Goal: Task Accomplishment & Management: Manage account settings

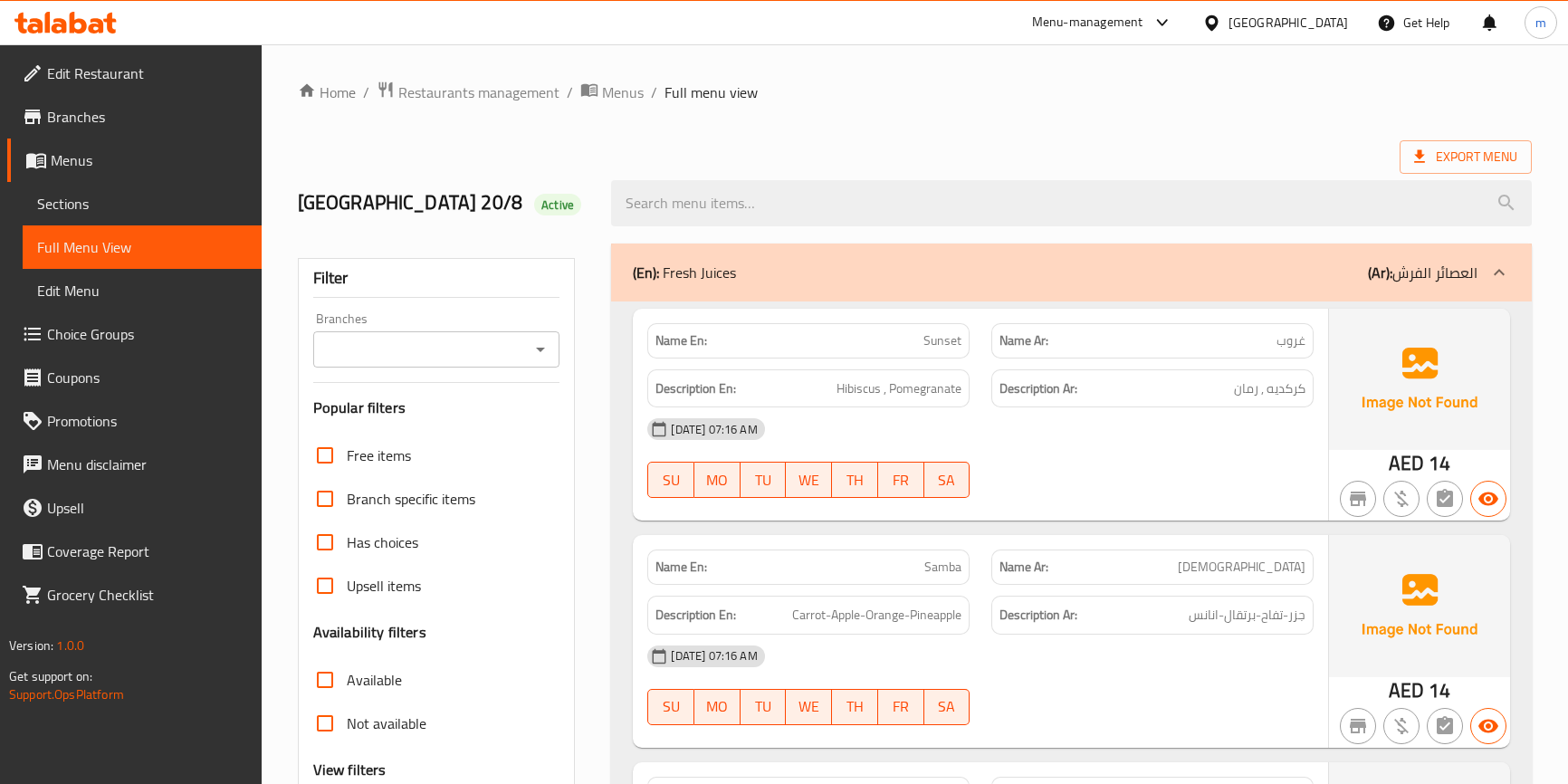
scroll to position [329, 0]
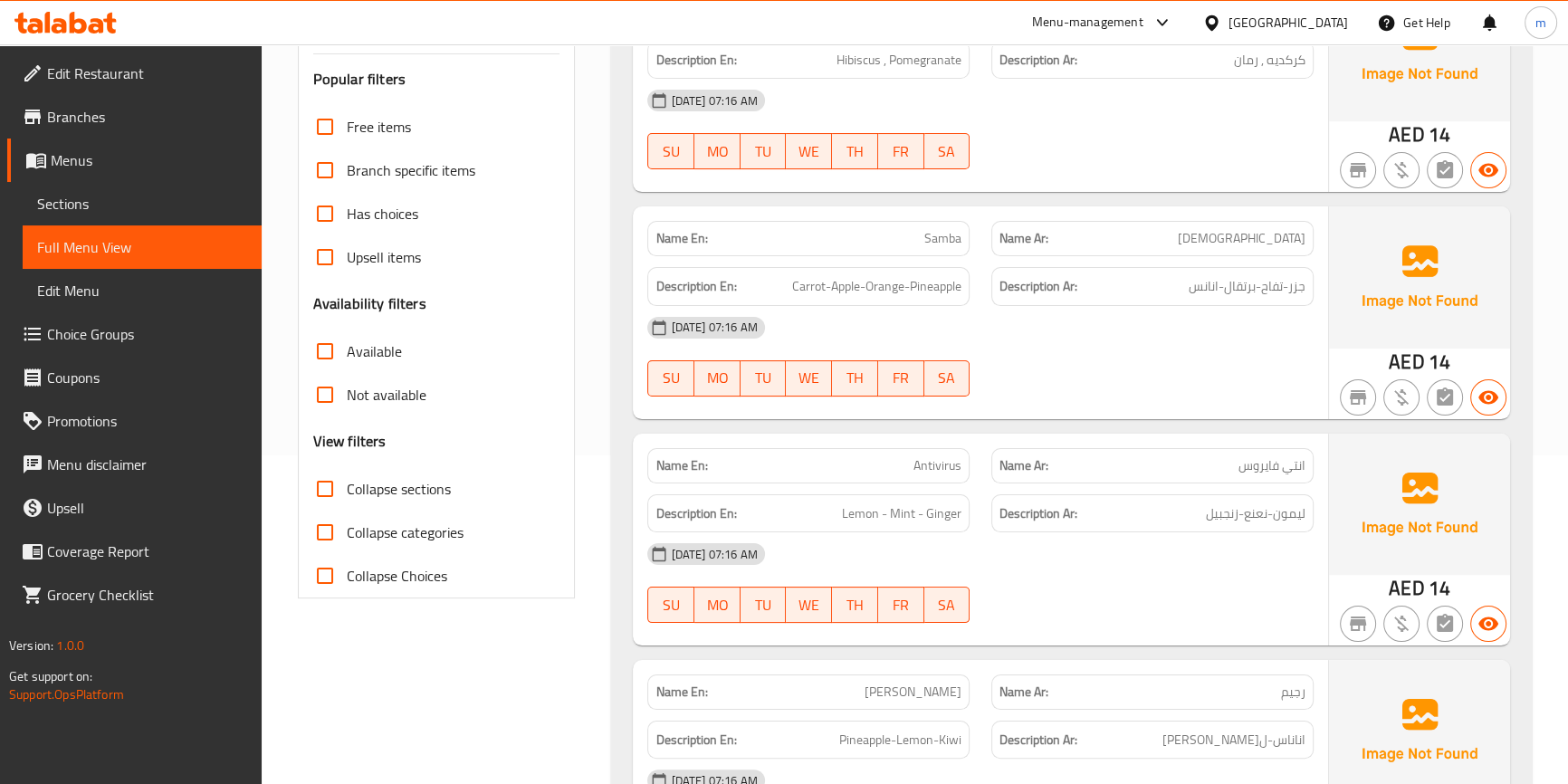
click at [552, 148] on div "Branch specific items" at bounding box center [437, 170] width 247 height 44
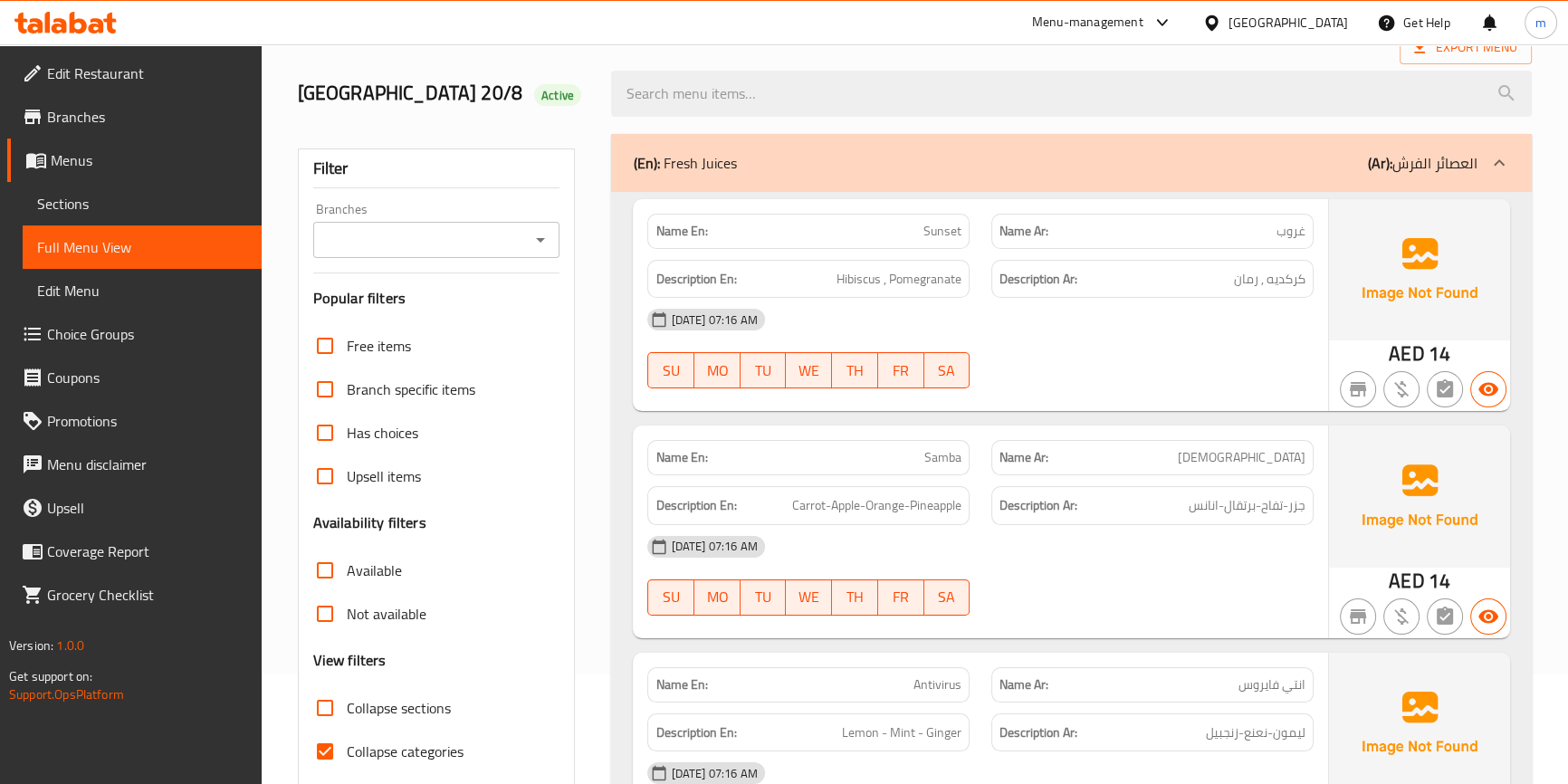
scroll to position [411, 0]
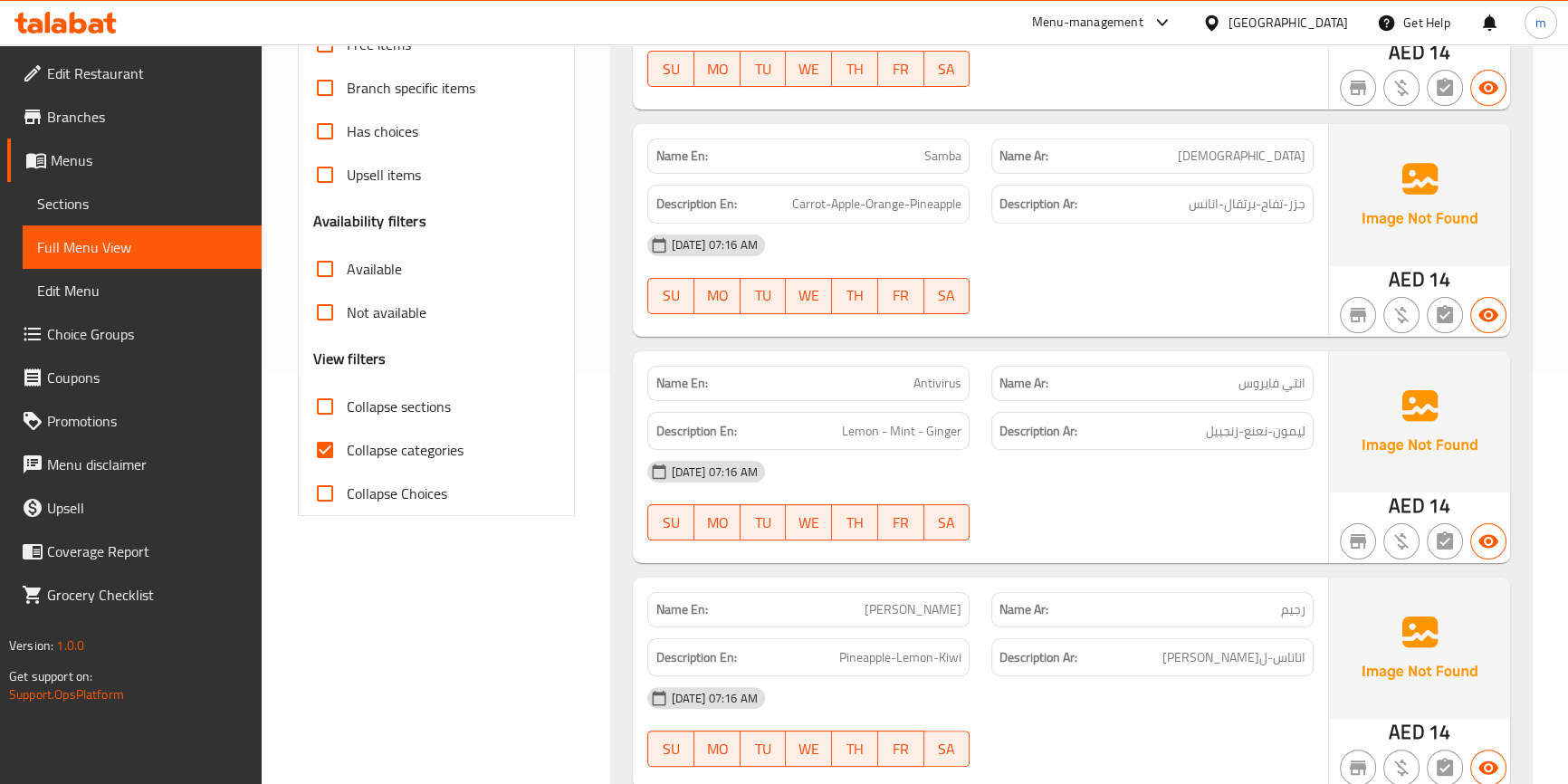
click at [404, 459] on span "Collapse categories" at bounding box center [405, 449] width 117 height 22
click at [347, 459] on input "Collapse categories" at bounding box center [325, 450] width 44 height 44
checkbox input "false"
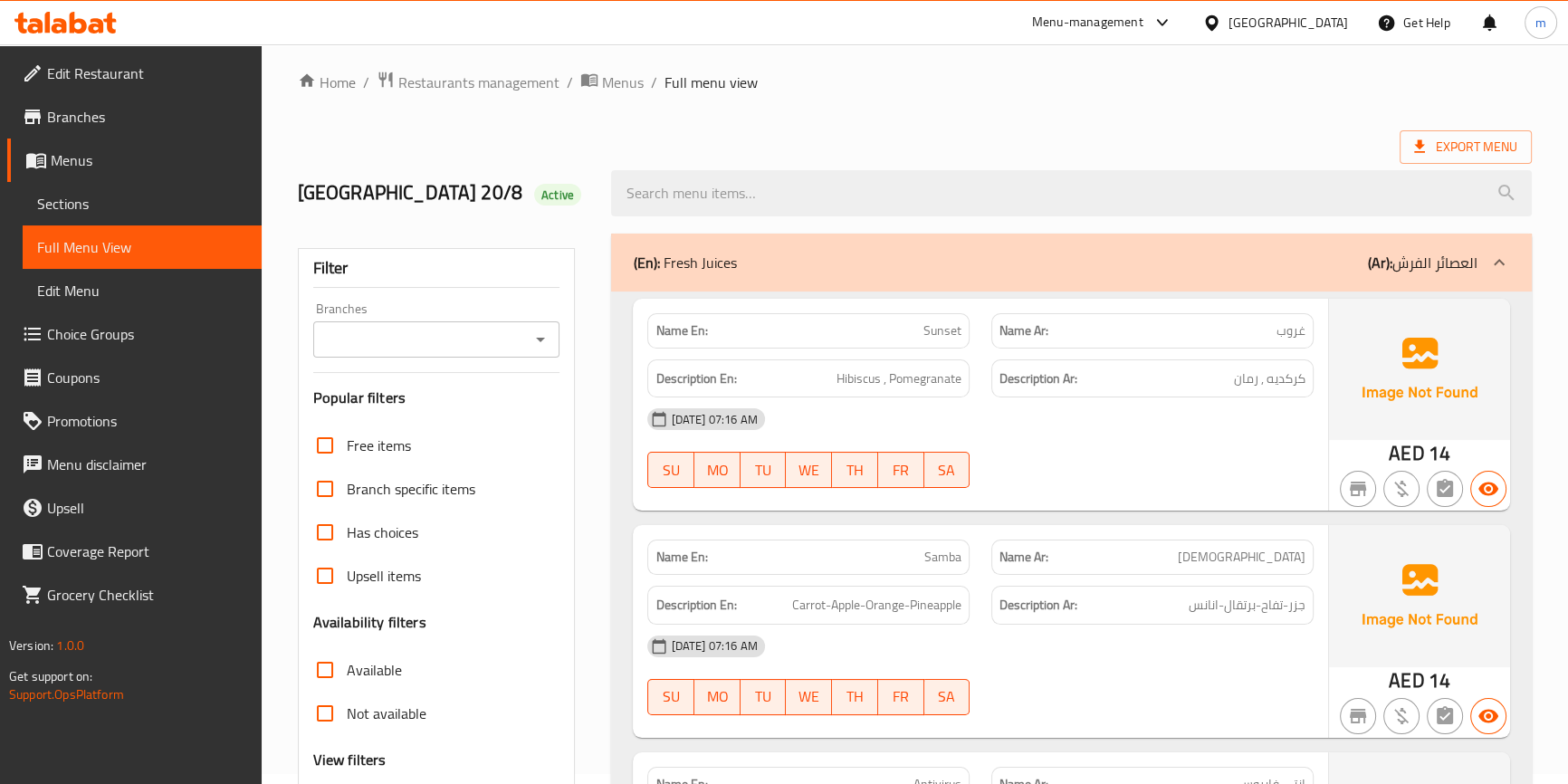
scroll to position [0, 0]
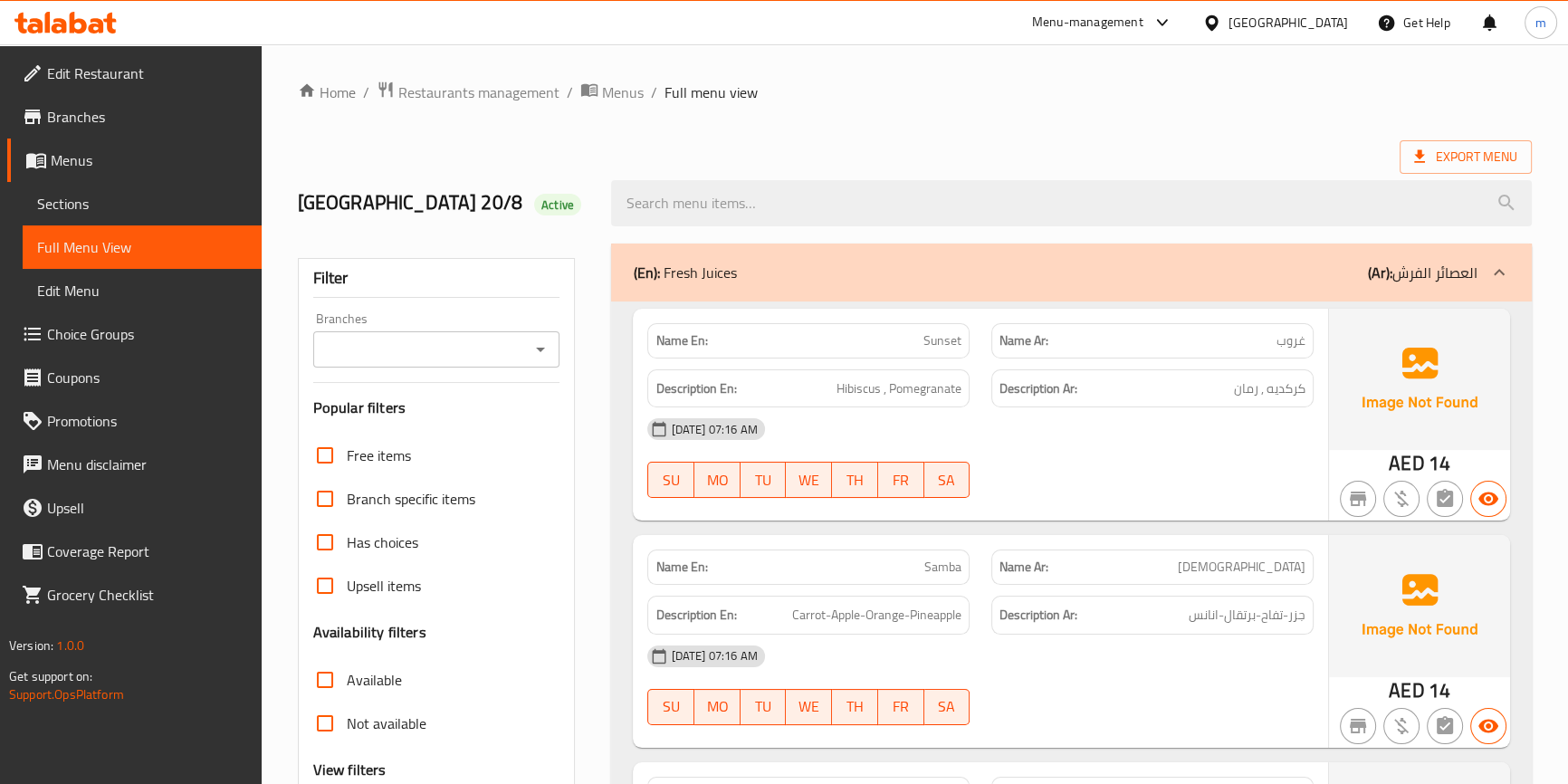
click at [1358, 281] on div "(En): Fresh Juices (Ar): العصائر الفرش" at bounding box center [1055, 272] width 844 height 22
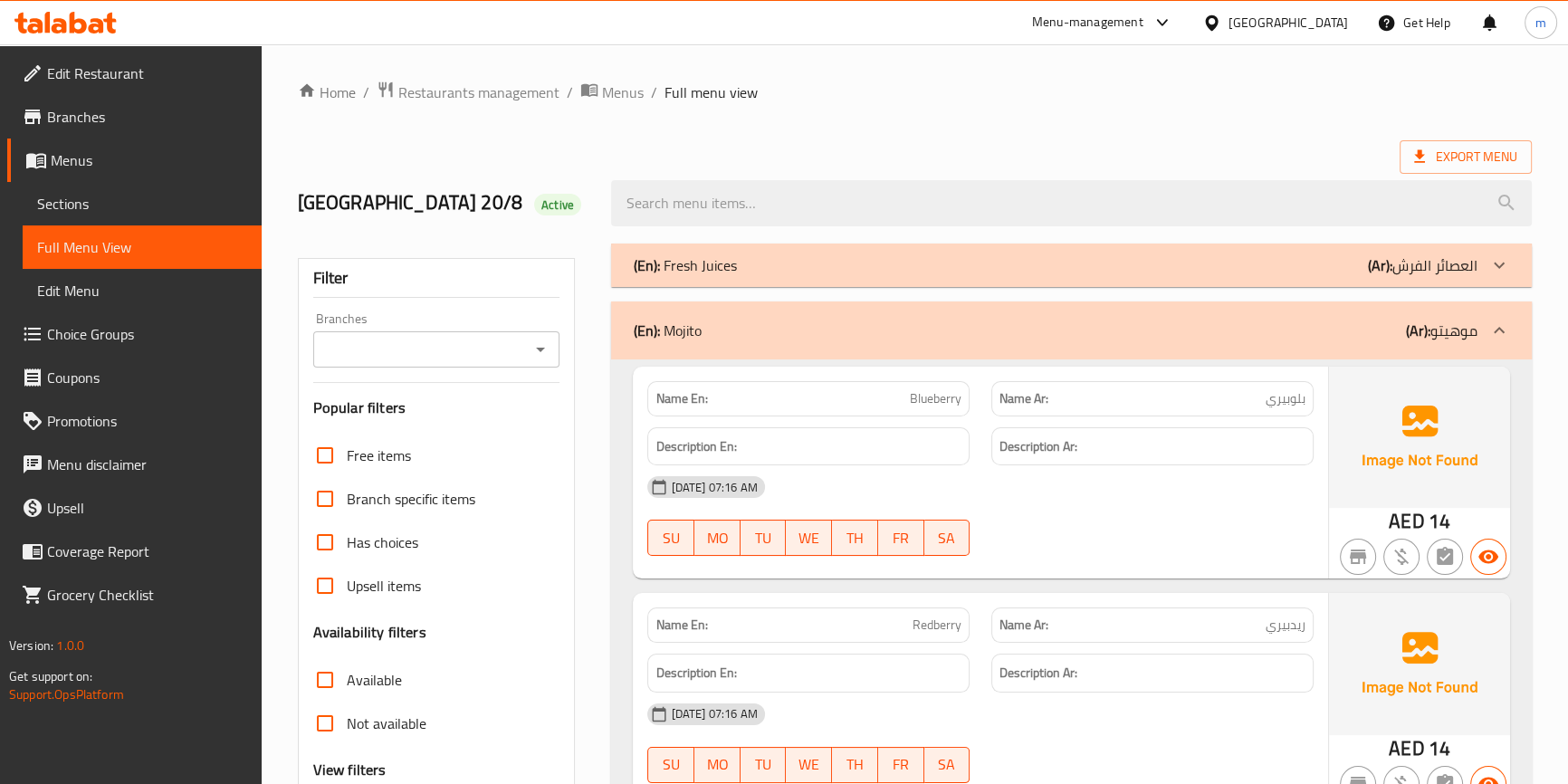
click at [1464, 272] on p "(Ar): العصائر الفرش" at bounding box center [1422, 265] width 109 height 22
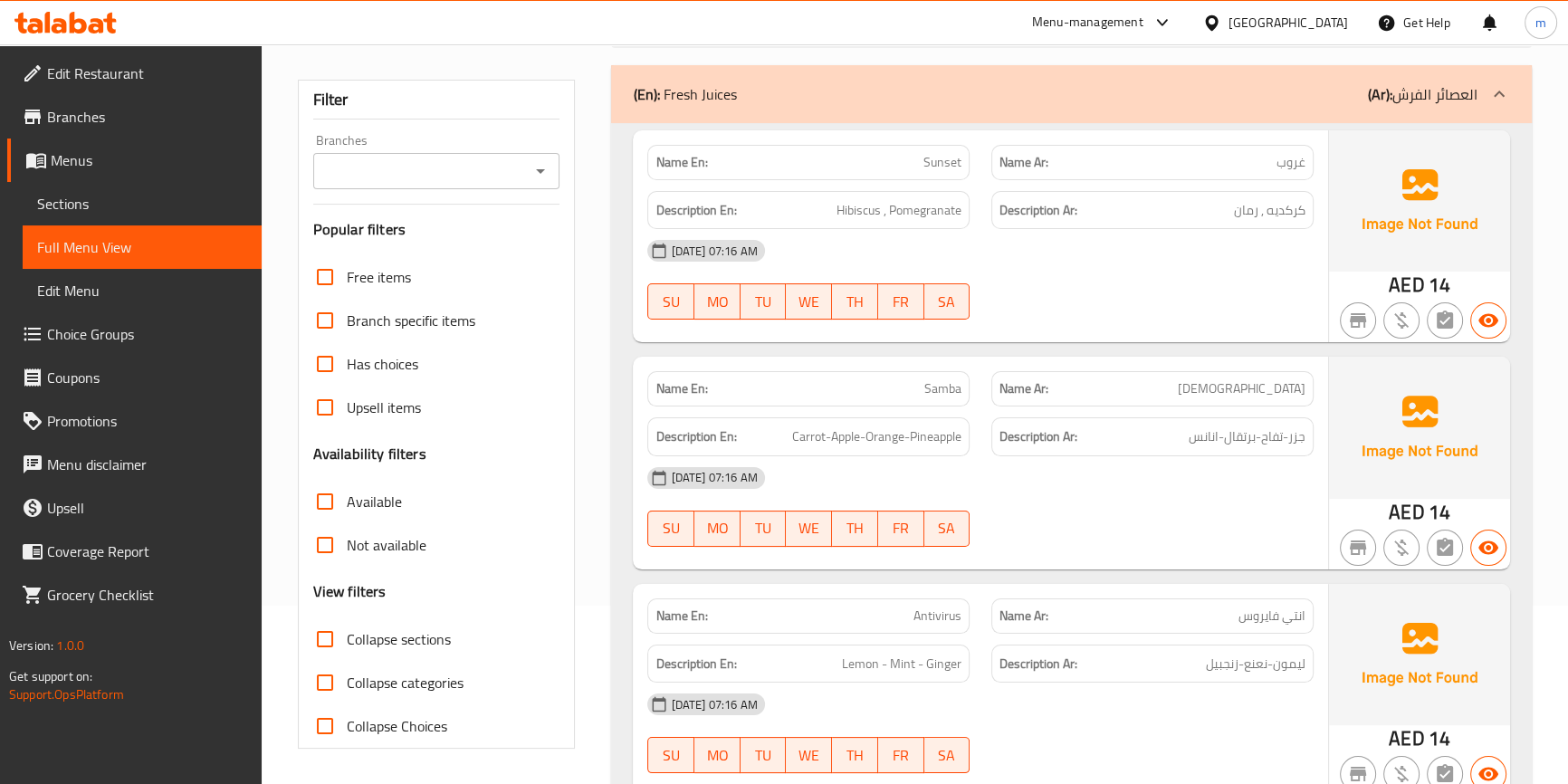
scroll to position [329, 0]
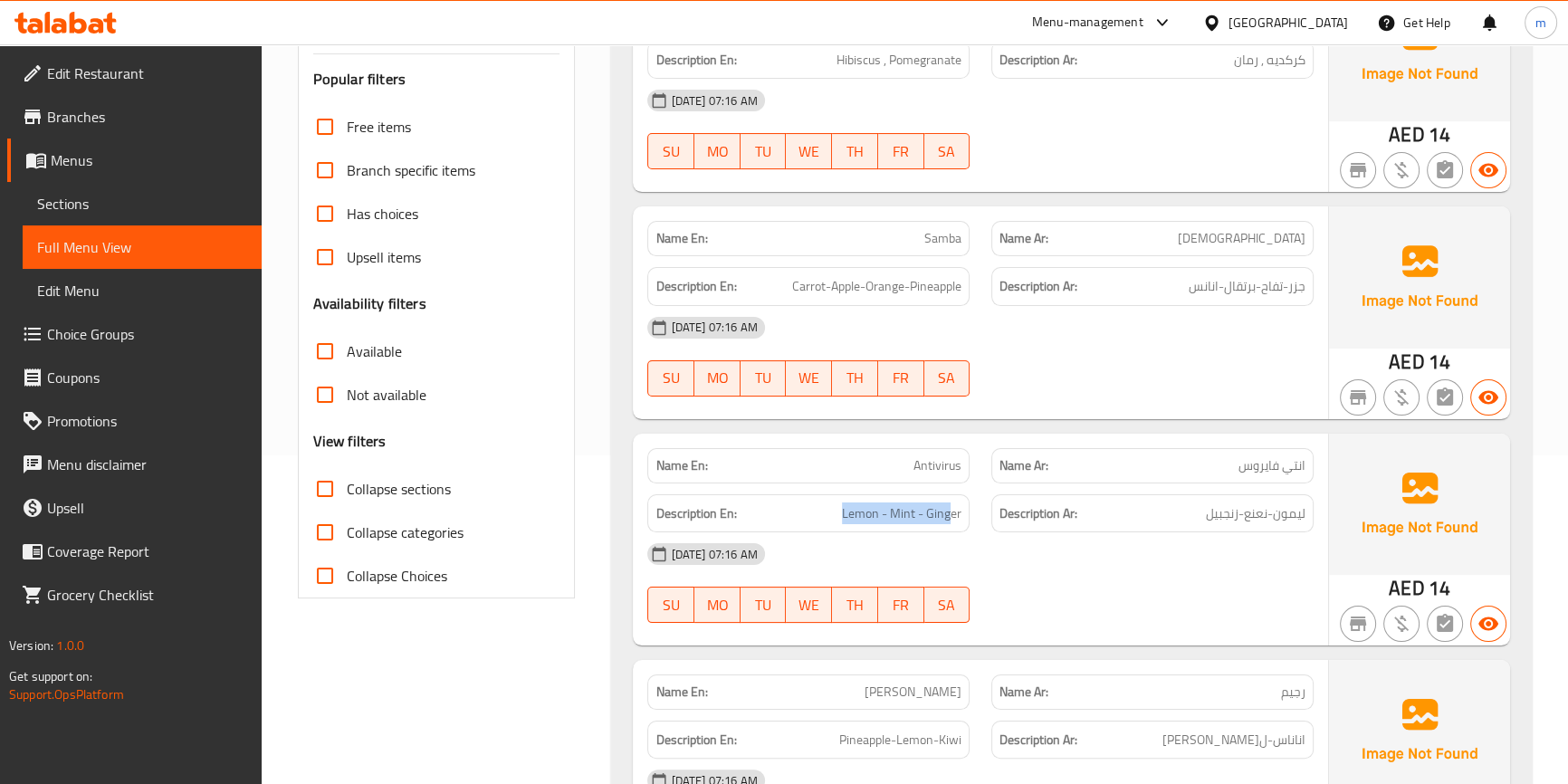
drag, startPoint x: 826, startPoint y: 524, endPoint x: 949, endPoint y: 530, distance: 123.1
click at [949, 530] on div "Description En: Lemon - Mint - Ginger" at bounding box center [808, 513] width 322 height 39
drag, startPoint x: 914, startPoint y: 458, endPoint x: 1009, endPoint y: 458, distance: 95.0
click at [1008, 457] on div "Name En: Antivirus Name Ar: انتي فايروس" at bounding box center [980, 466] width 687 height 57
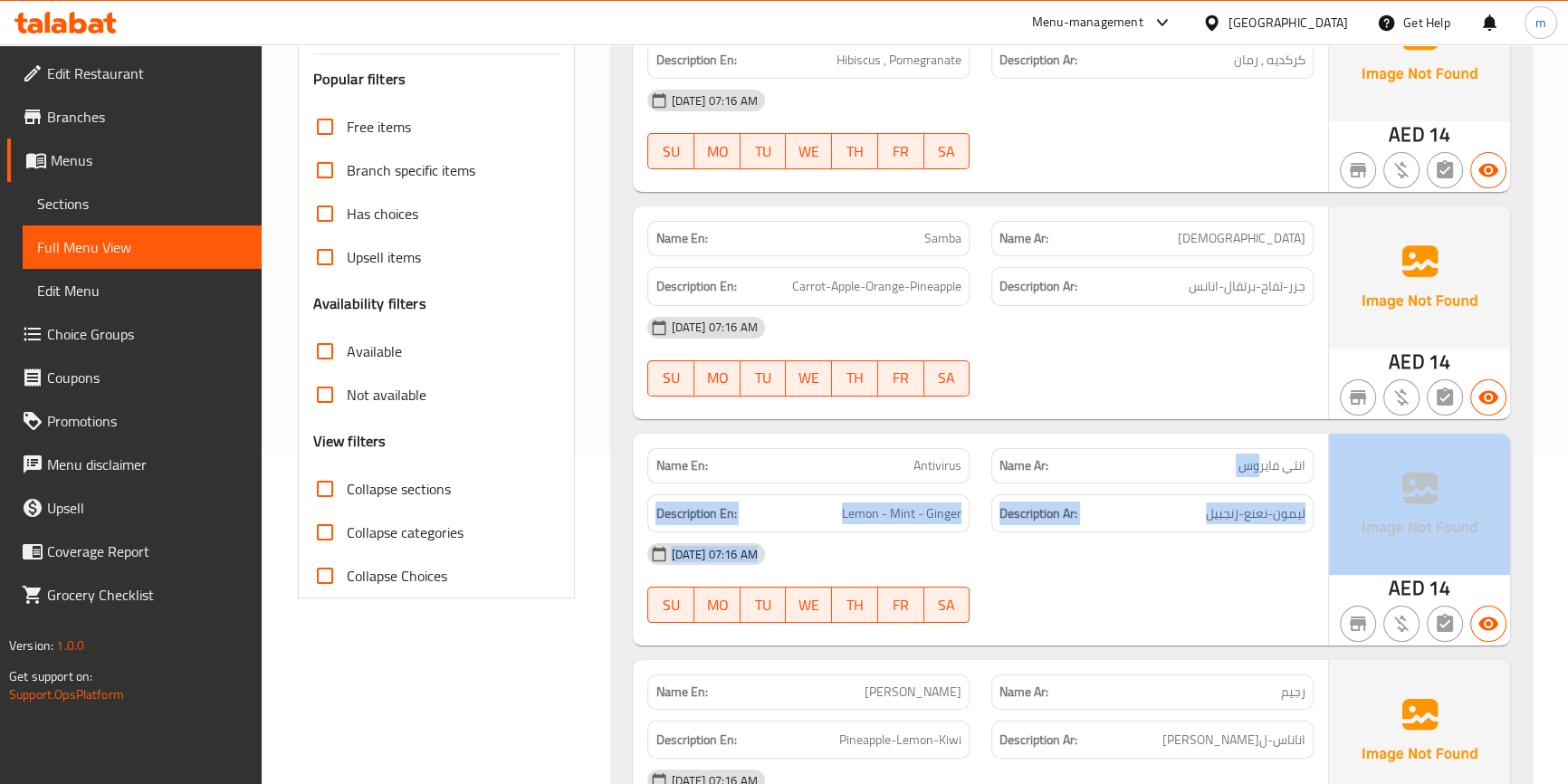
drag, startPoint x: 1260, startPoint y: 476, endPoint x: 1350, endPoint y: 474, distance: 90.0
click at [1350, 474] on div "Name En: Antivirus Name Ar: انتي فايروس Description En: Lemon - Mint - Ginger D…" at bounding box center [1071, 539] width 876 height 212
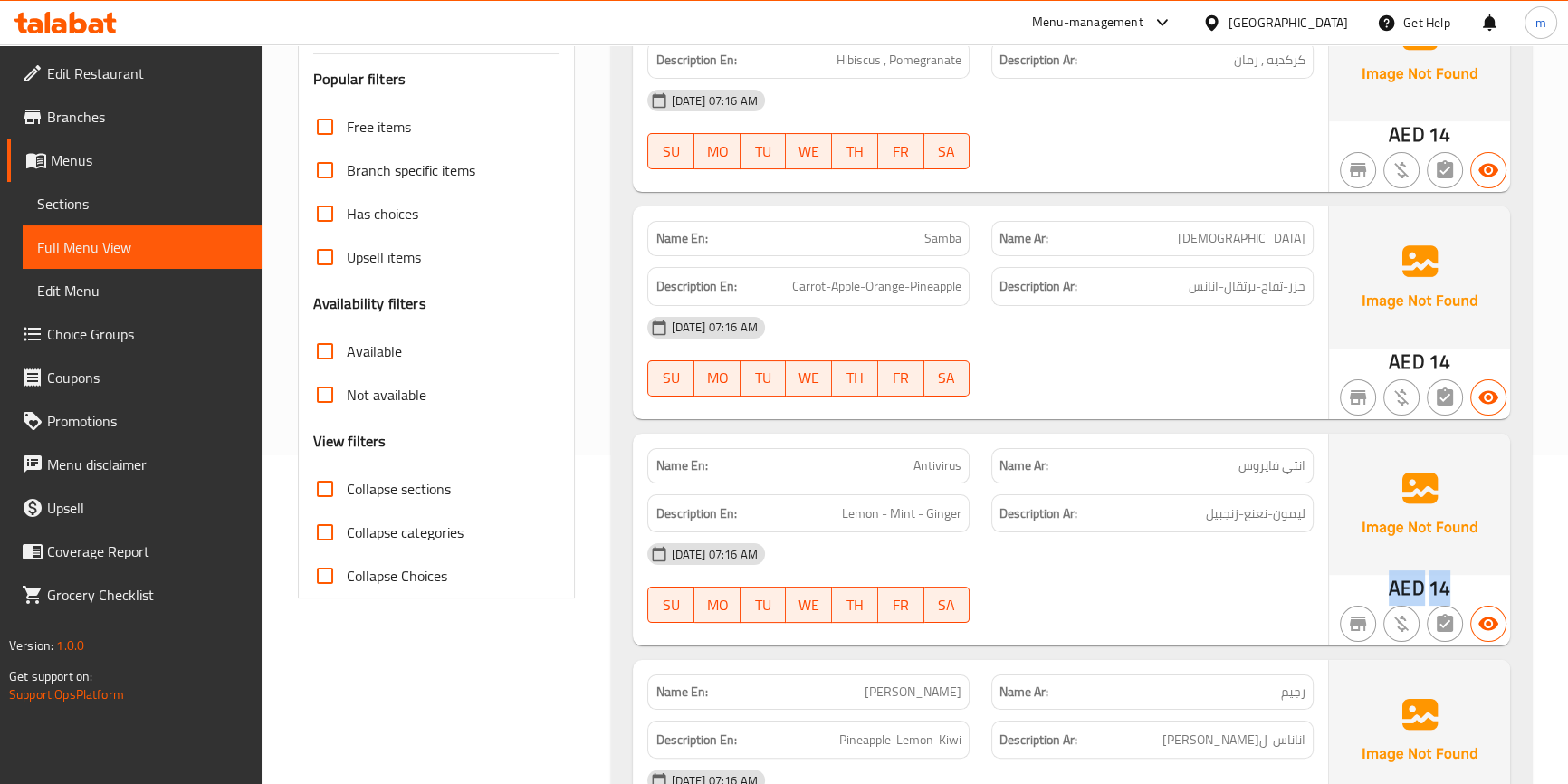
drag, startPoint x: 1446, startPoint y: 586, endPoint x: 1394, endPoint y: 586, distance: 52.0
click at [1394, 586] on div "AED 14" at bounding box center [1419, 588] width 62 height 28
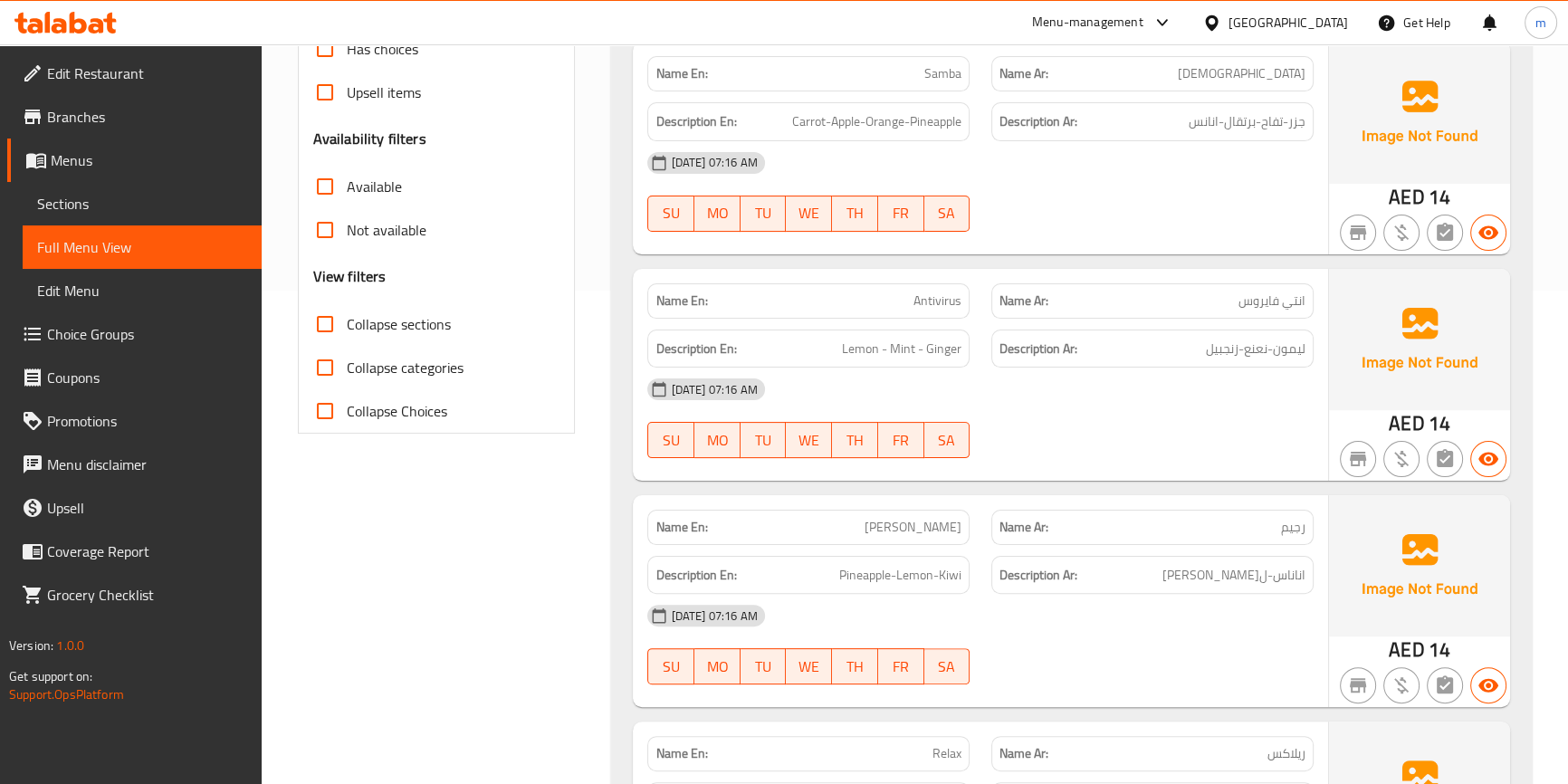
click at [902, 525] on p "Name En: Rajeem" at bounding box center [809, 527] width 306 height 19
click at [1233, 532] on p "Name Ar: رجيم" at bounding box center [1152, 527] width 306 height 19
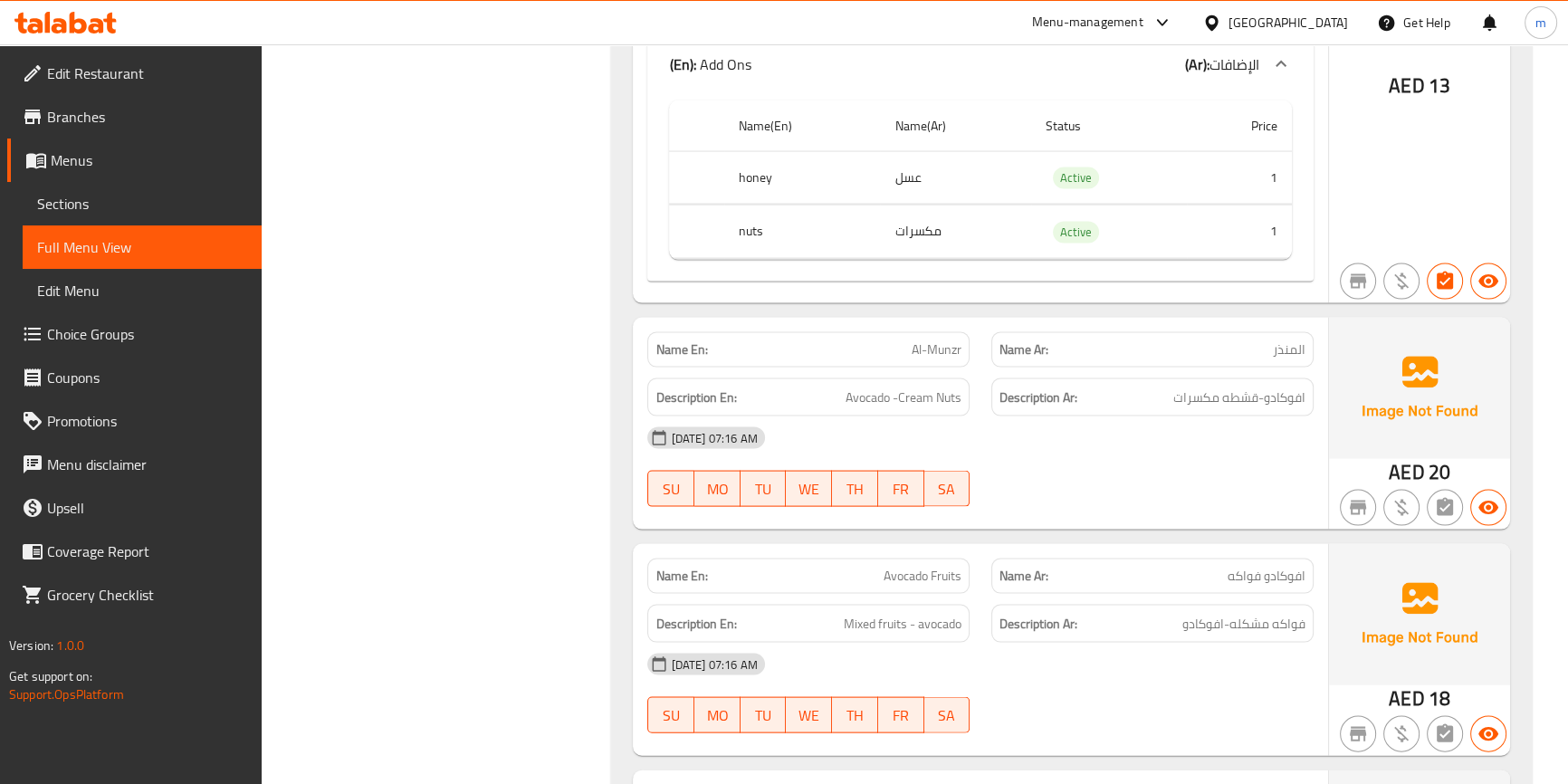
scroll to position [4937, 0]
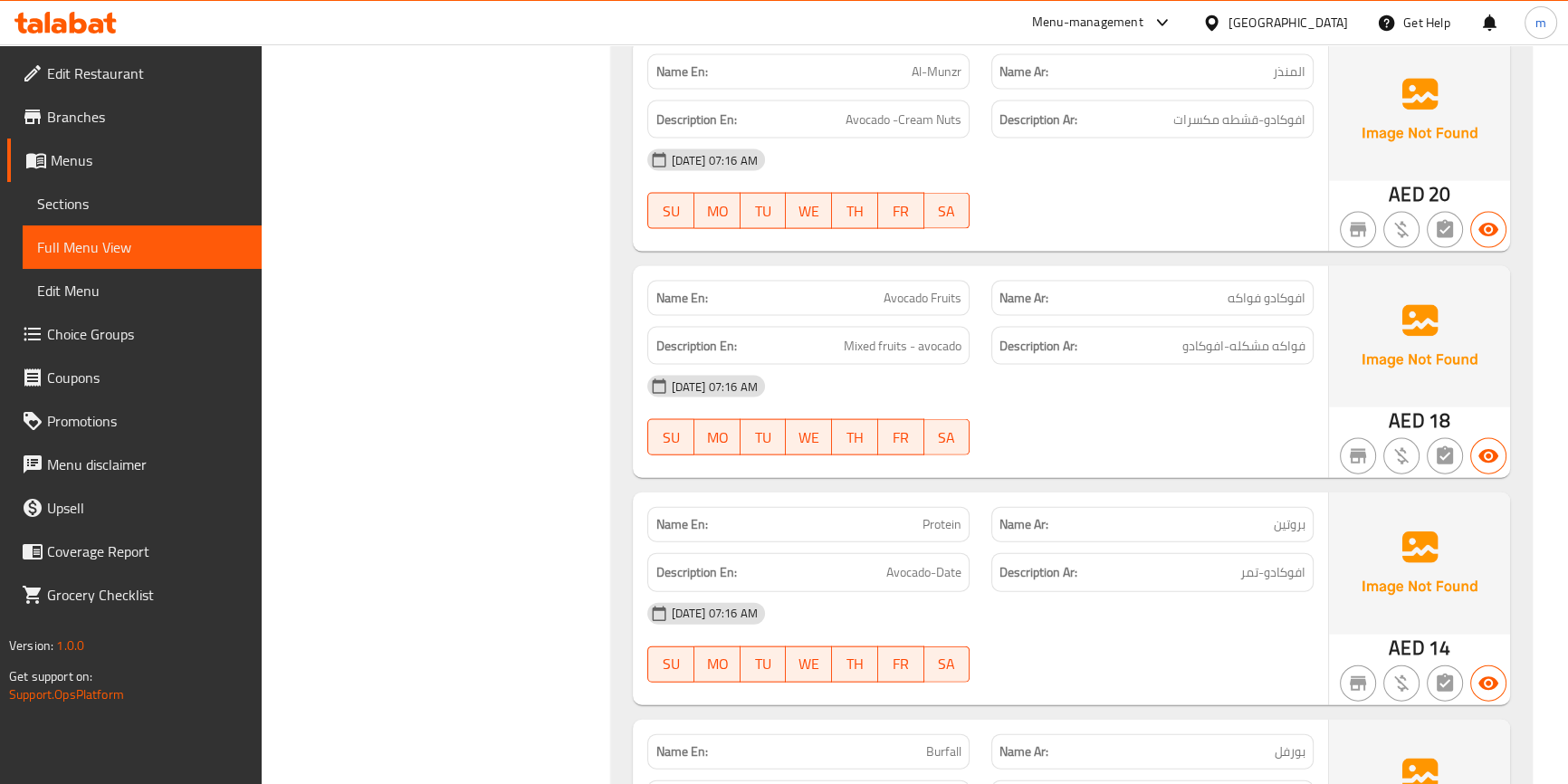
click at [1444, 537] on img at bounding box center [1419, 563] width 181 height 142
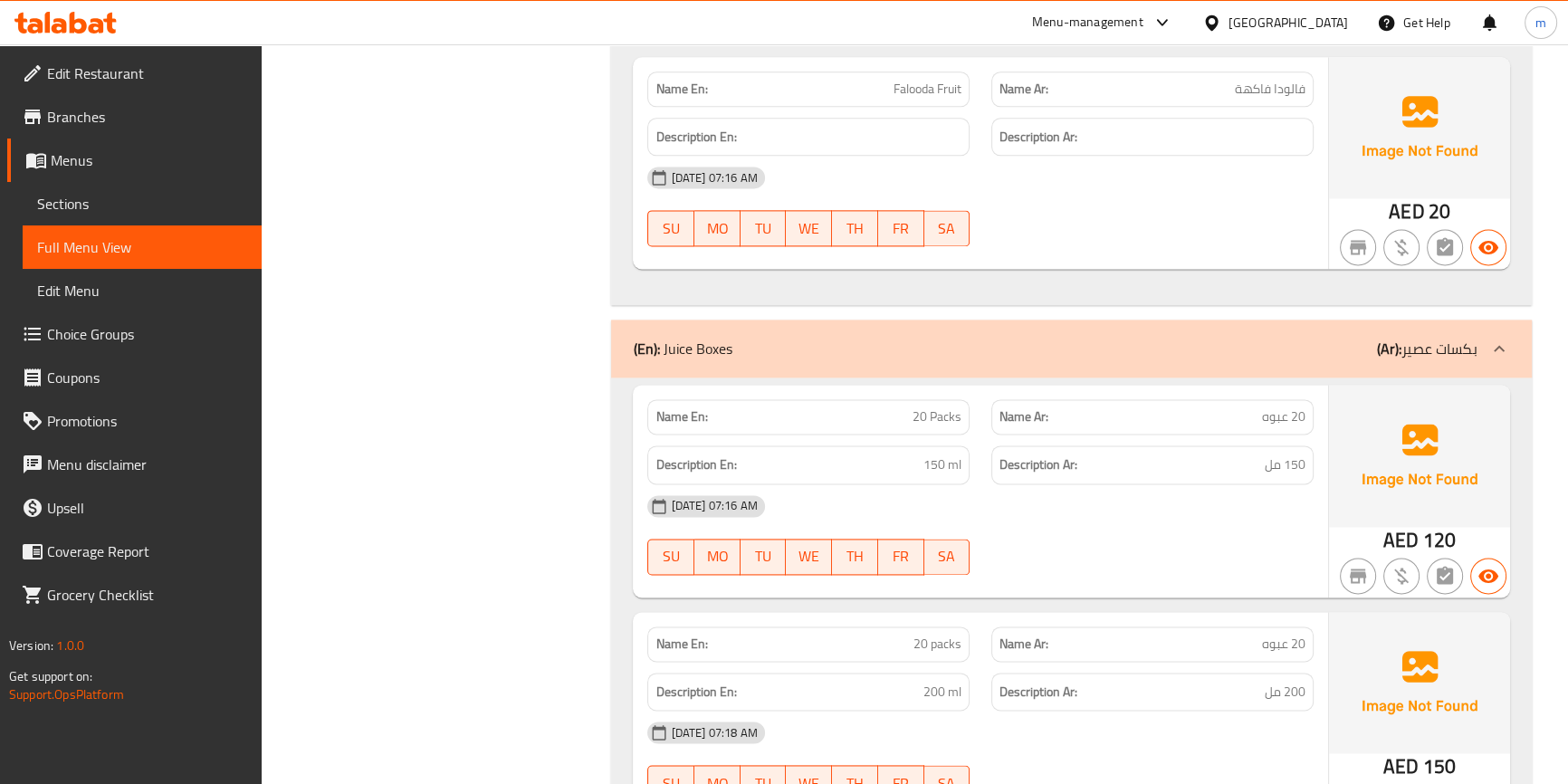
scroll to position [20203, 0]
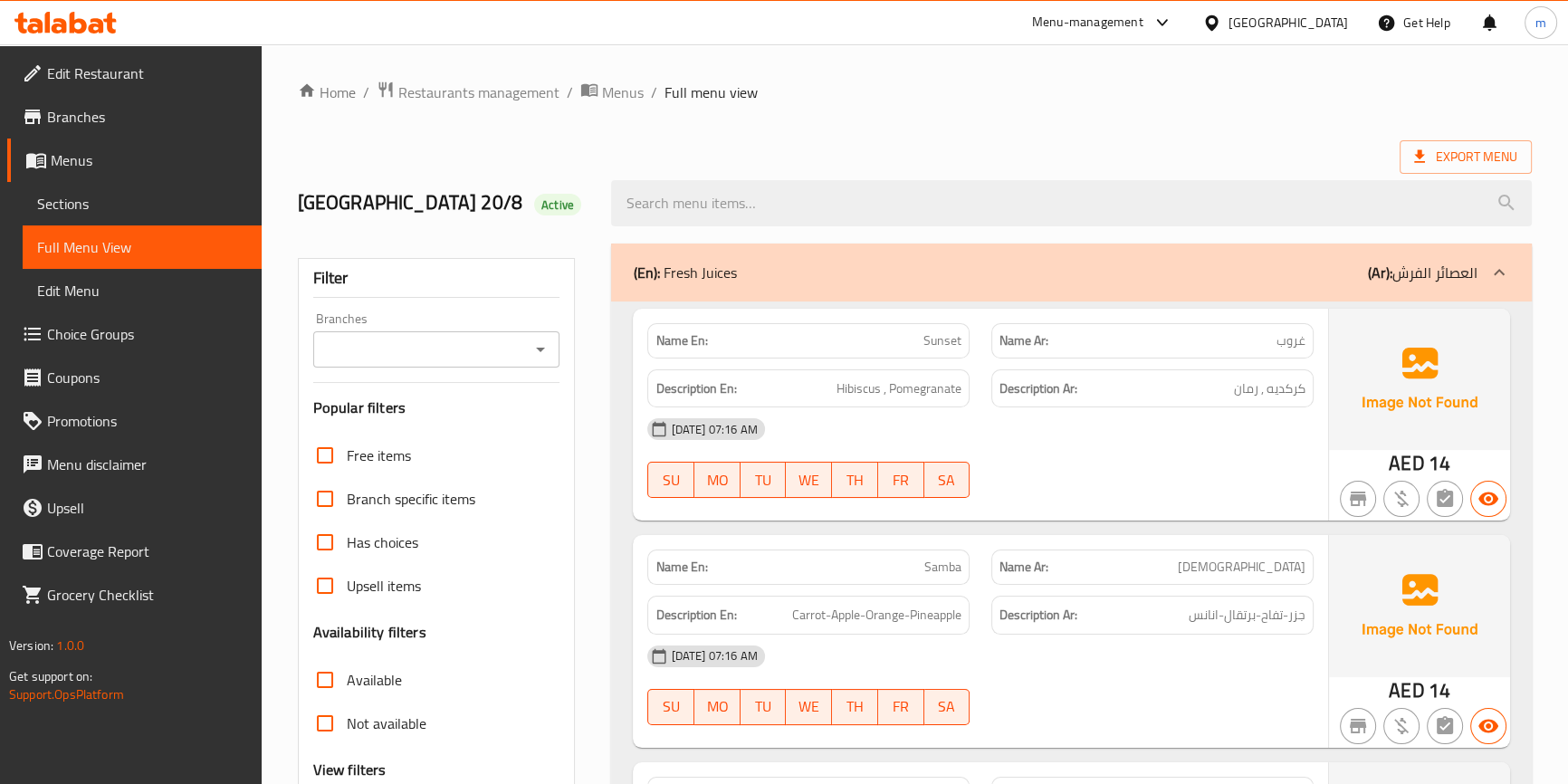
scroll to position [179, 0]
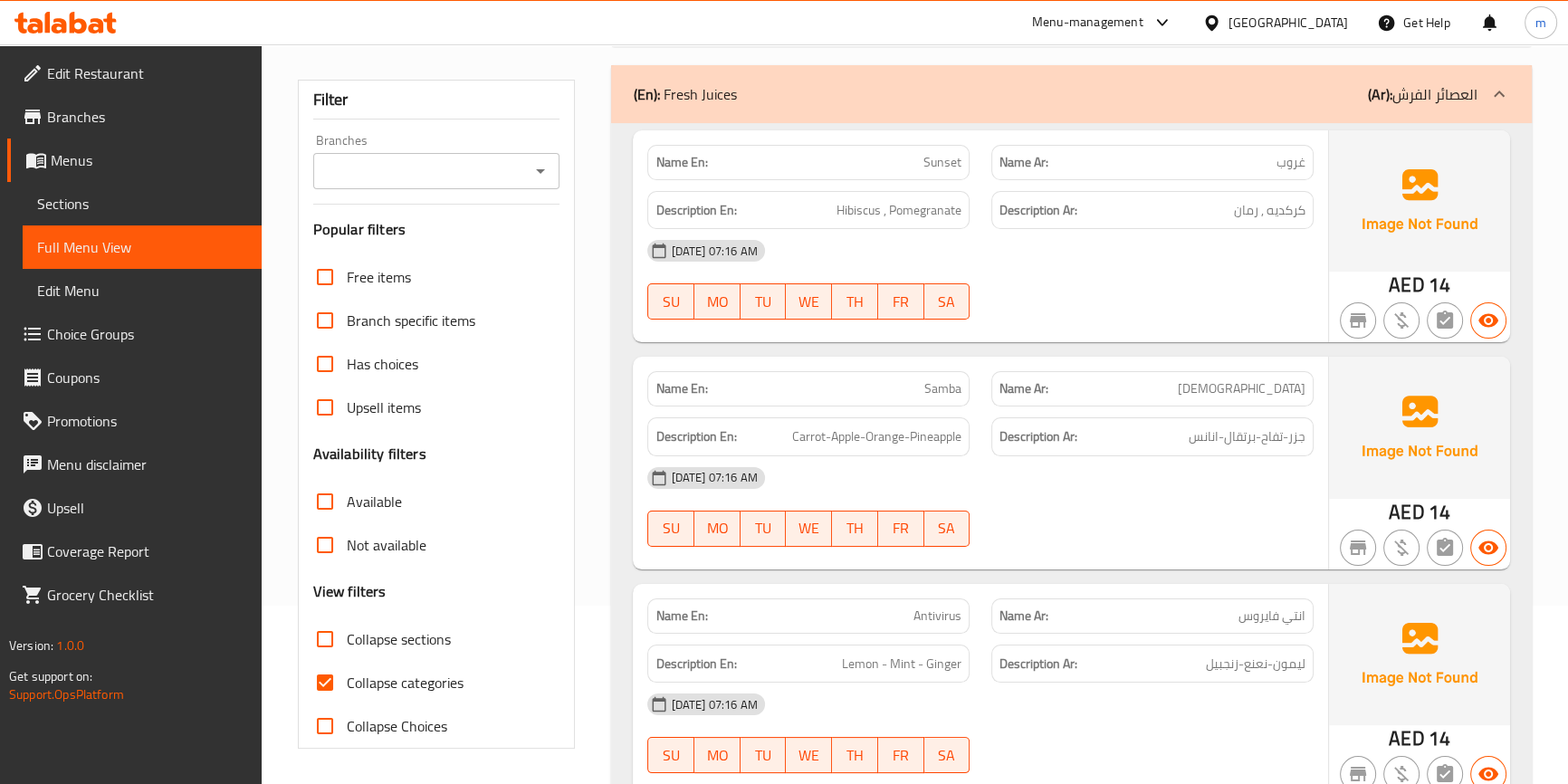
click at [438, 687] on span "Collapse categories" at bounding box center [405, 682] width 117 height 22
click at [347, 687] on input "Collapse categories" at bounding box center [325, 682] width 44 height 44
checkbox input "false"
click at [70, 201] on span "Sections" at bounding box center [142, 203] width 210 height 22
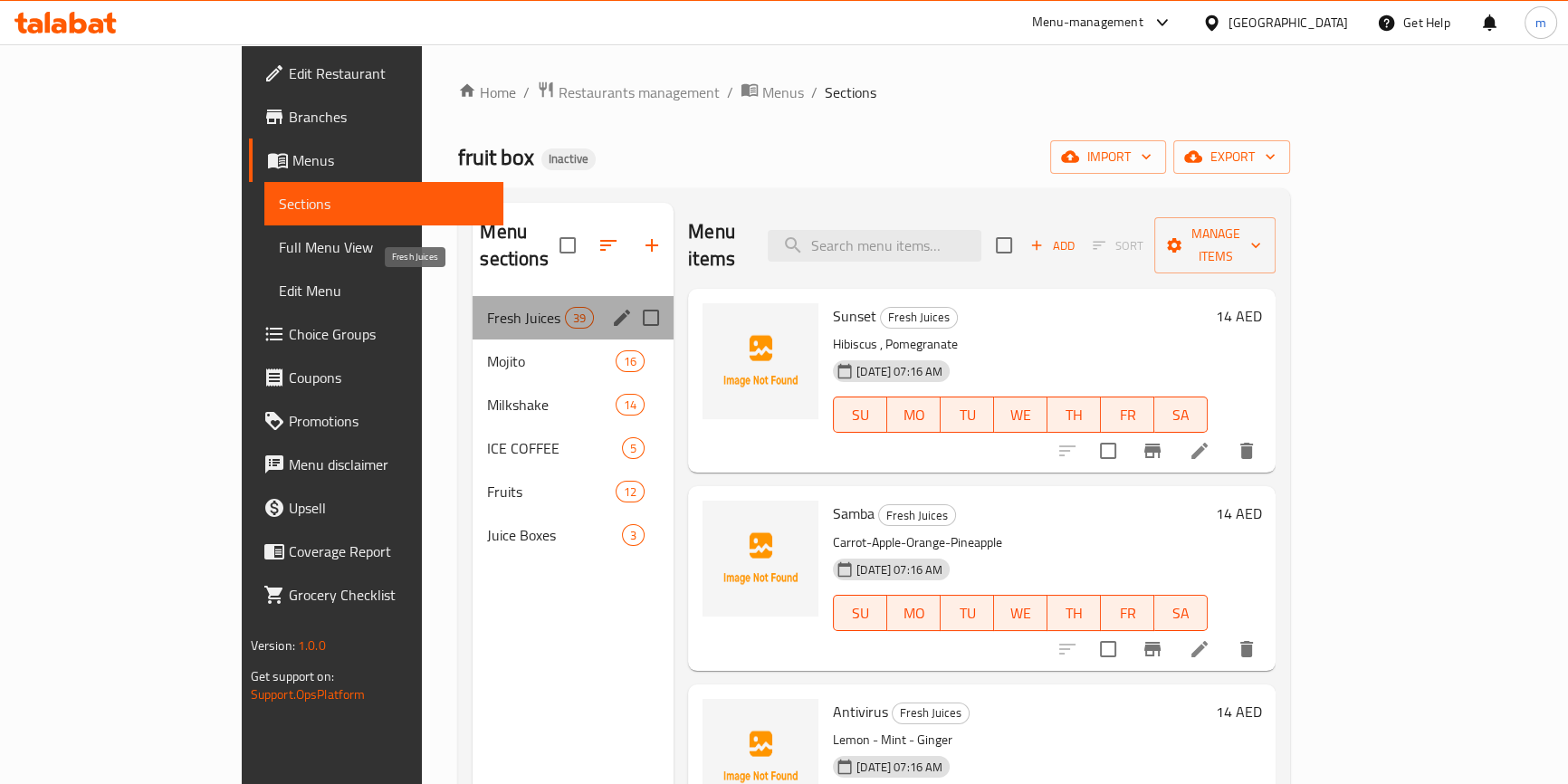
click at [487, 307] on span "Fresh Juices" at bounding box center [525, 317] width 77 height 22
click at [611, 307] on icon "edit" at bounding box center [621, 317] width 22 height 22
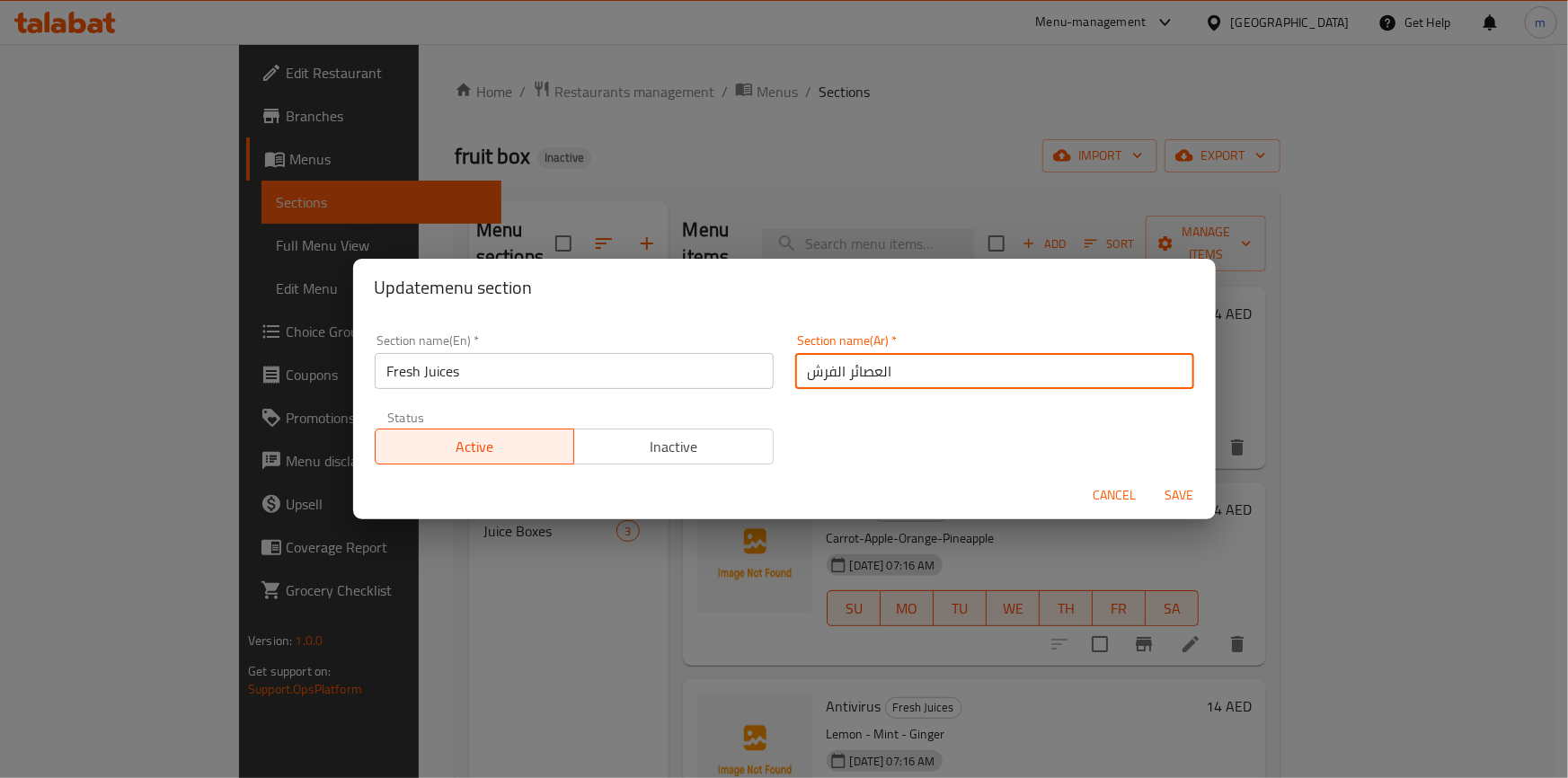
click at [817, 379] on input "العصائر الفرش" at bounding box center [994, 371] width 399 height 36
type input "العصائر الفريش"
click at [1204, 490] on button "Save" at bounding box center [1179, 495] width 58 height 33
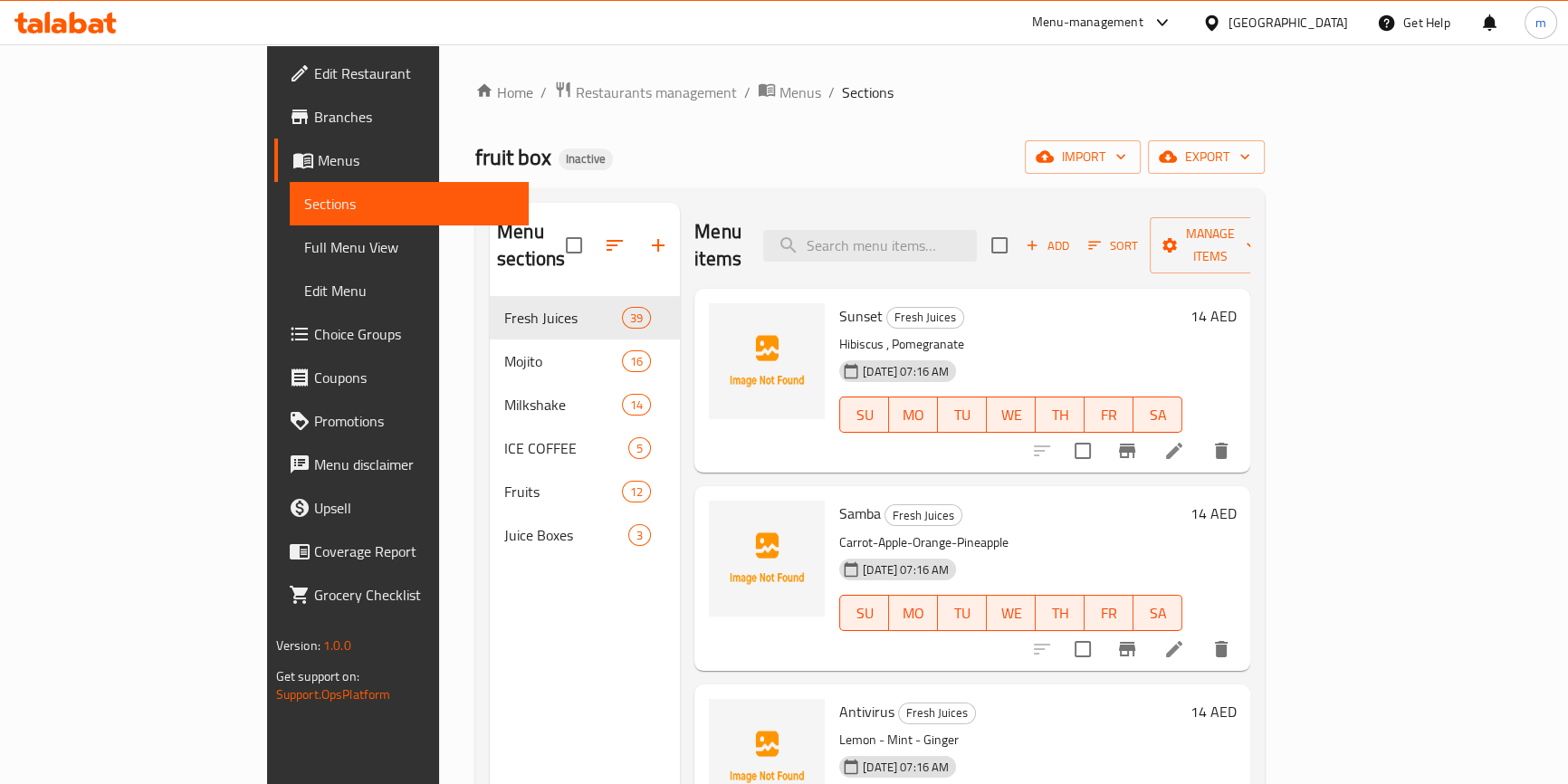
click at [1185, 638] on icon at bounding box center [1174, 648] width 22 height 22
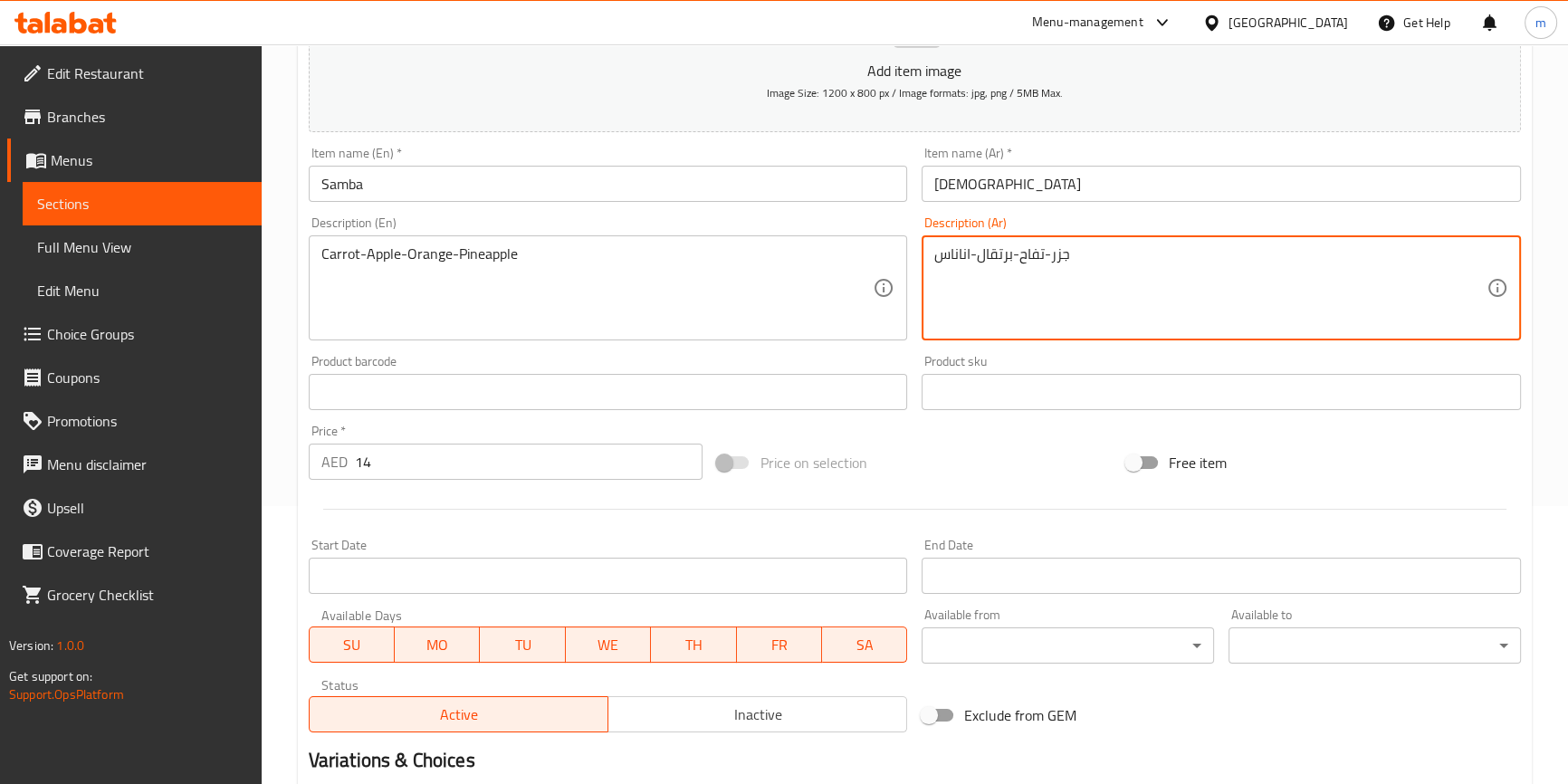
scroll to position [493, 0]
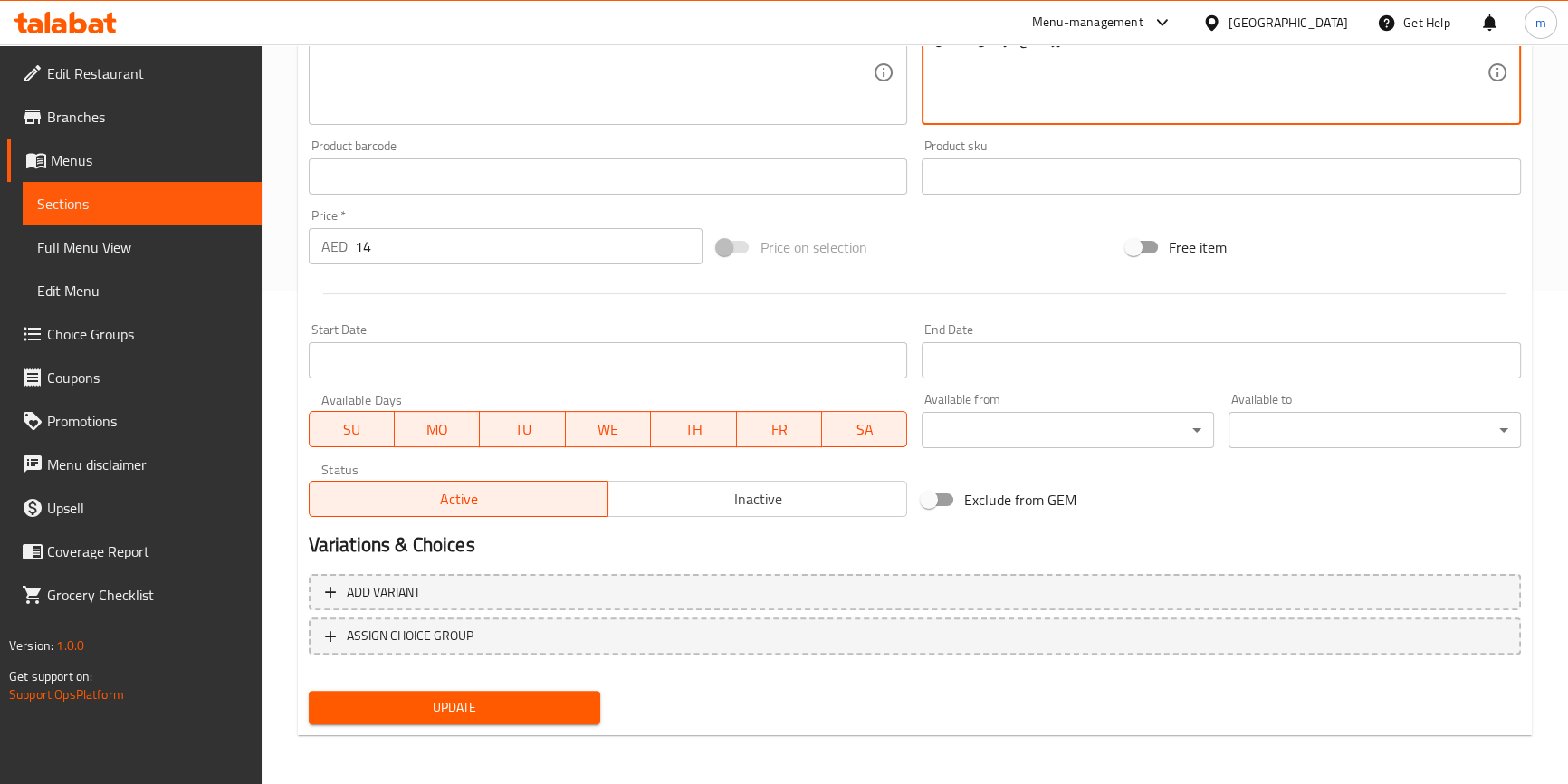
type textarea "جزر-تفاح-برتقال-اناناس"
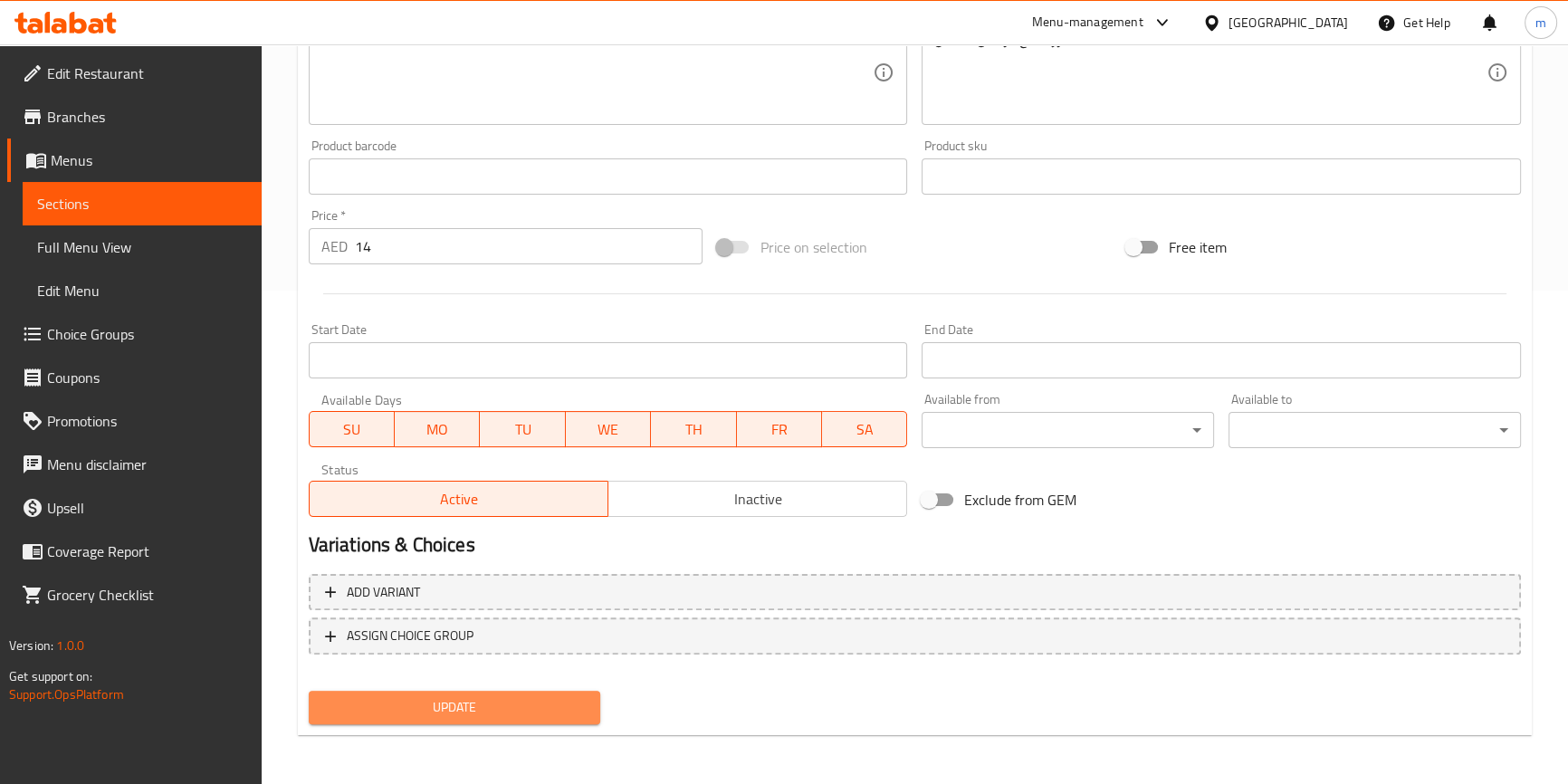
click at [578, 709] on span "Update" at bounding box center [454, 707] width 263 height 23
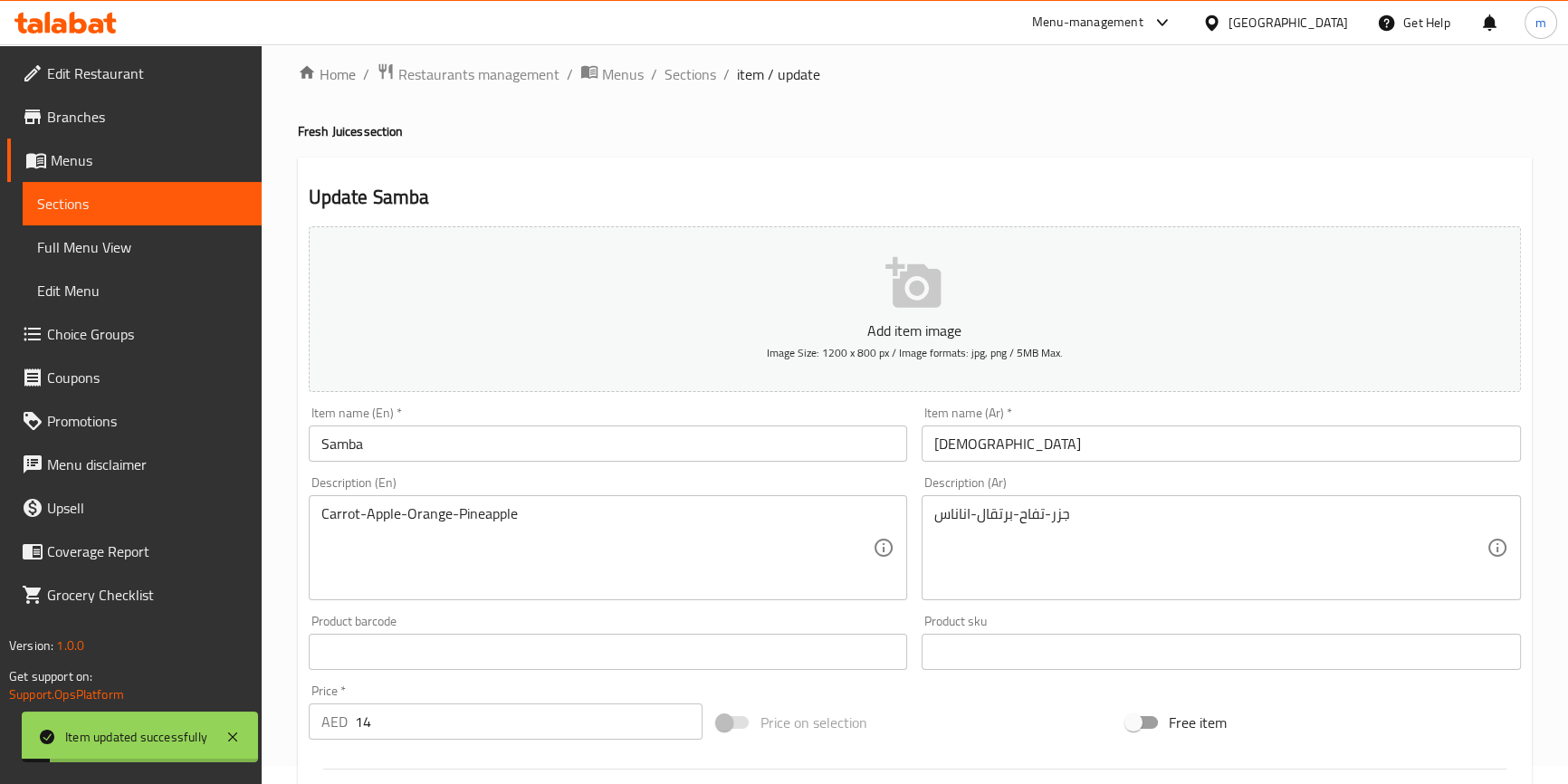
scroll to position [0, 0]
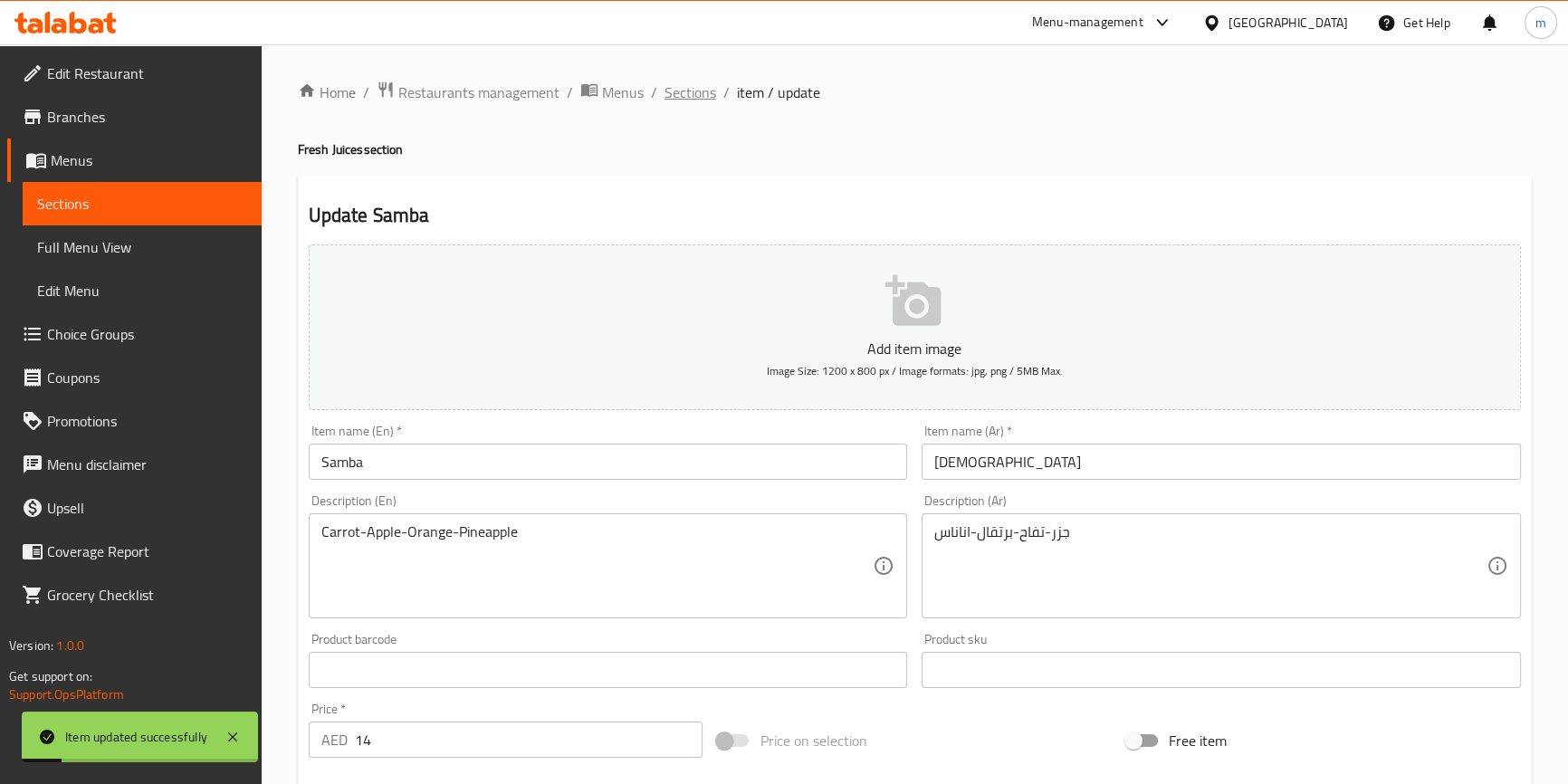
click at [670, 85] on span "Sections" at bounding box center [690, 92] width 51 height 22
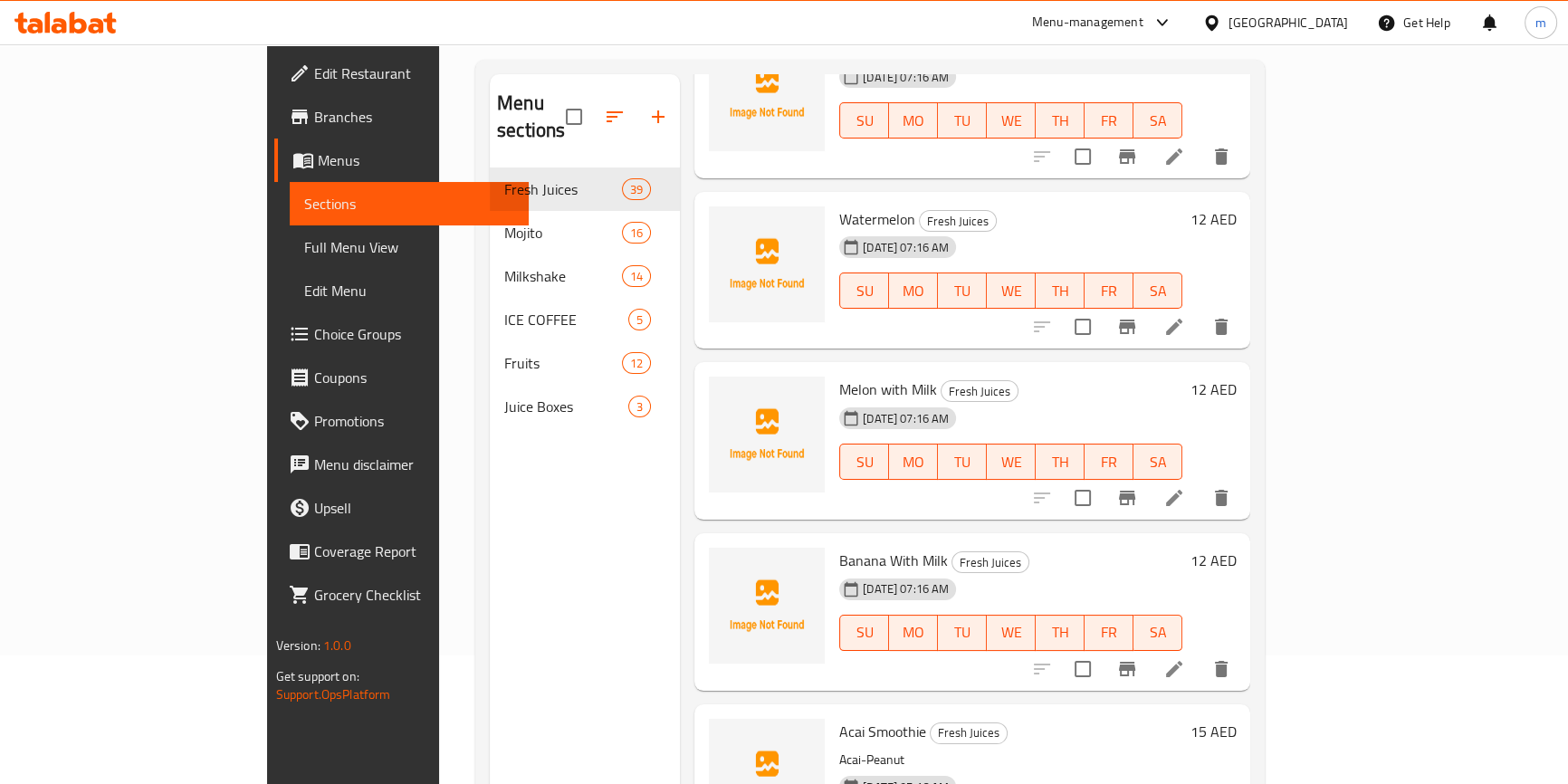
scroll to position [254, 0]
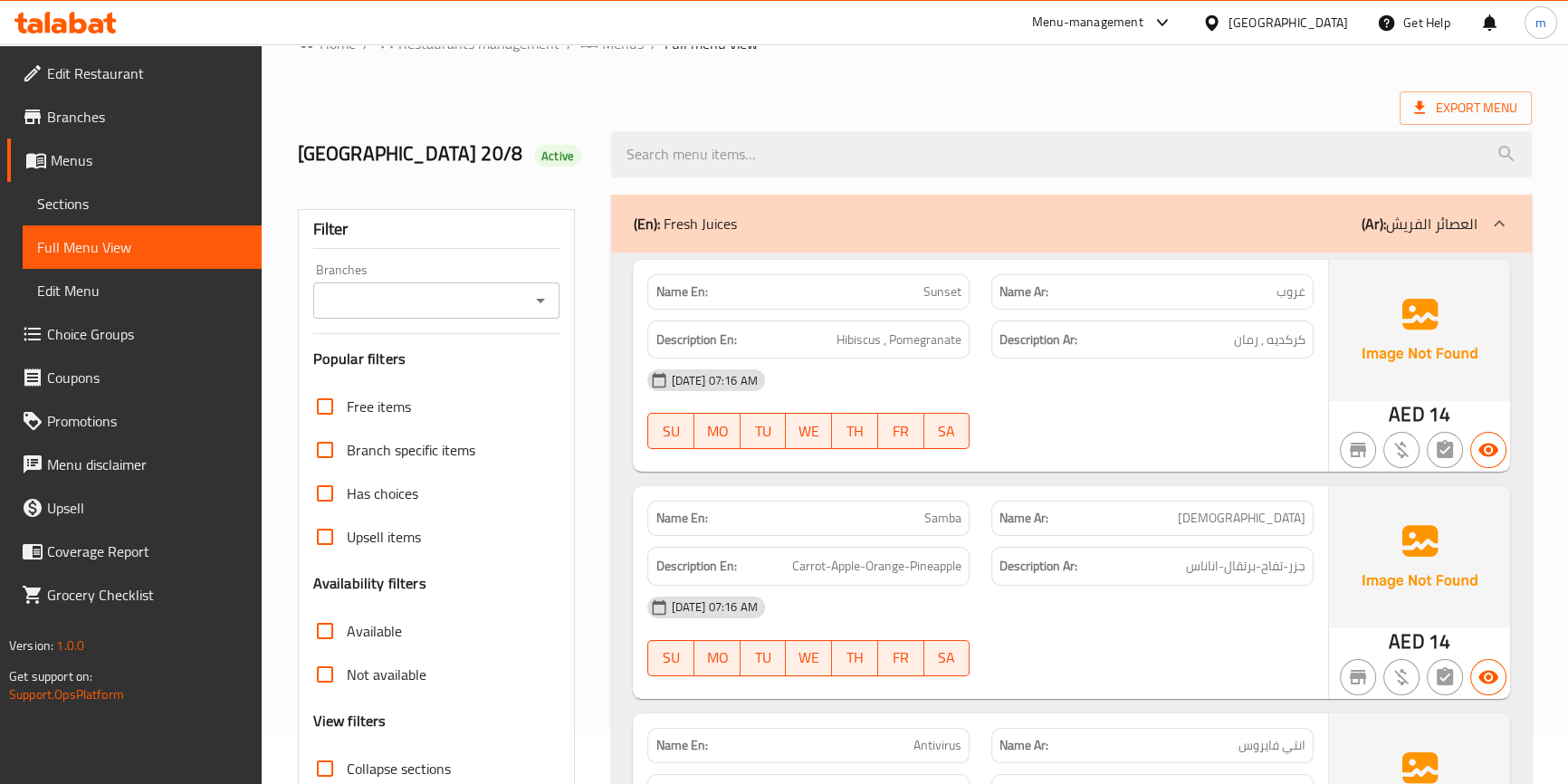
scroll to position [576, 0]
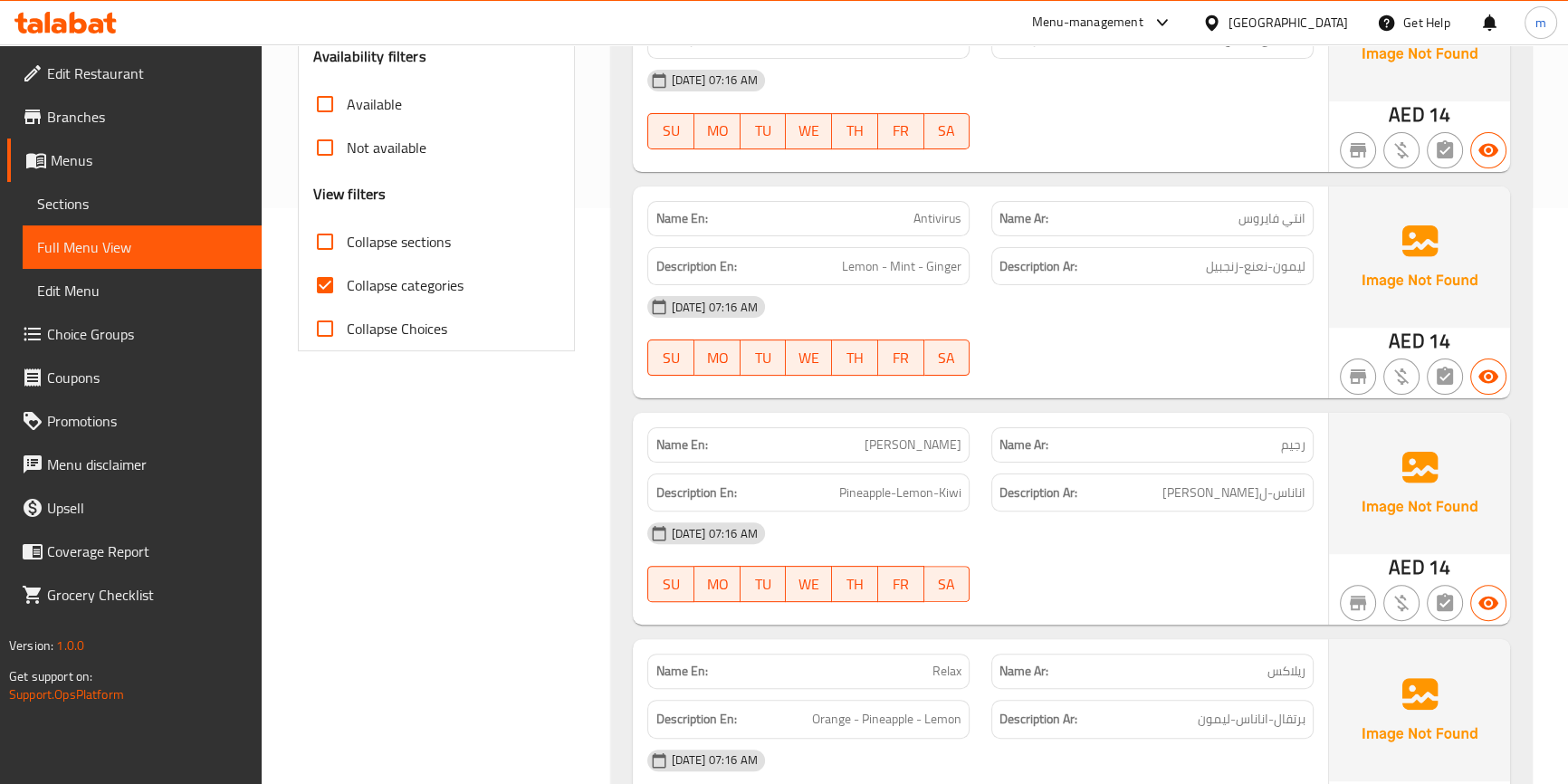
click at [390, 288] on span "Collapse categories" at bounding box center [405, 285] width 117 height 22
click at [347, 288] on input "Collapse categories" at bounding box center [325, 285] width 44 height 44
checkbox input "false"
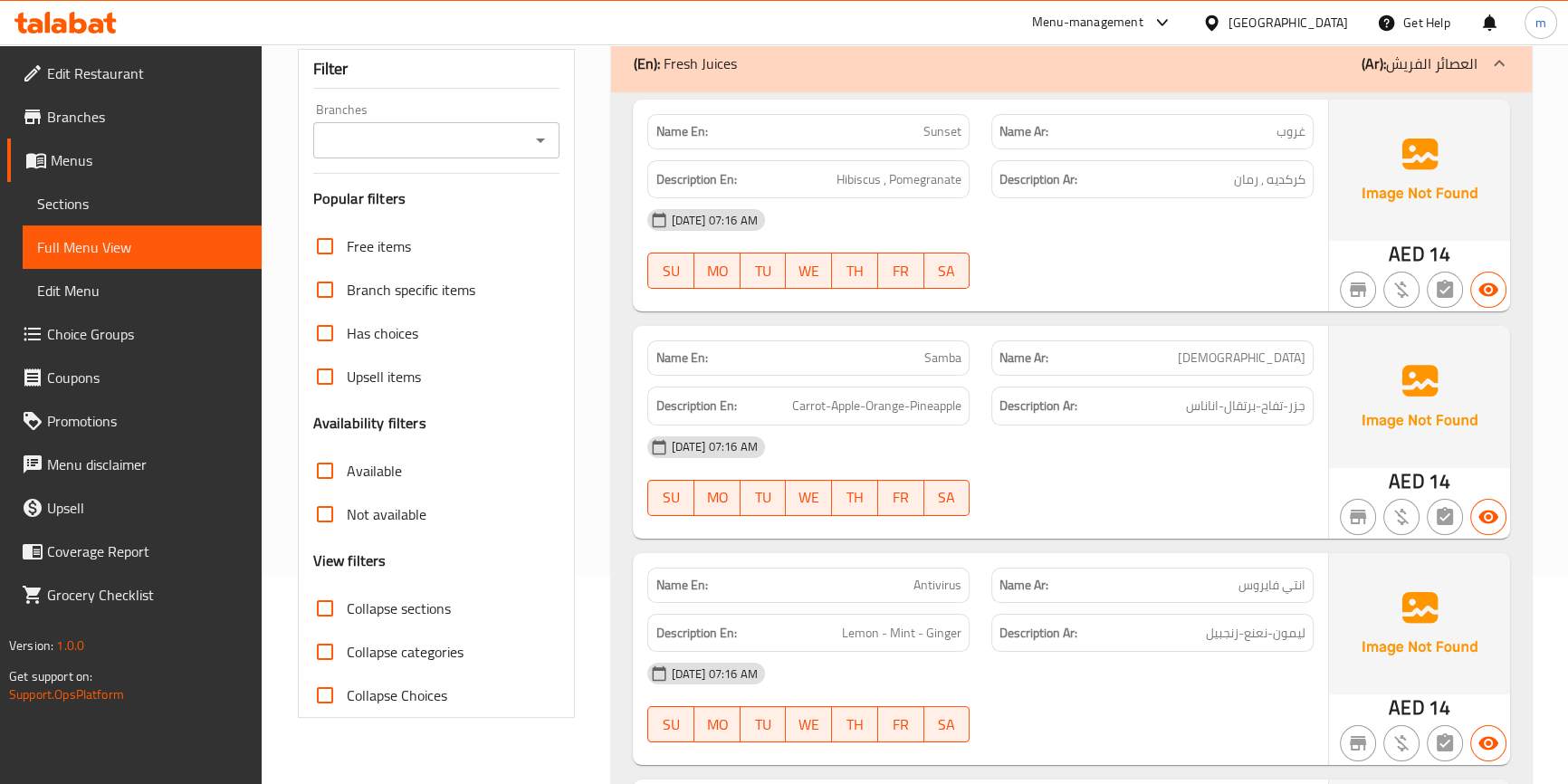
scroll to position [0, 0]
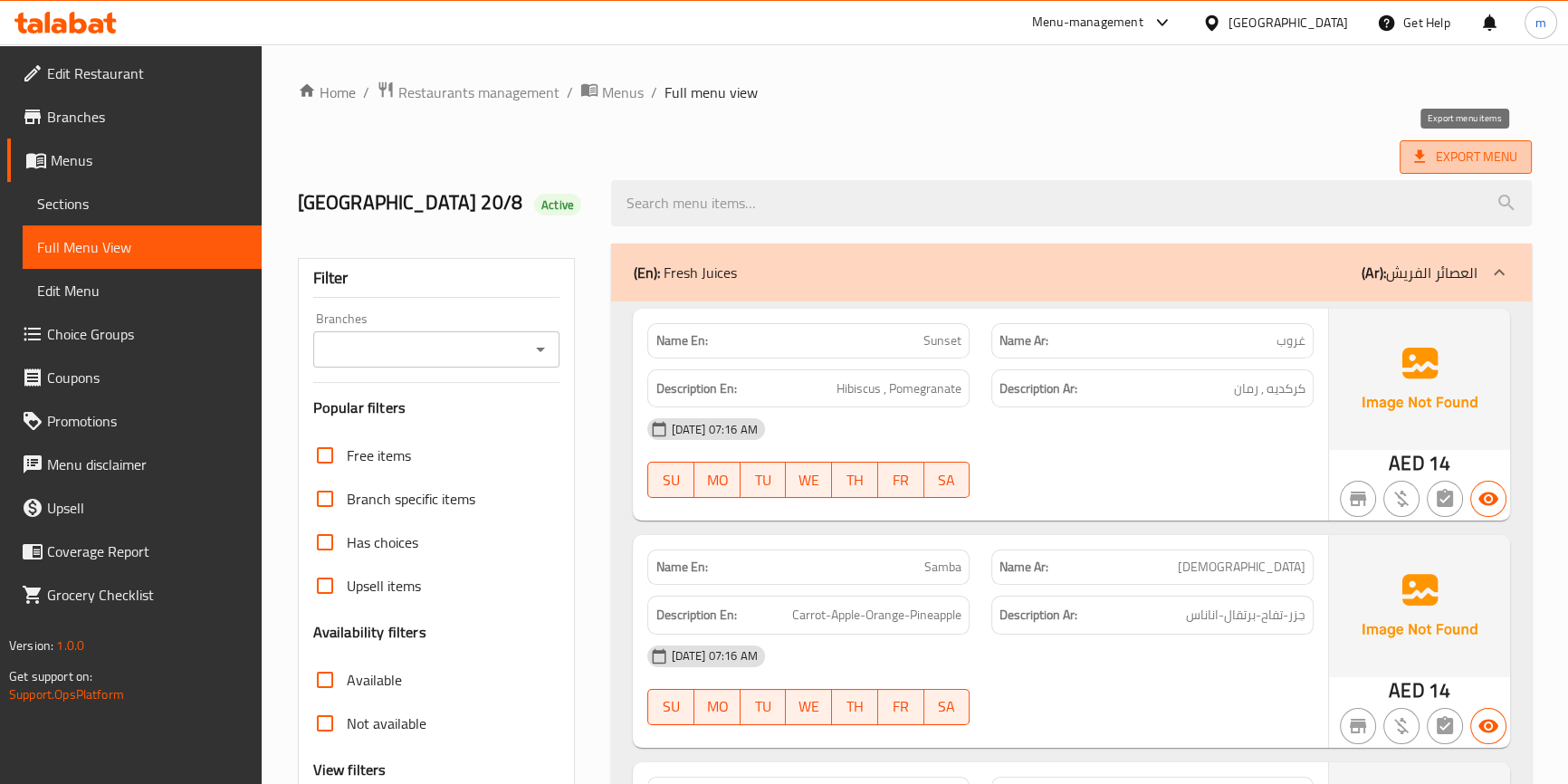
click at [1433, 156] on span "Export Menu" at bounding box center [1465, 157] width 104 height 23
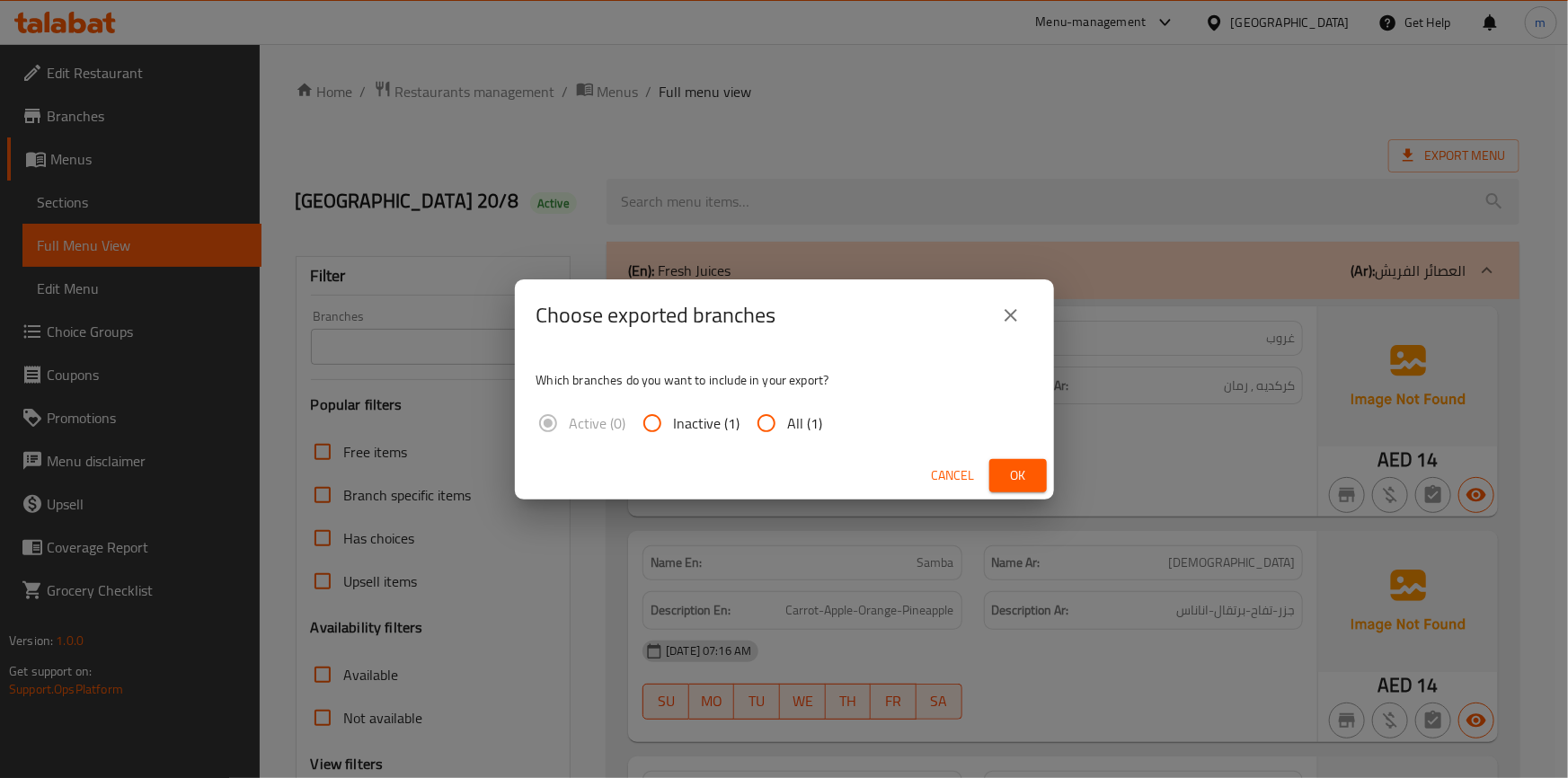
click at [792, 428] on span "All (1)" at bounding box center [805, 422] width 35 height 22
click at [788, 428] on input "All (1)" at bounding box center [767, 423] width 43 height 43
radio input "true"
click at [1014, 467] on span "Ok" at bounding box center [1018, 475] width 28 height 23
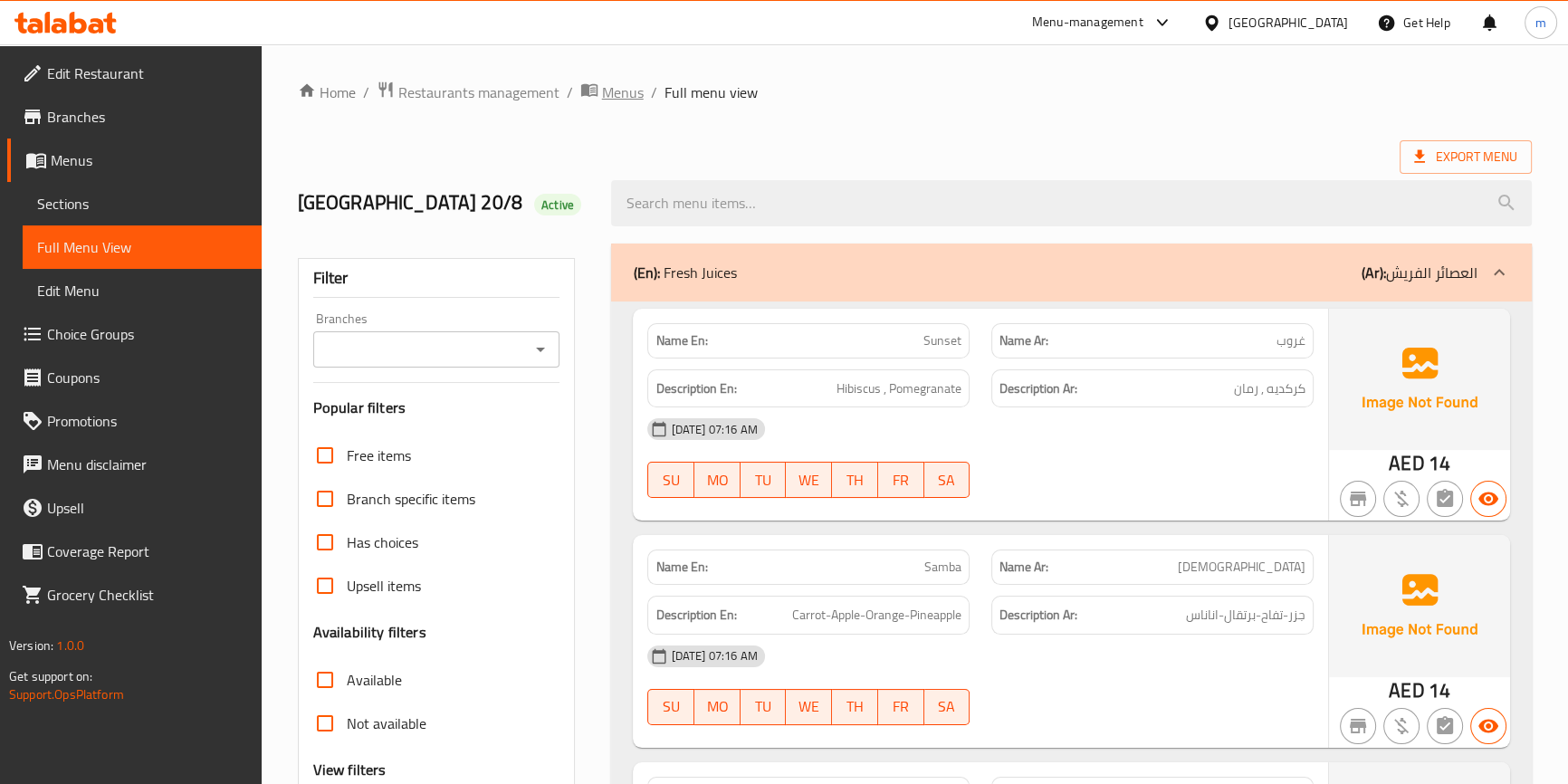
click at [603, 99] on span "Menus" at bounding box center [622, 92] width 42 height 22
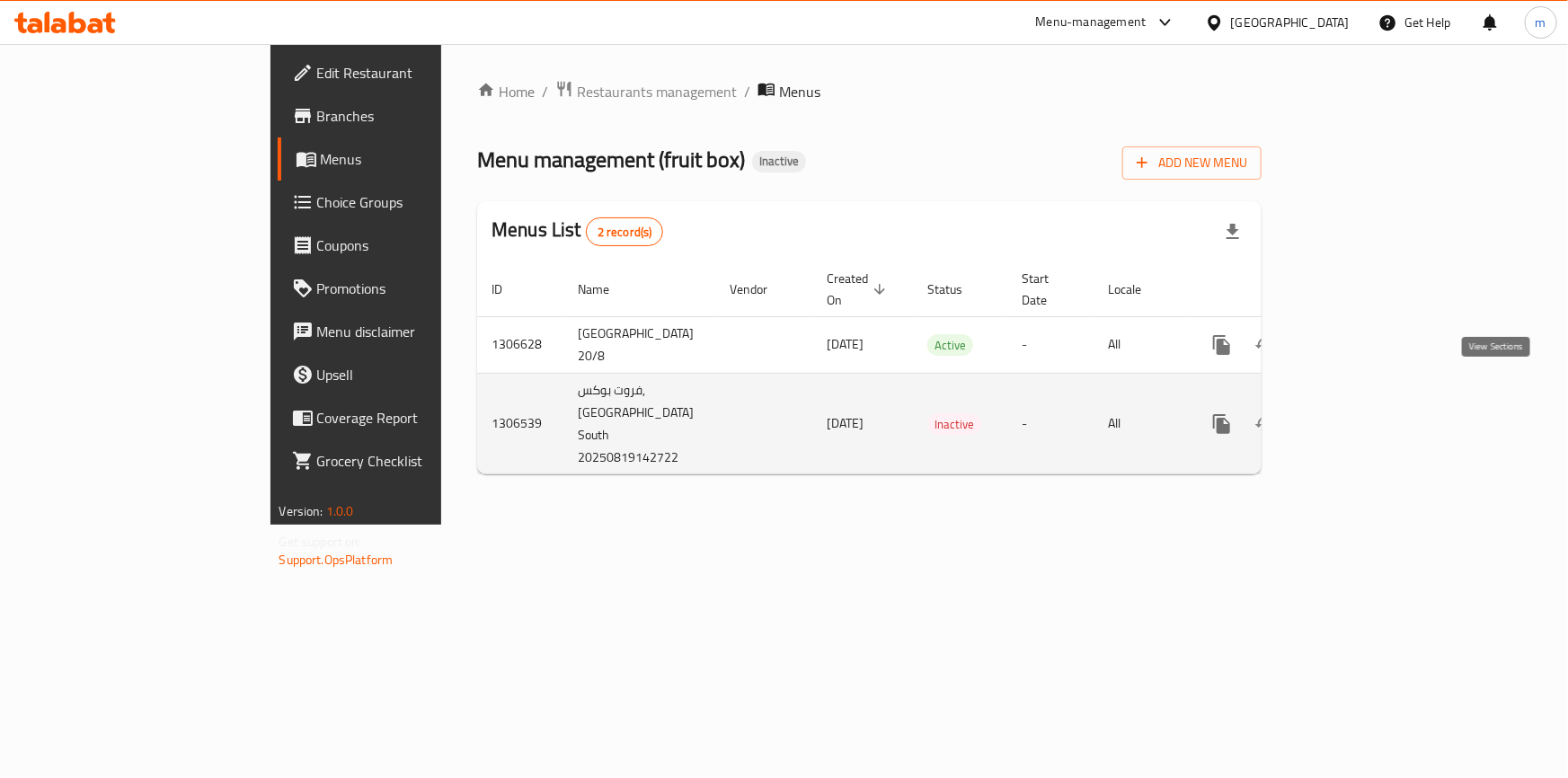
click at [1373, 403] on link "enhanced table" at bounding box center [1352, 424] width 43 height 43
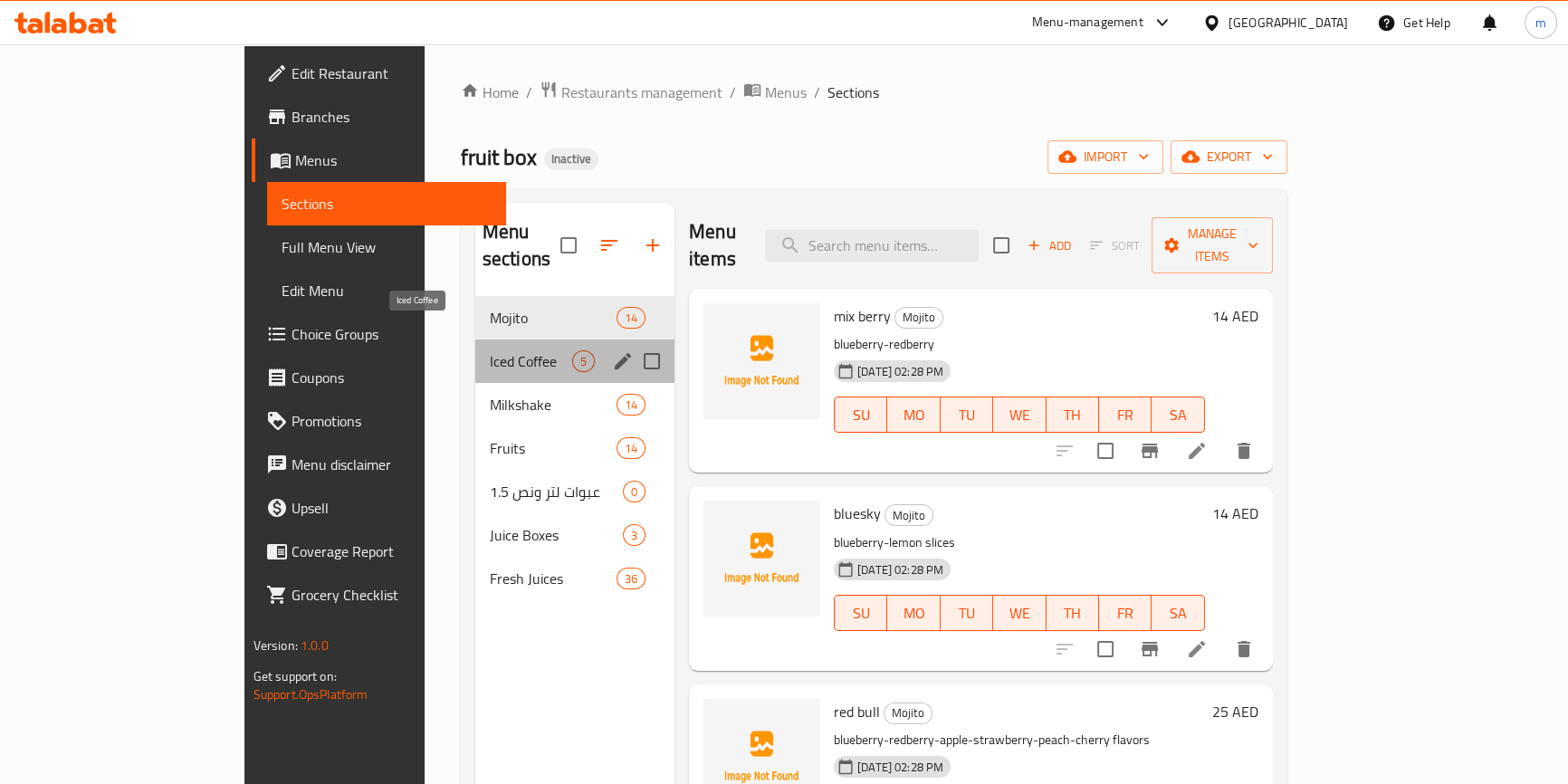
click at [489, 351] on span "Iced Coffee" at bounding box center [530, 361] width 83 height 22
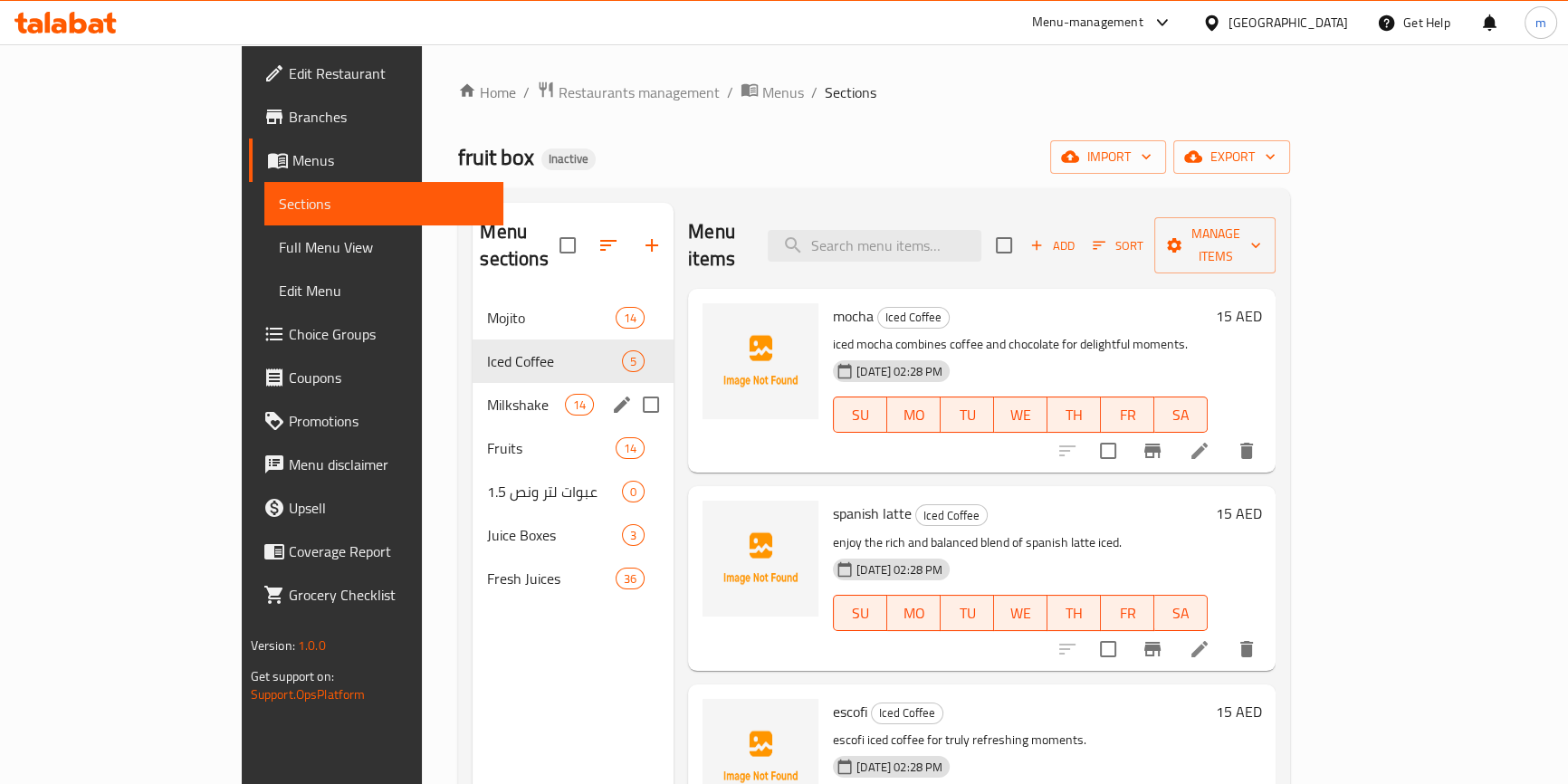
click at [480, 397] on div "Milkshake 14" at bounding box center [572, 405] width 201 height 44
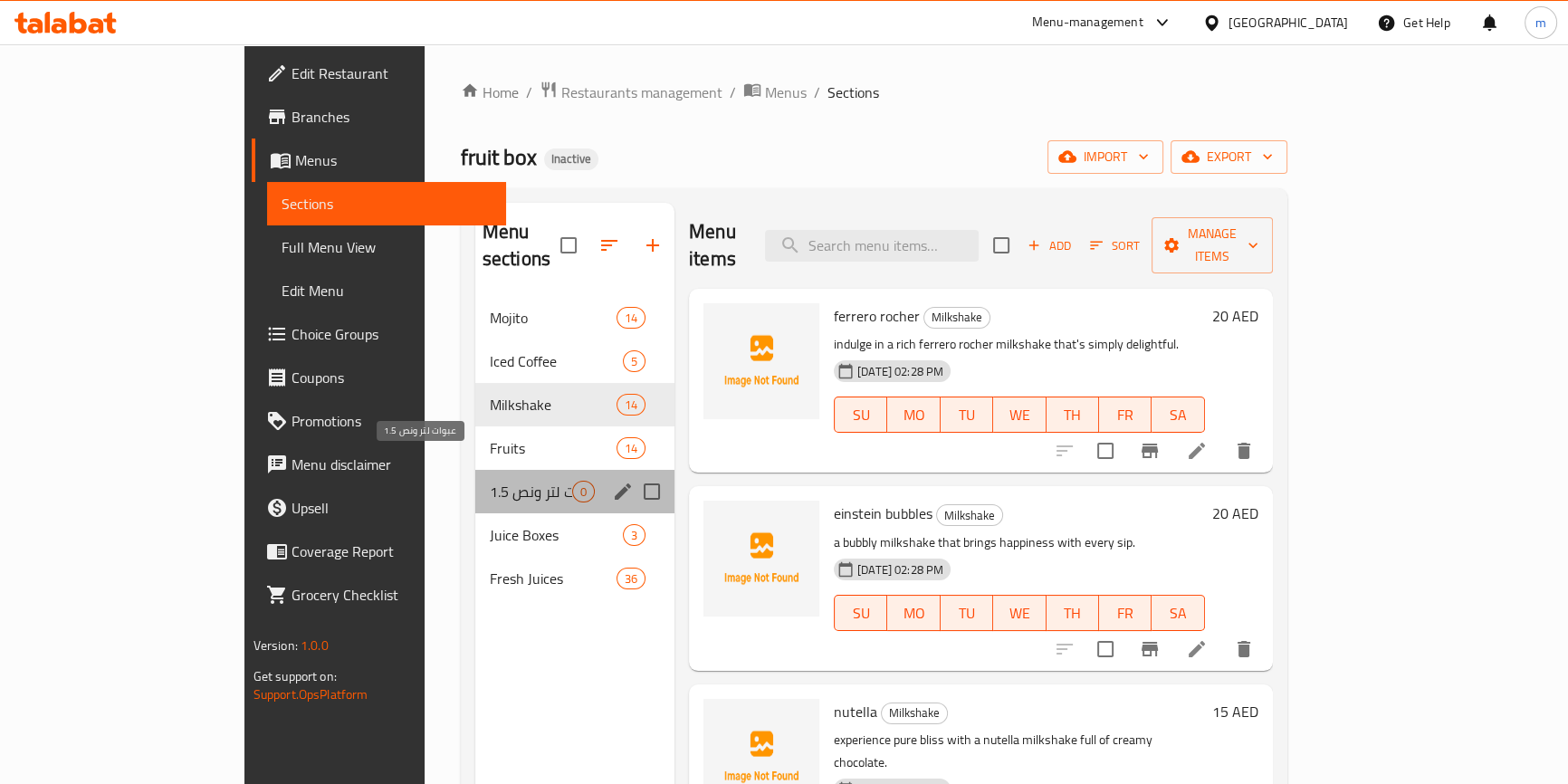
click at [489, 481] on span "عبوات لتر ونص 1.5" at bounding box center [530, 491] width 83 height 22
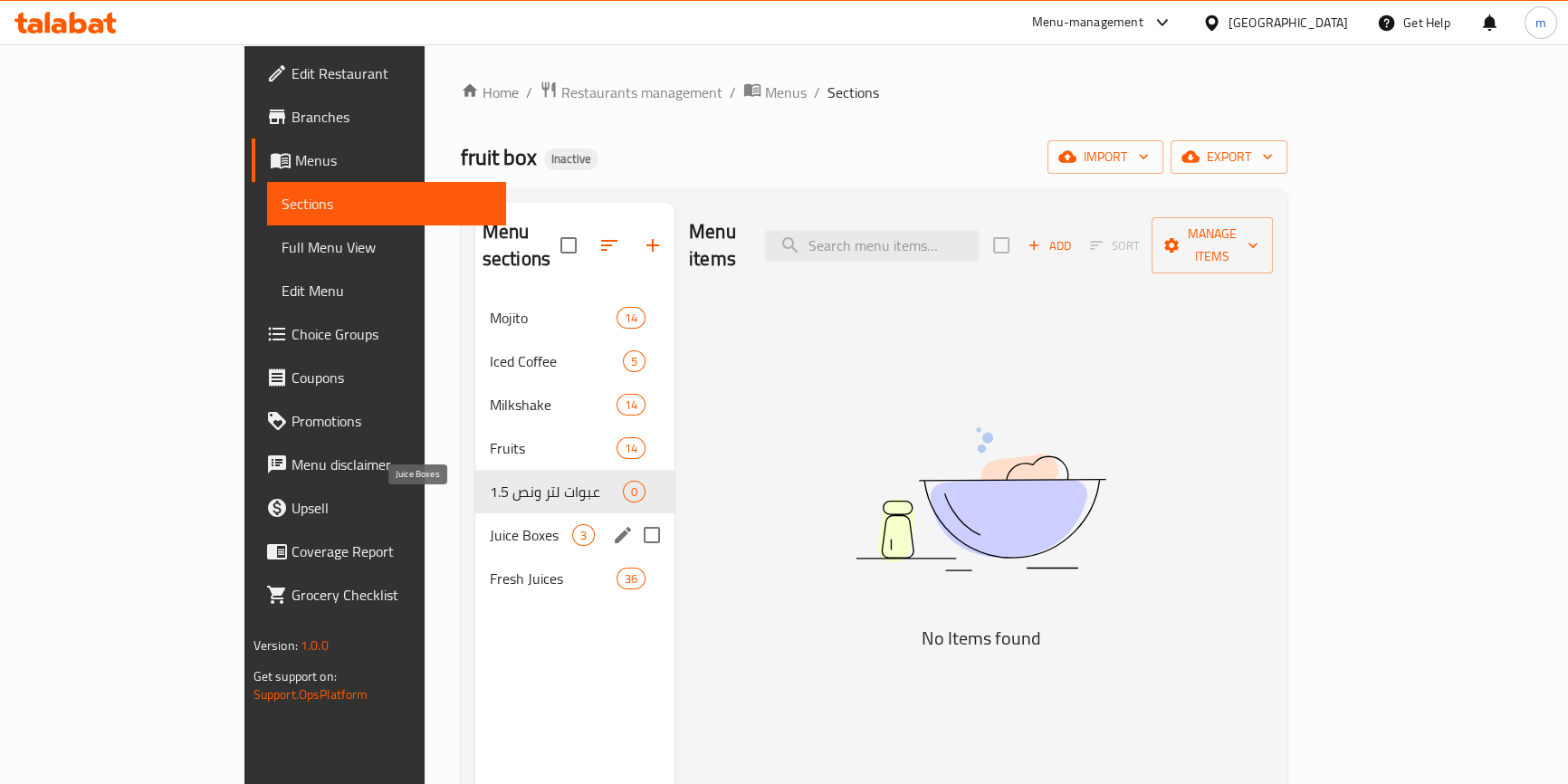
click at [489, 524] on span "Juice Boxes" at bounding box center [530, 534] width 83 height 22
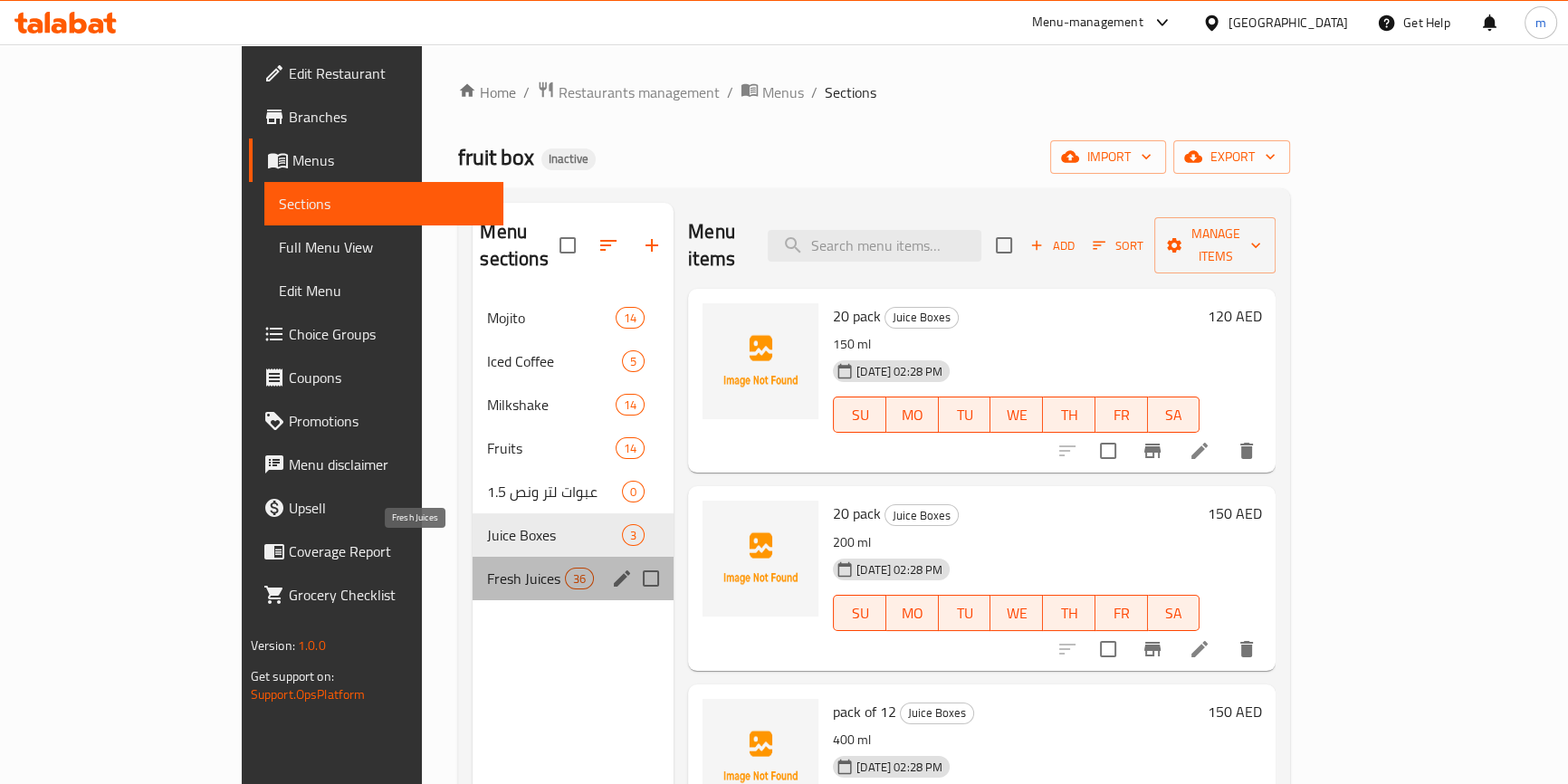
click at [487, 567] on span "Fresh Juices" at bounding box center [525, 578] width 77 height 22
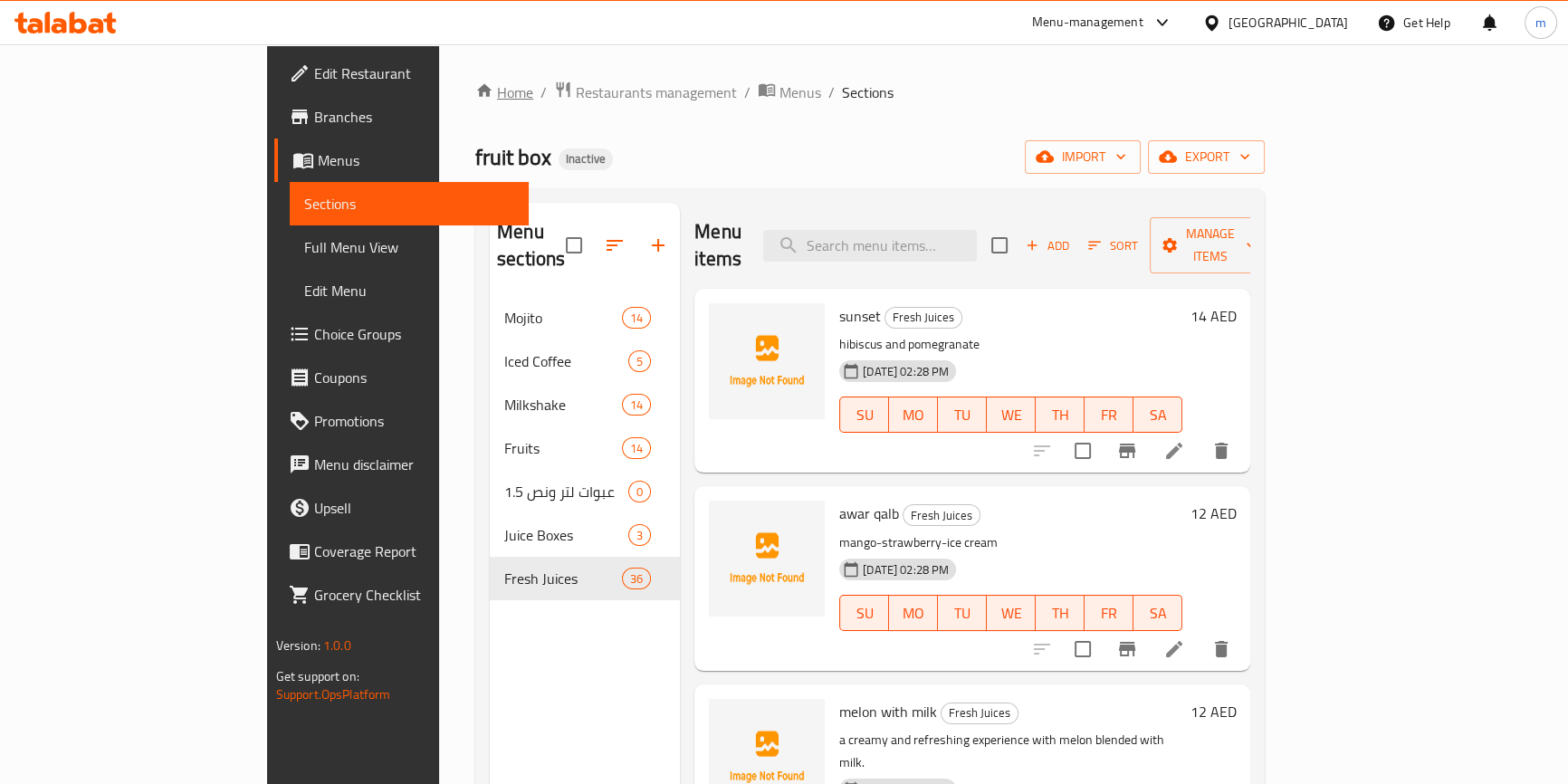
click at [475, 86] on link "Home" at bounding box center [504, 92] width 58 height 22
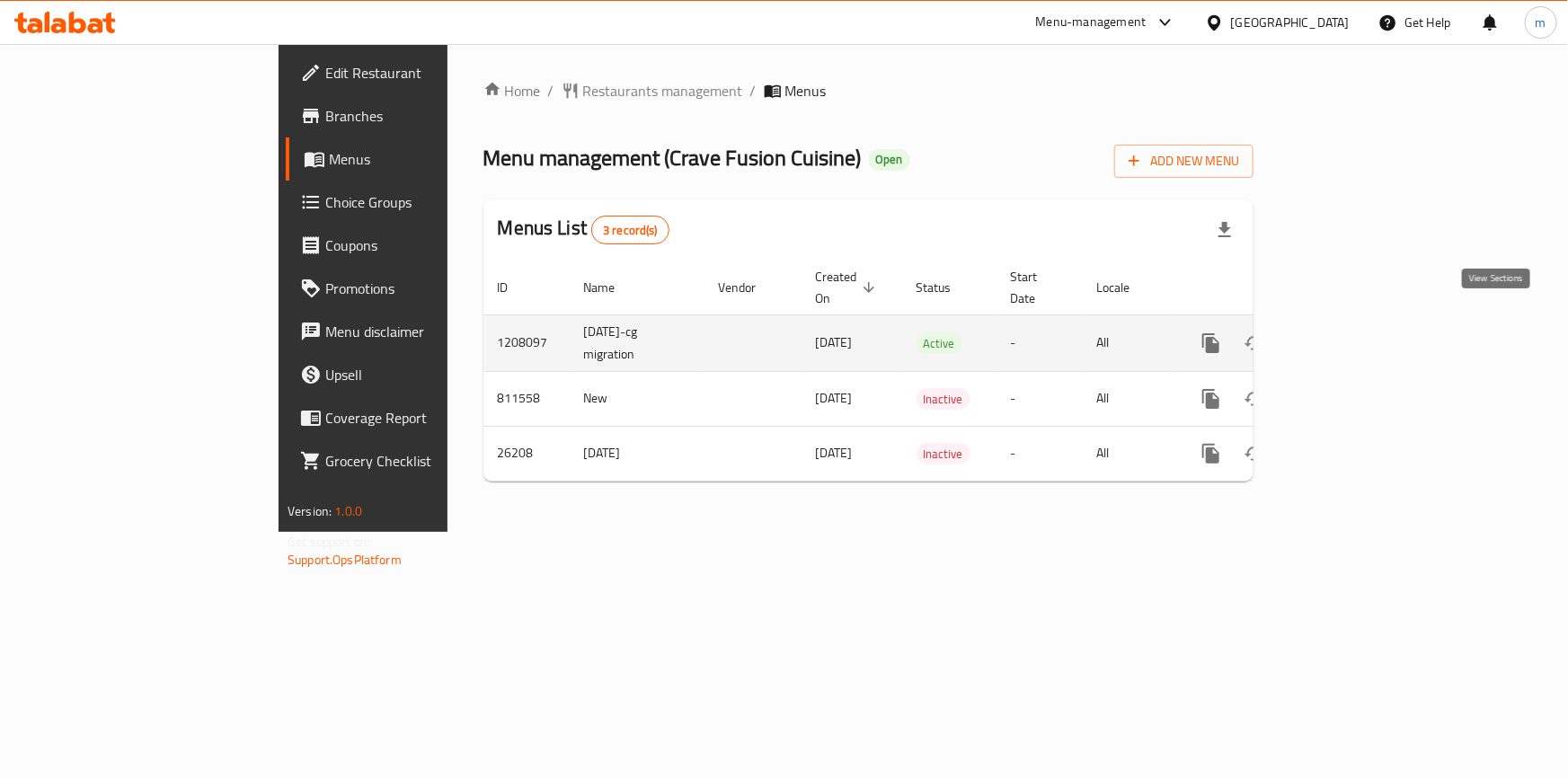
click at [1351, 332] on icon "enhanced table" at bounding box center [1341, 342] width 22 height 22
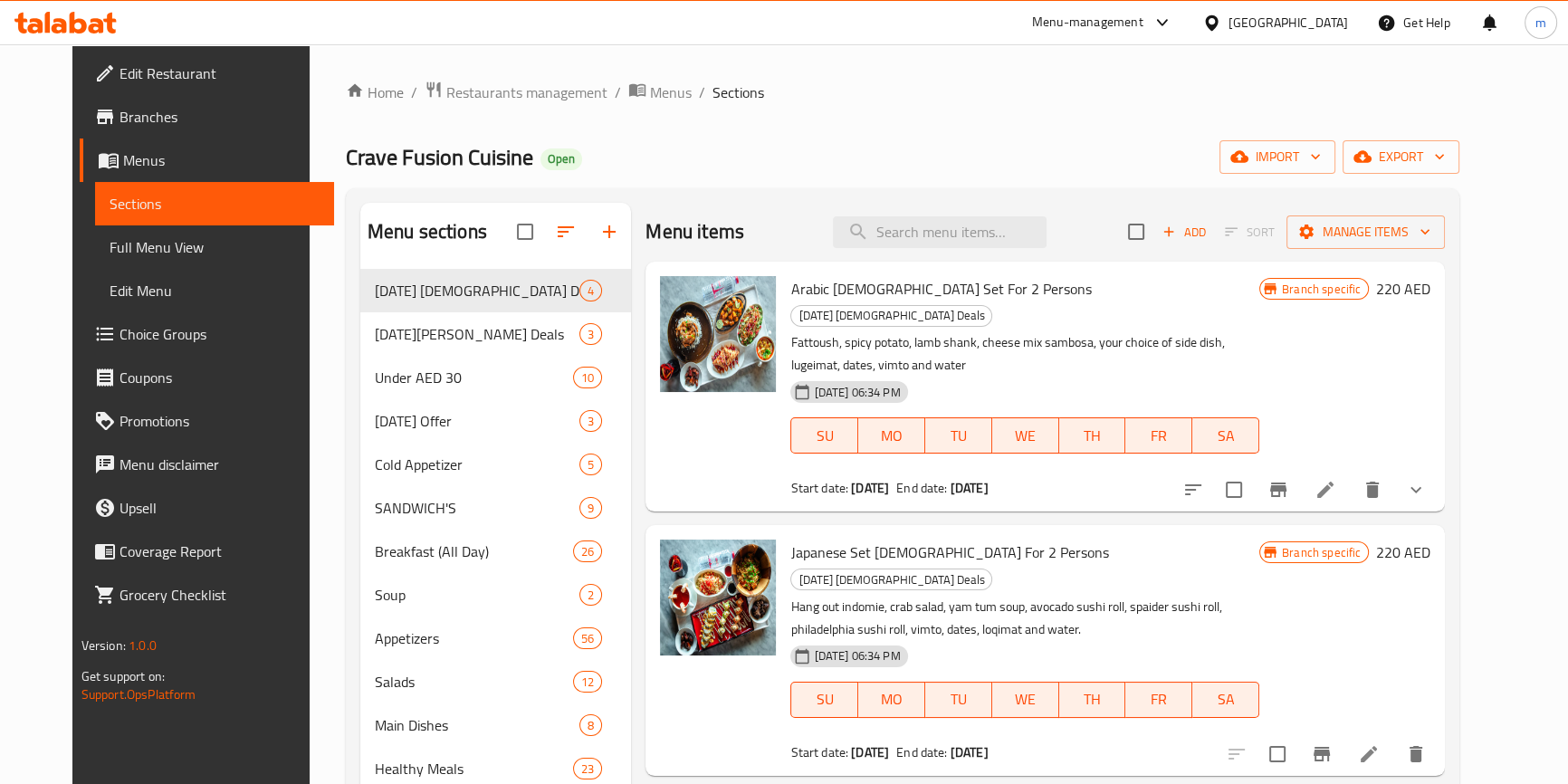
drag, startPoint x: 143, startPoint y: 119, endPoint x: 143, endPoint y: 132, distance: 13.0
click at [143, 119] on span "Branches" at bounding box center [220, 116] width 200 height 22
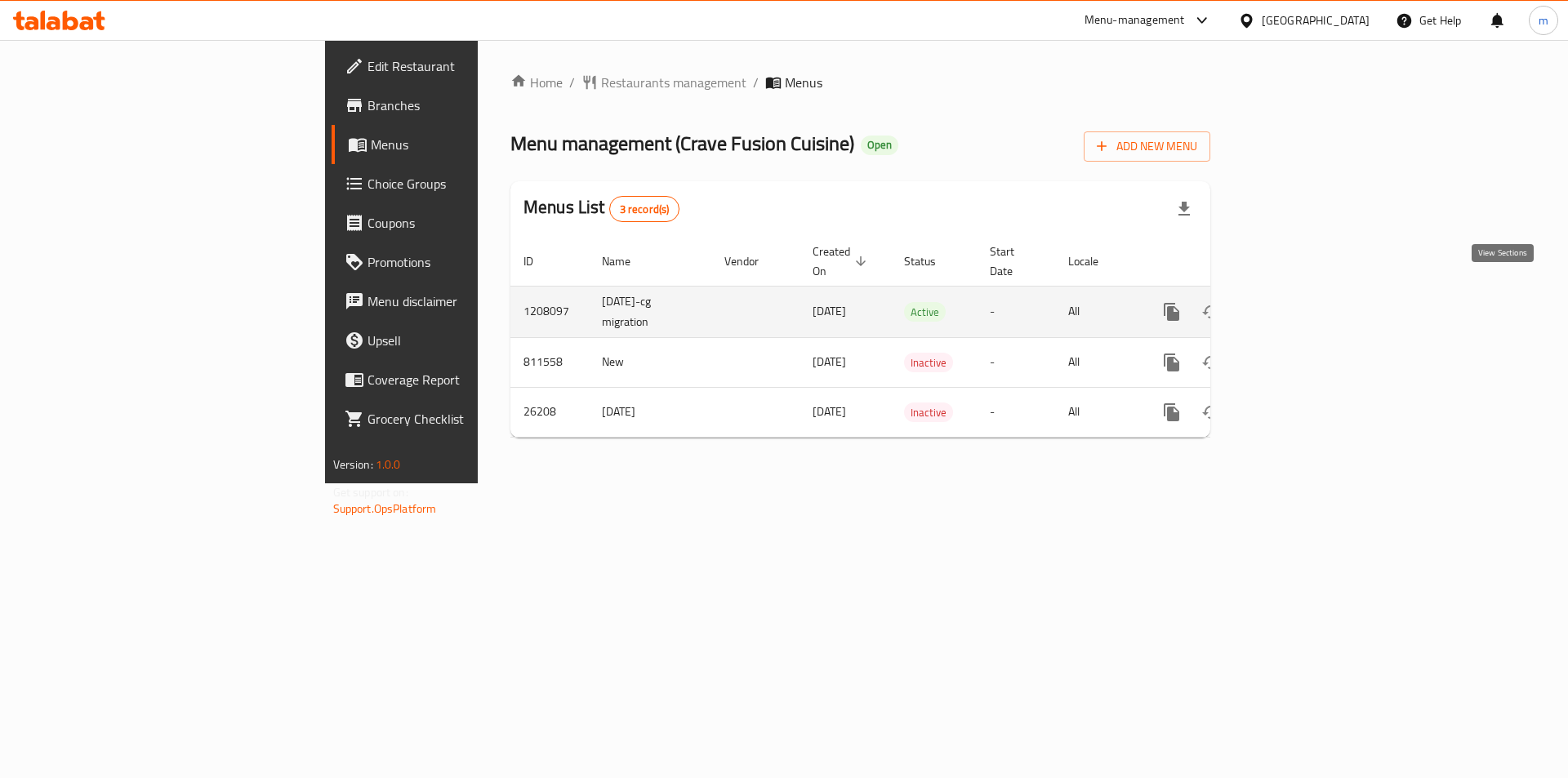
click at [1299, 302] on icon "enhanced table" at bounding box center [1289, 311] width 20 height 20
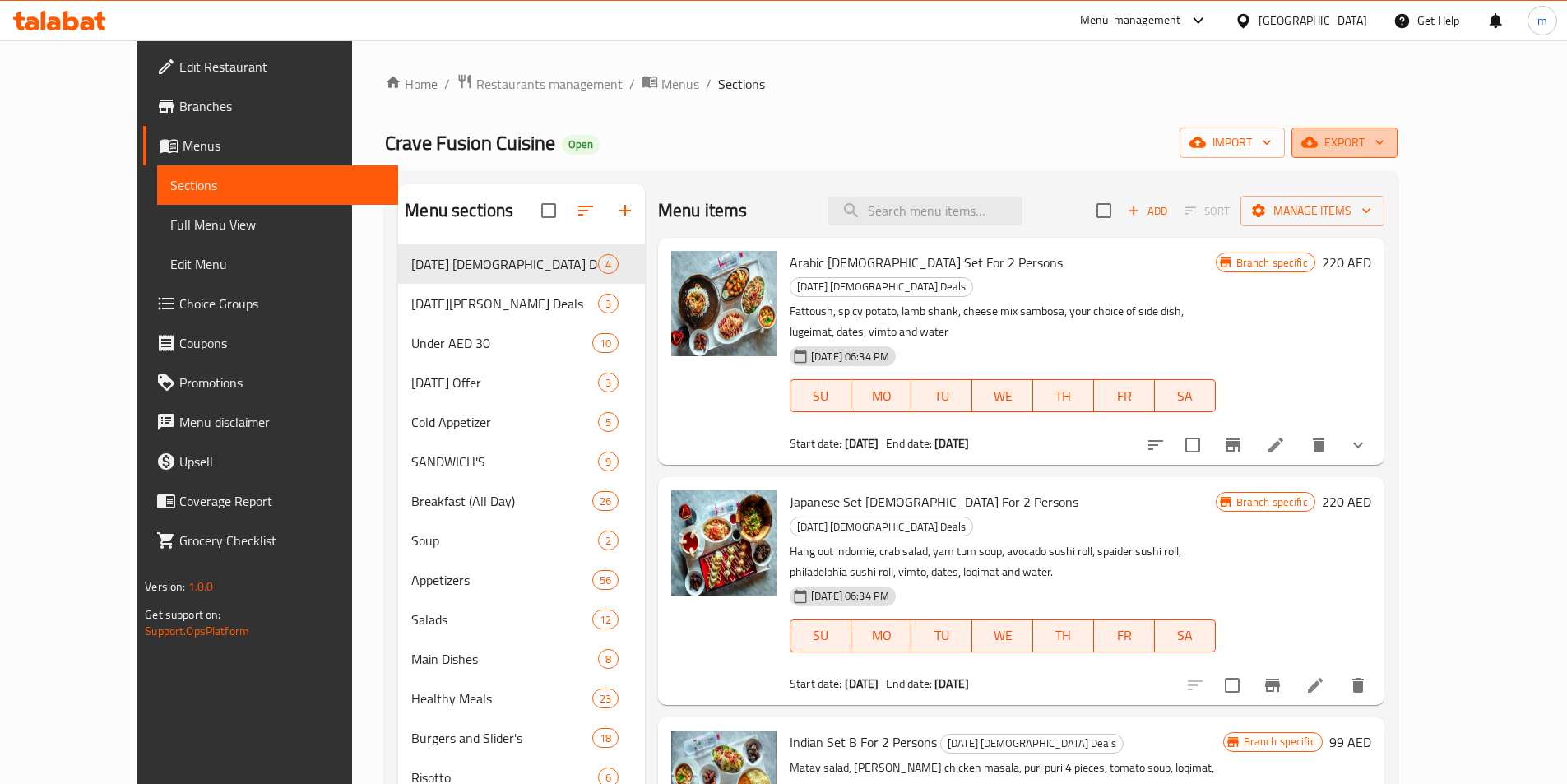
click at [1385, 142] on span "export" at bounding box center [1345, 142] width 79 height 21
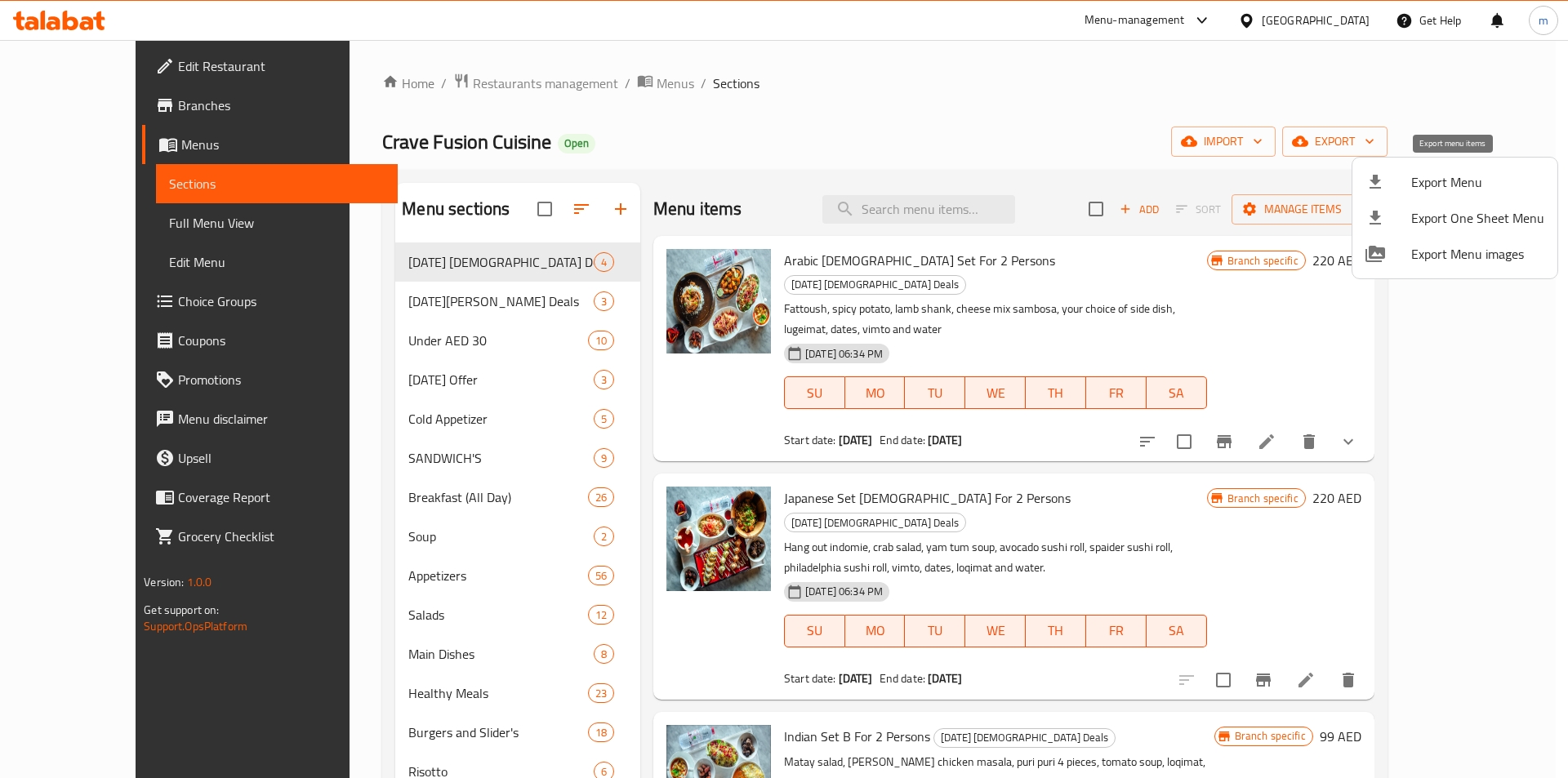
click at [1460, 178] on span "Export Menu" at bounding box center [1477, 182] width 133 height 20
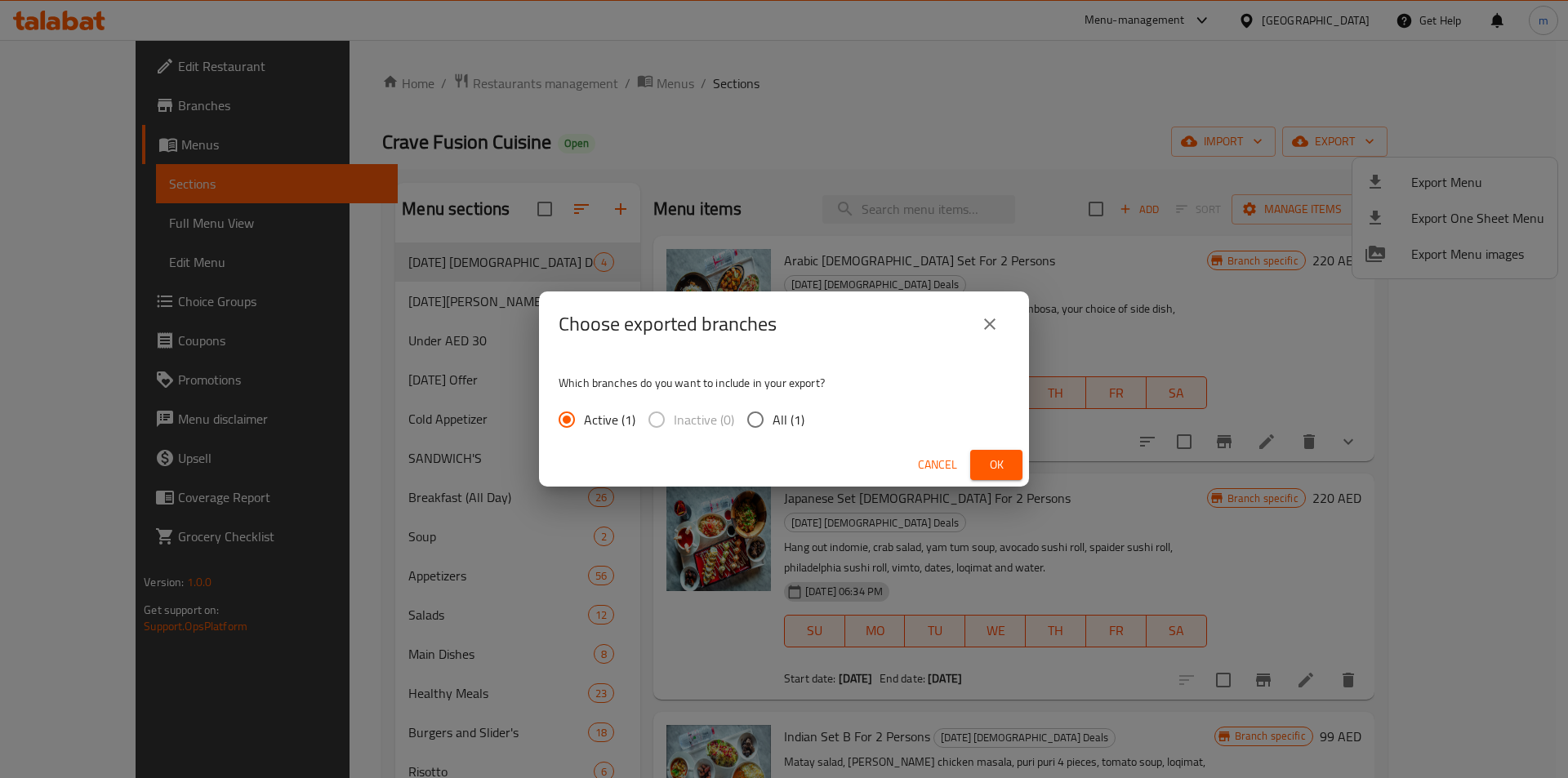
click at [792, 421] on span "All (1)" at bounding box center [788, 419] width 32 height 20
click at [772, 421] on input "All (1)" at bounding box center [755, 420] width 34 height 34
radio input "true"
click at [1007, 463] on span "Ok" at bounding box center [996, 465] width 26 height 21
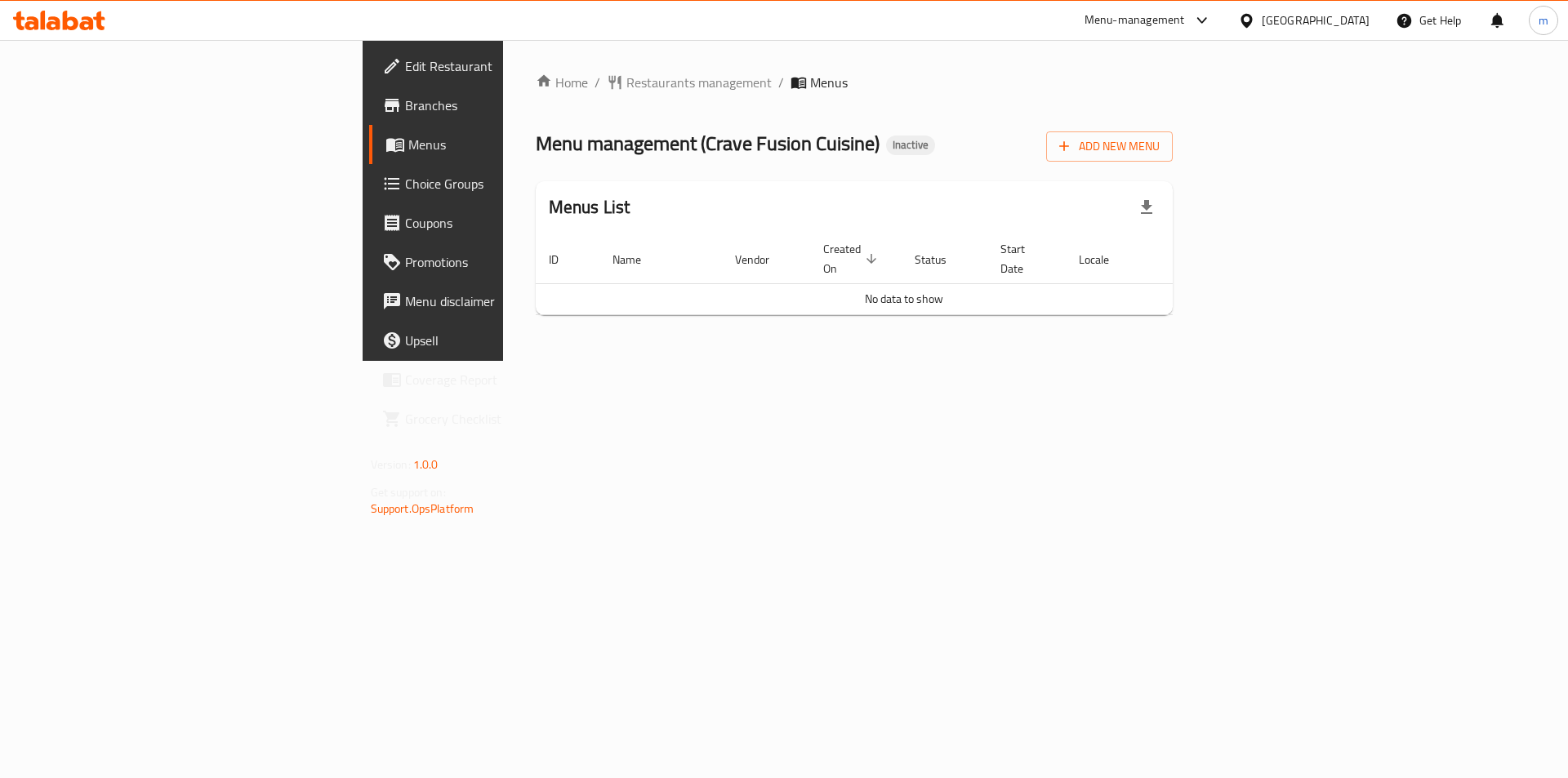
click at [1174, 164] on div "Home / Restaurants management / Menus Menu management ( Crave Fusion Cuisine ) …" at bounding box center [855, 200] width 638 height 255
click at [1173, 157] on button "Add New Menu" at bounding box center [1109, 146] width 127 height 30
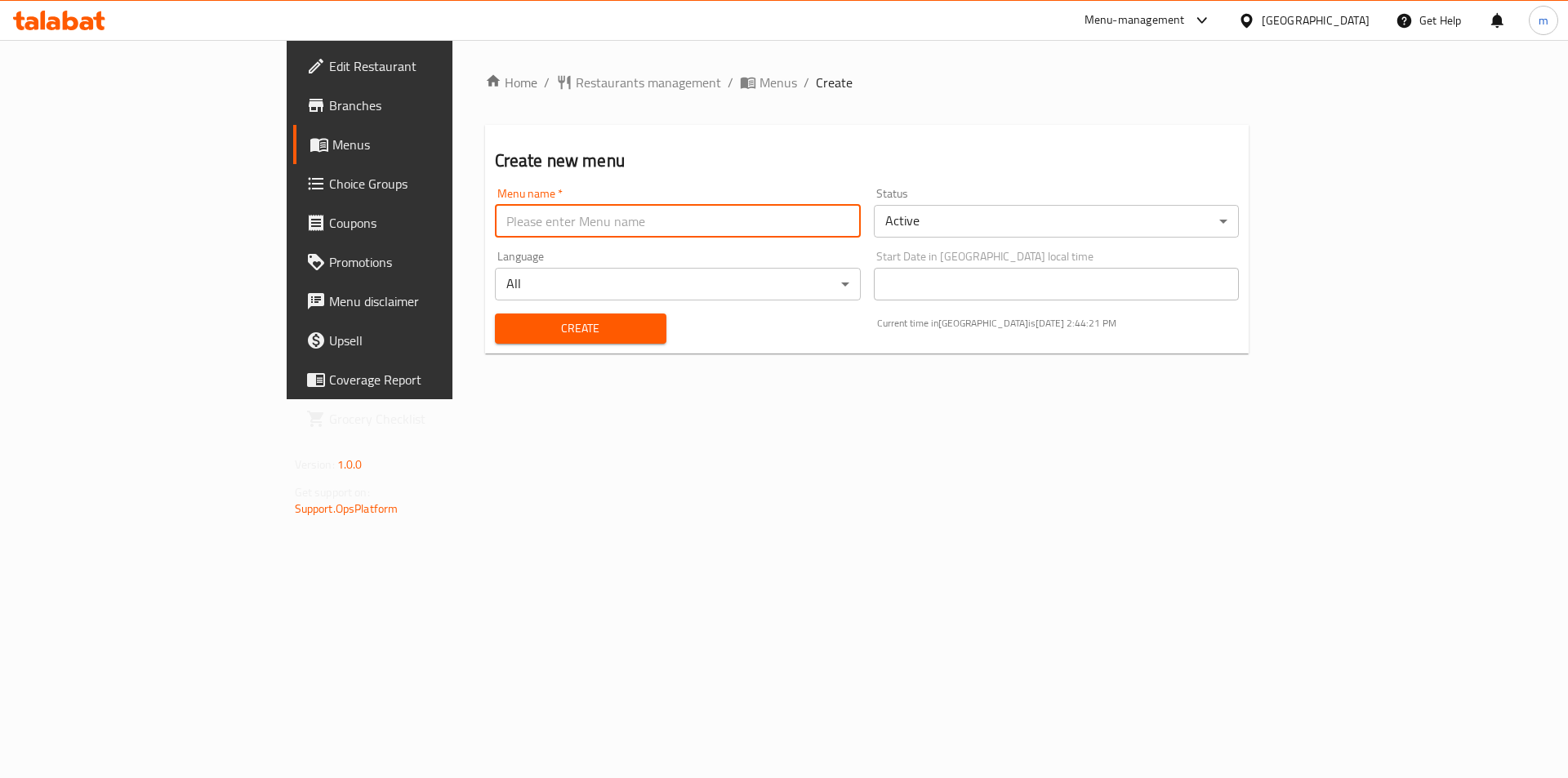
click at [575, 218] on input "text" at bounding box center [677, 221] width 366 height 33
type input "tokyo 20/8"
click at [508, 330] on span "Create" at bounding box center [580, 328] width 146 height 21
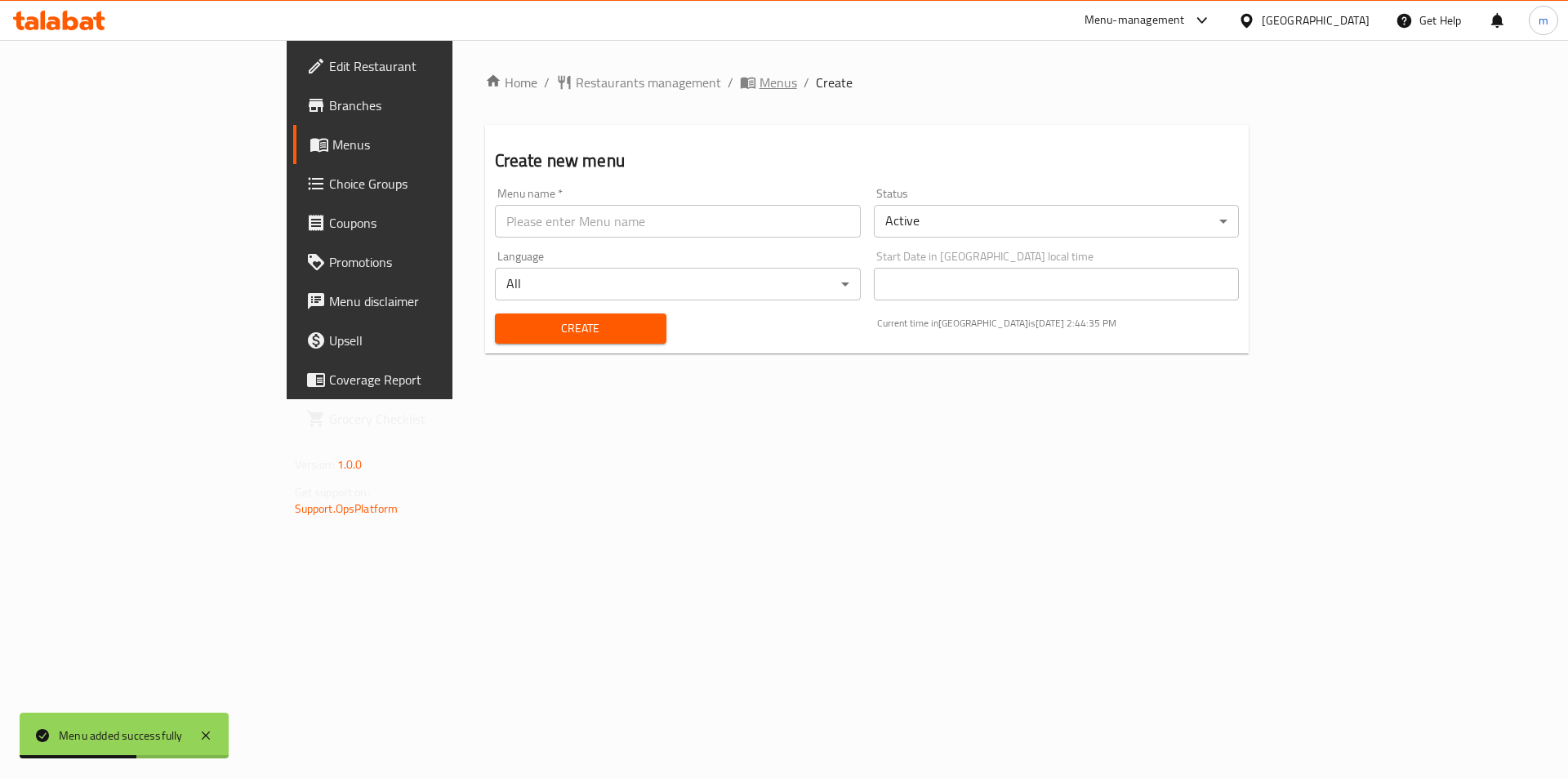
click at [760, 85] on span "Menus" at bounding box center [778, 82] width 38 height 20
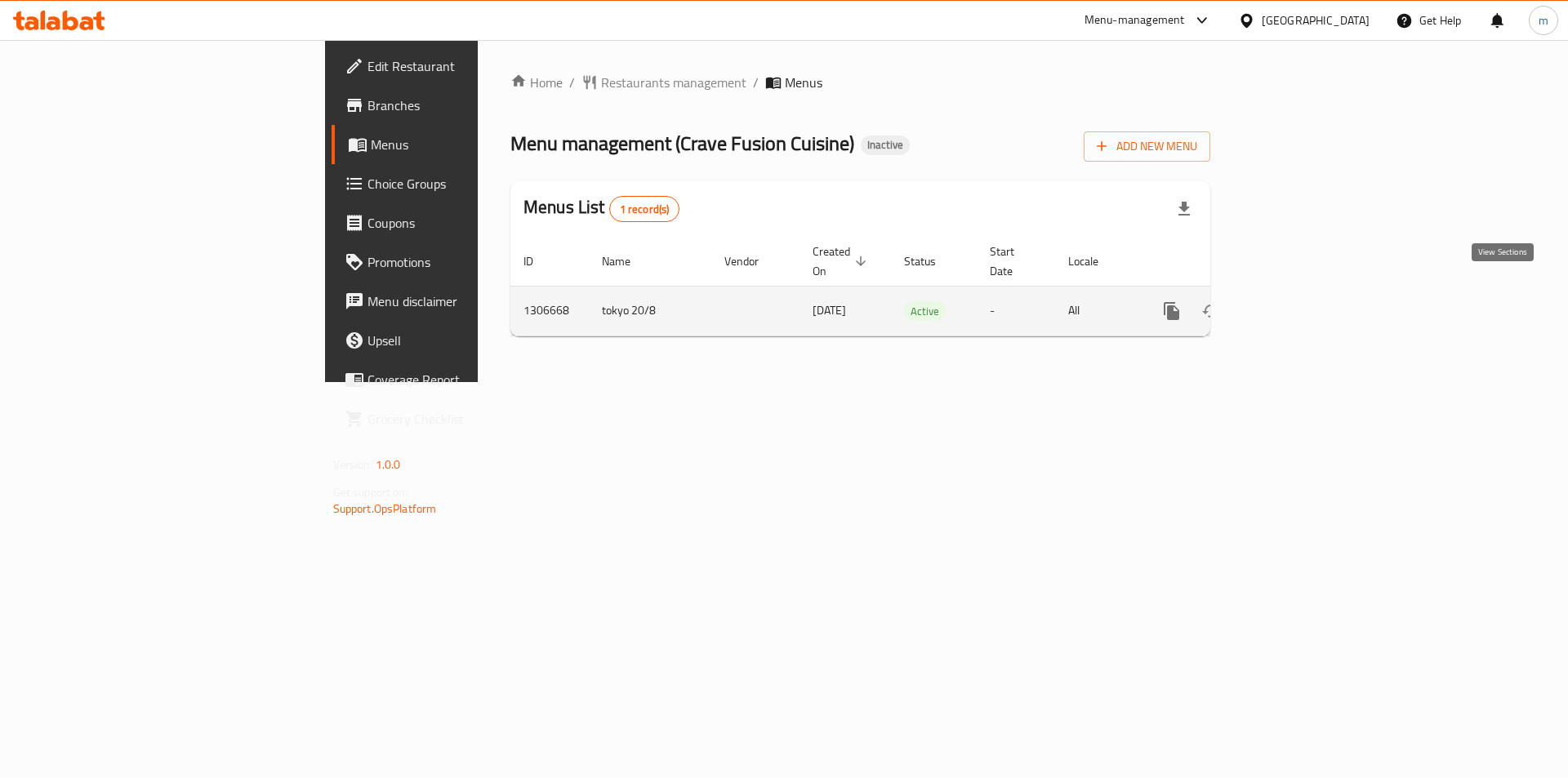
click at [1299, 301] on icon "enhanced table" at bounding box center [1289, 310] width 20 height 20
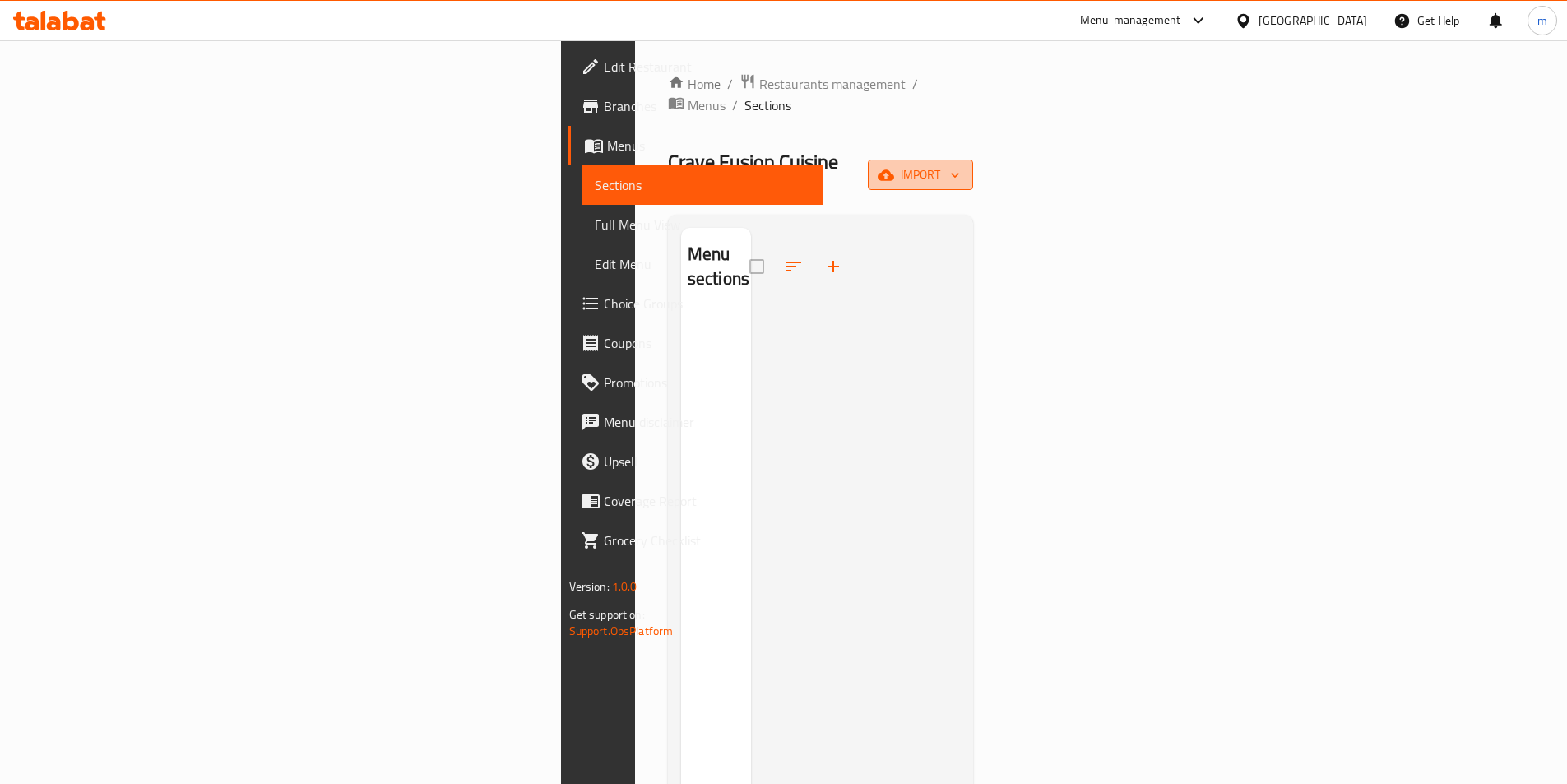
click at [960, 164] on span "import" at bounding box center [920, 174] width 79 height 21
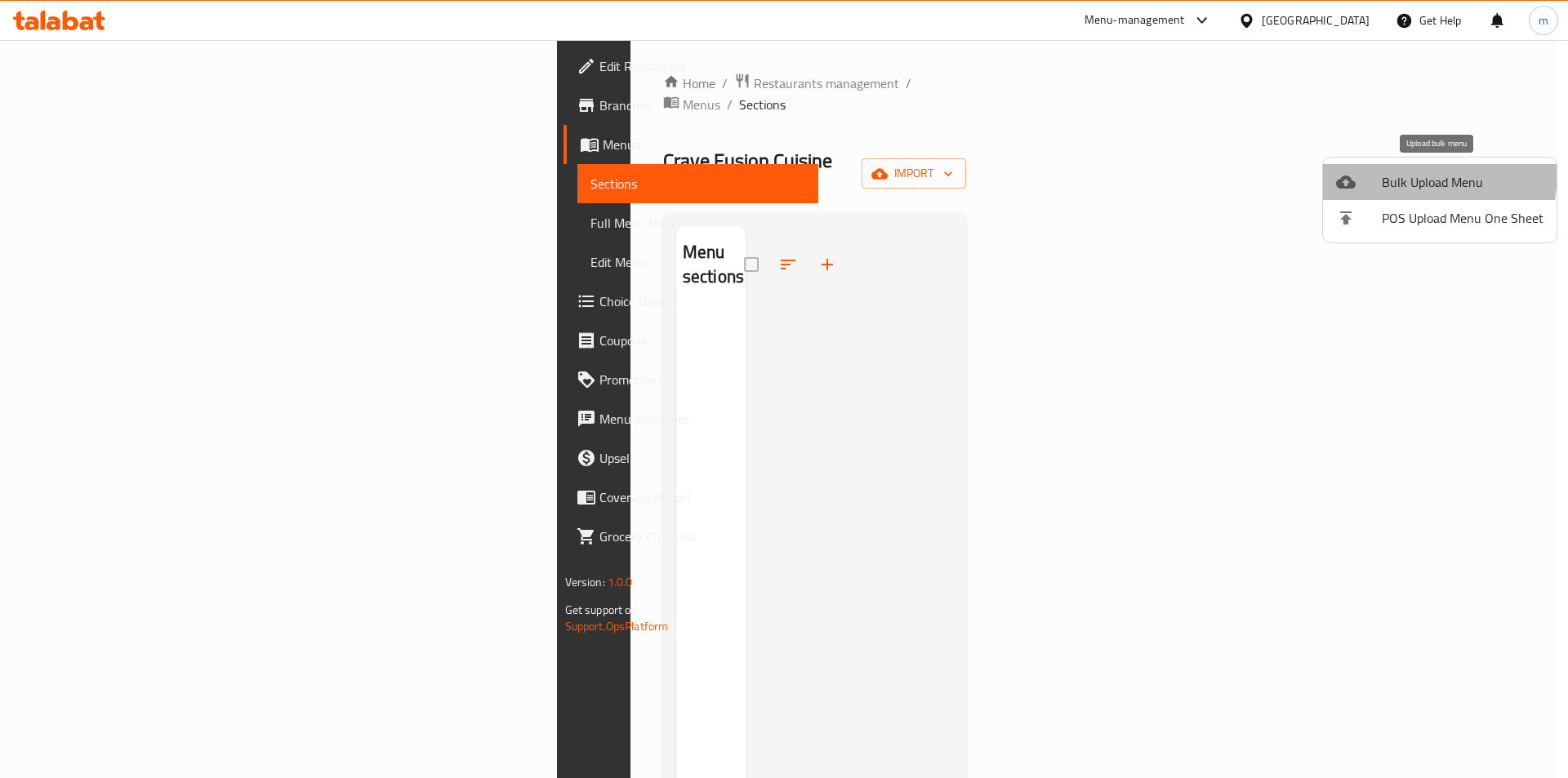
click at [1355, 169] on li "Bulk Upload Menu" at bounding box center [1439, 182] width 233 height 36
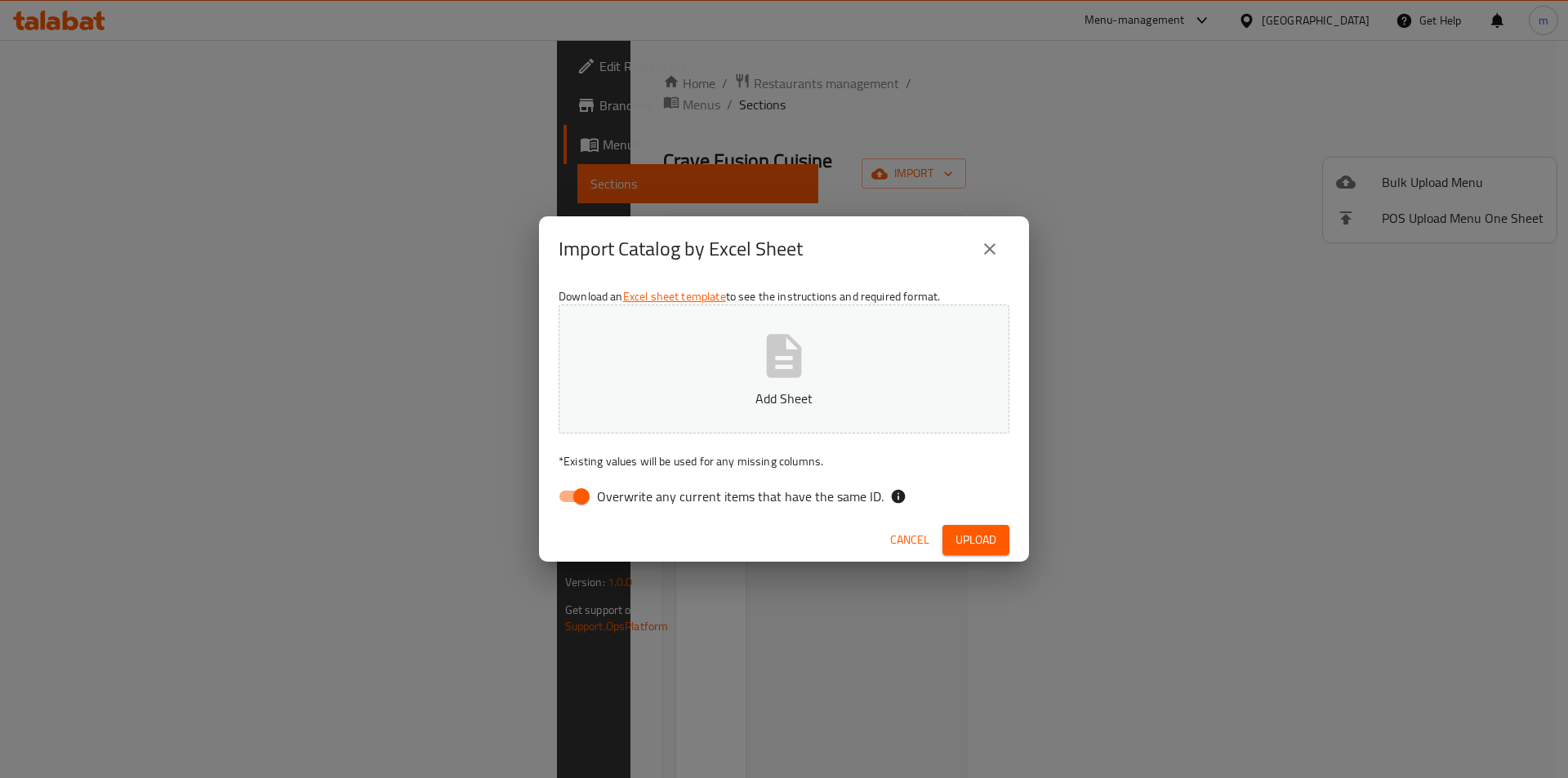
click at [575, 494] on input "Overwrite any current items that have the same ID." at bounding box center [581, 496] width 93 height 31
checkbox input "false"
click at [987, 544] on span "Upload" at bounding box center [976, 540] width 41 height 21
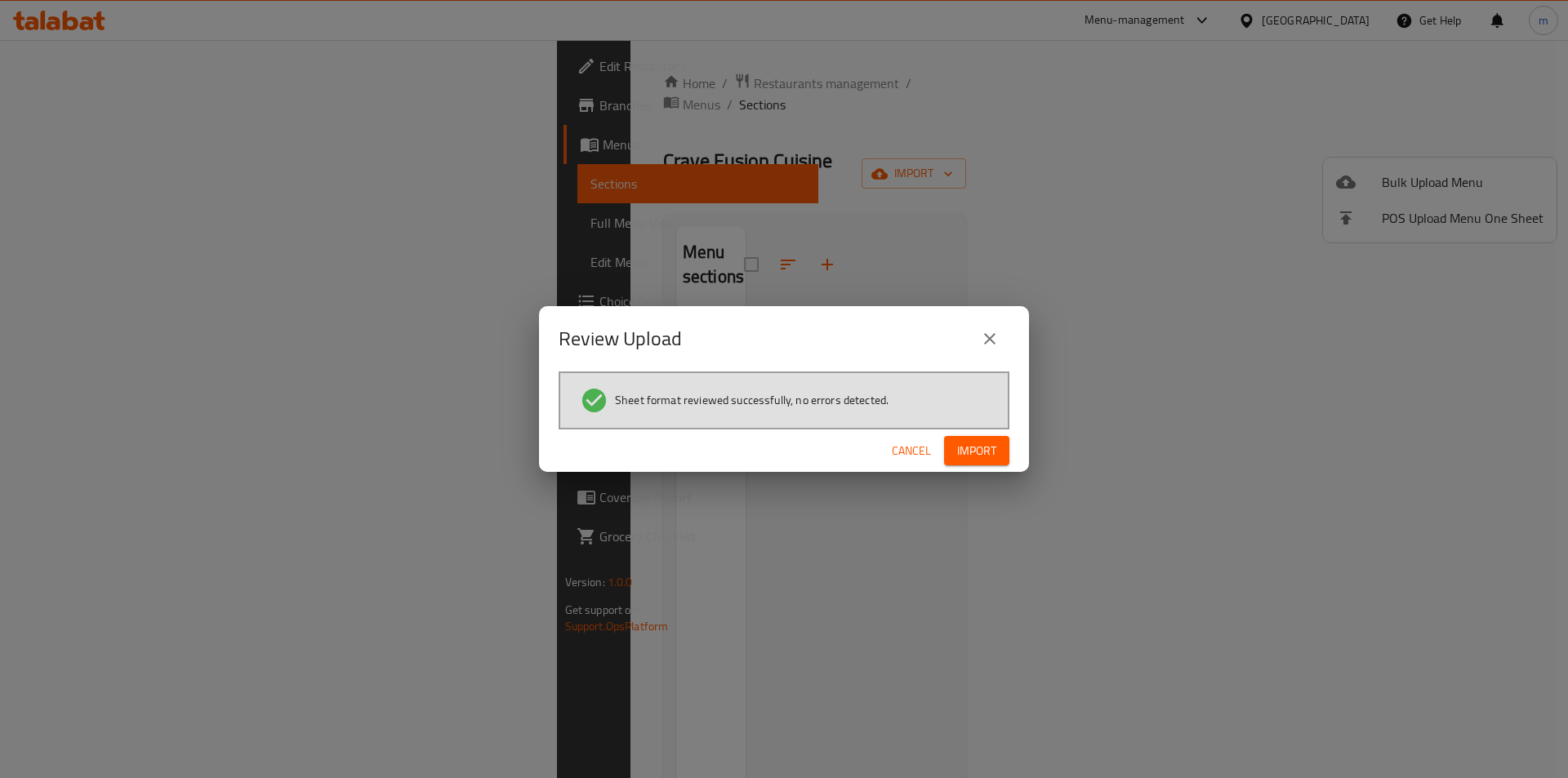
click at [984, 455] on span "Import" at bounding box center [976, 451] width 39 height 21
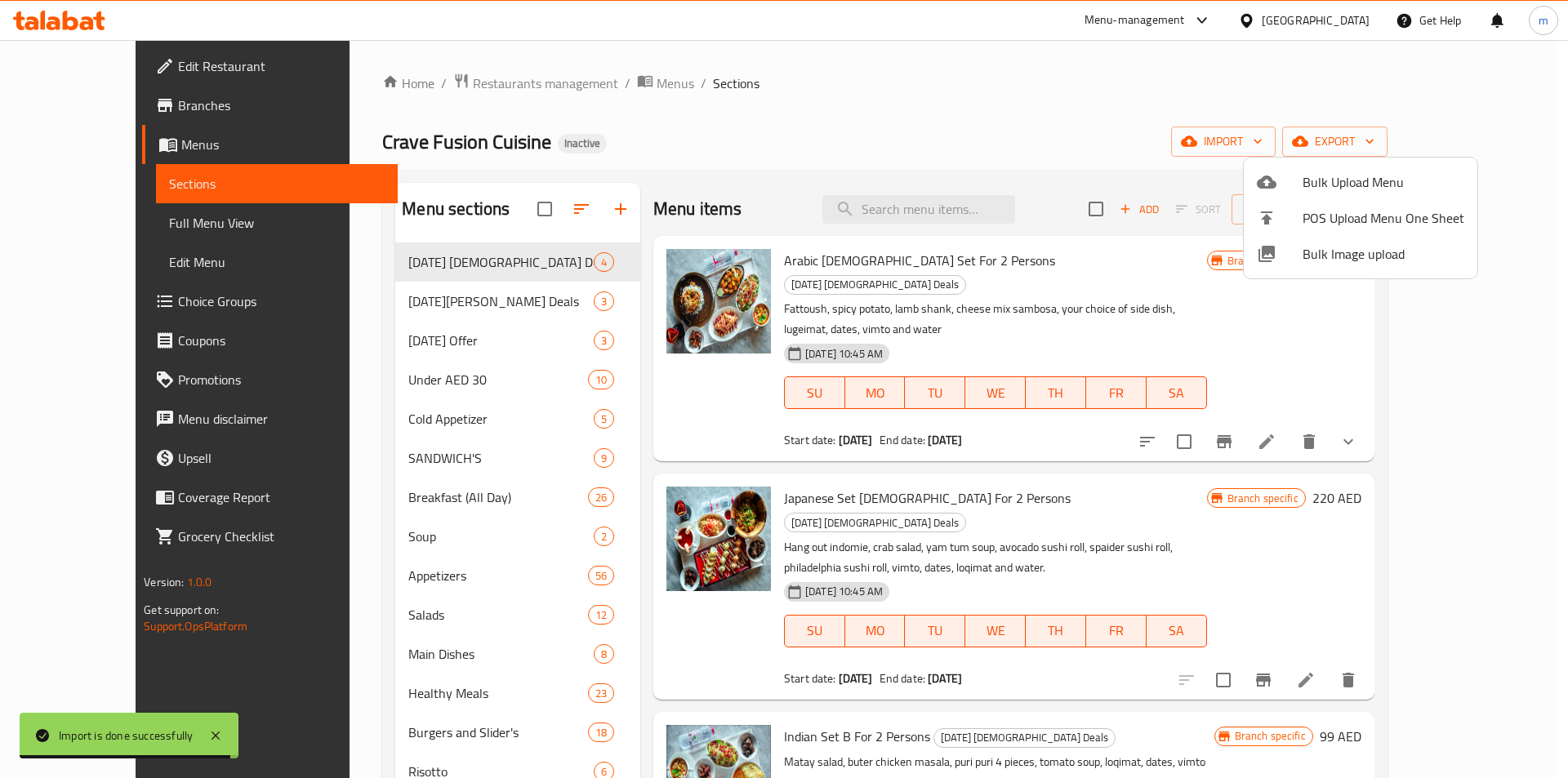
click at [82, 222] on div at bounding box center [784, 389] width 1568 height 778
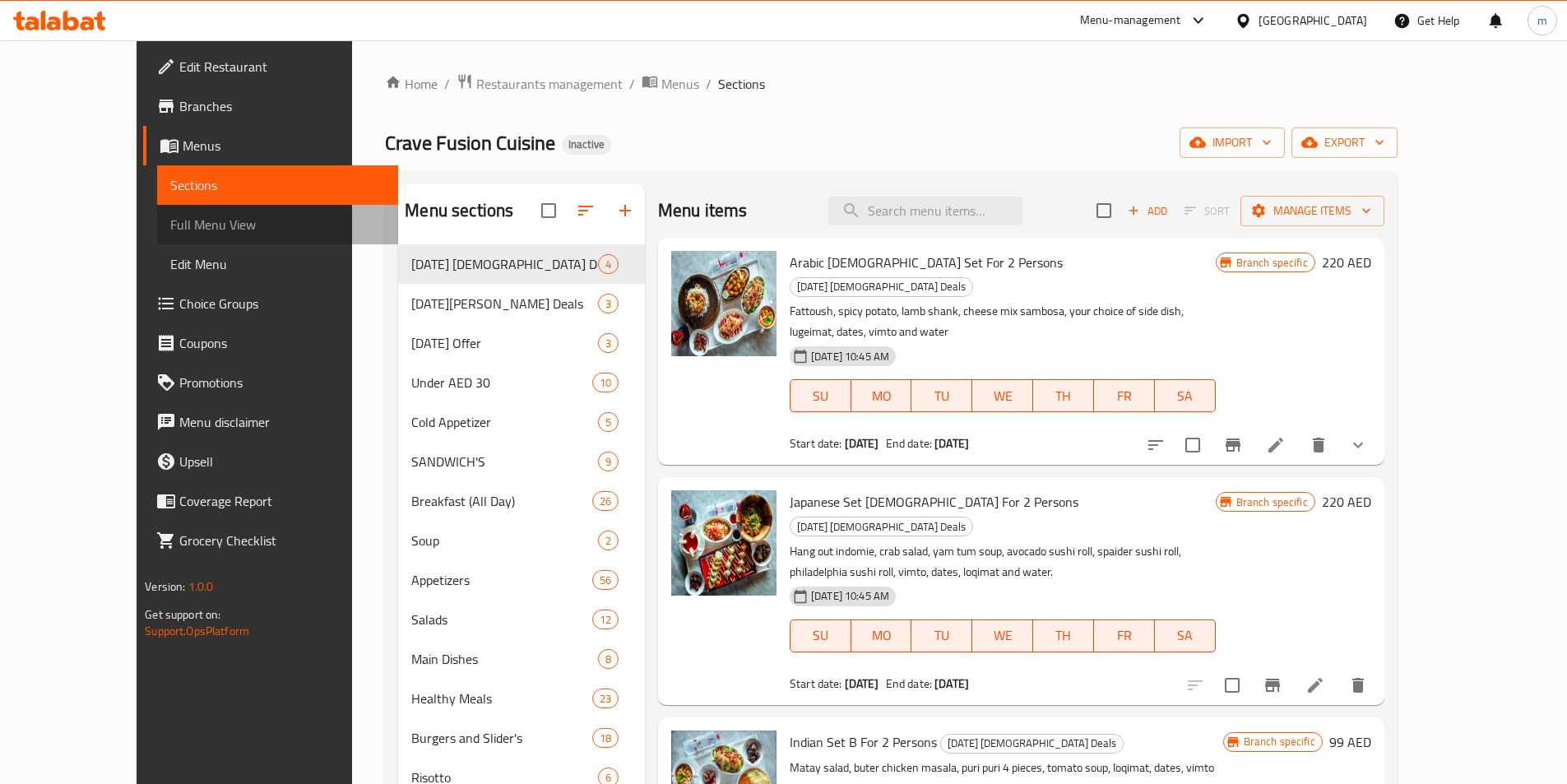
click at [170, 224] on span "Full Menu View" at bounding box center [277, 224] width 215 height 20
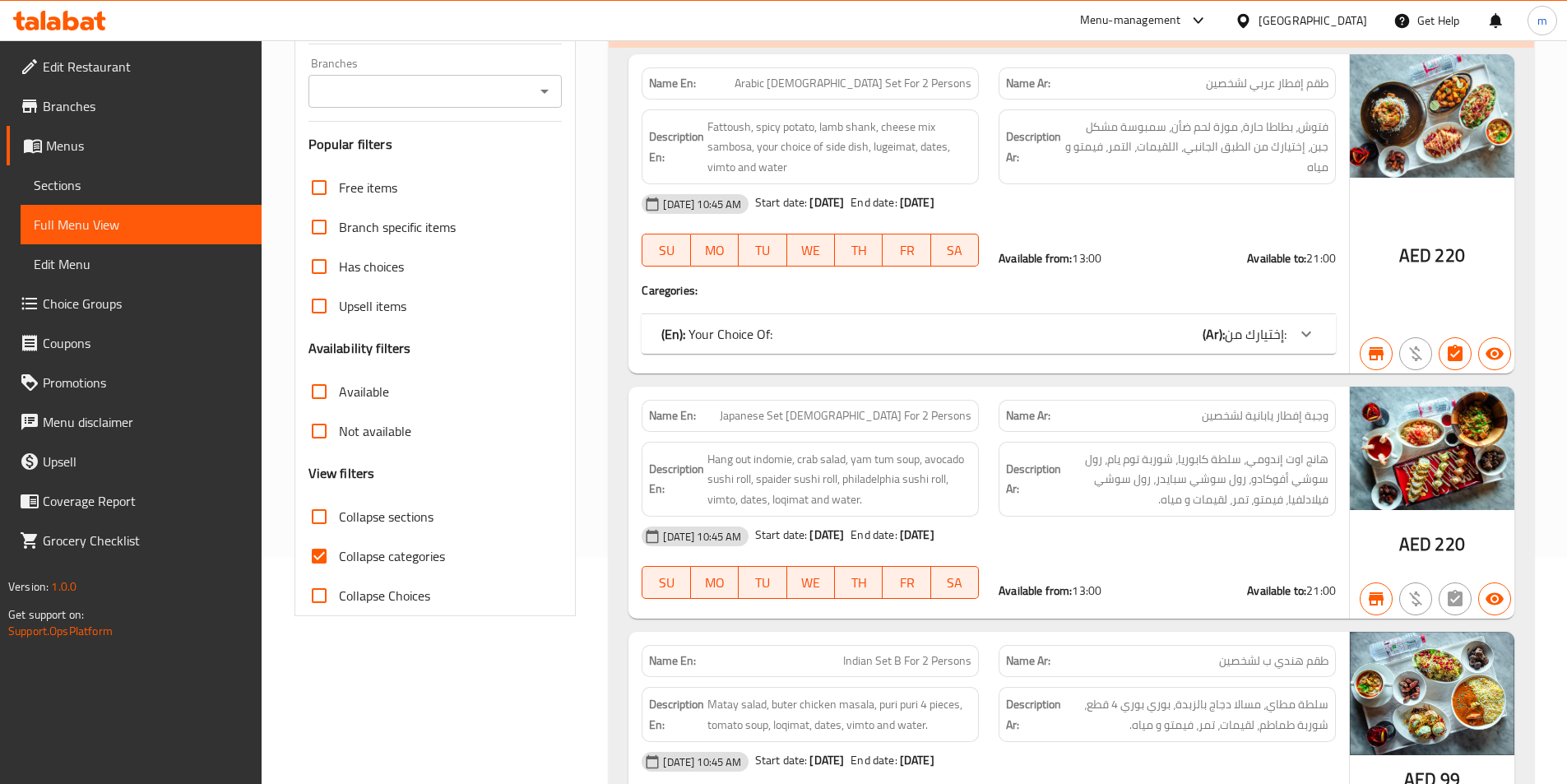
scroll to position [247, 0]
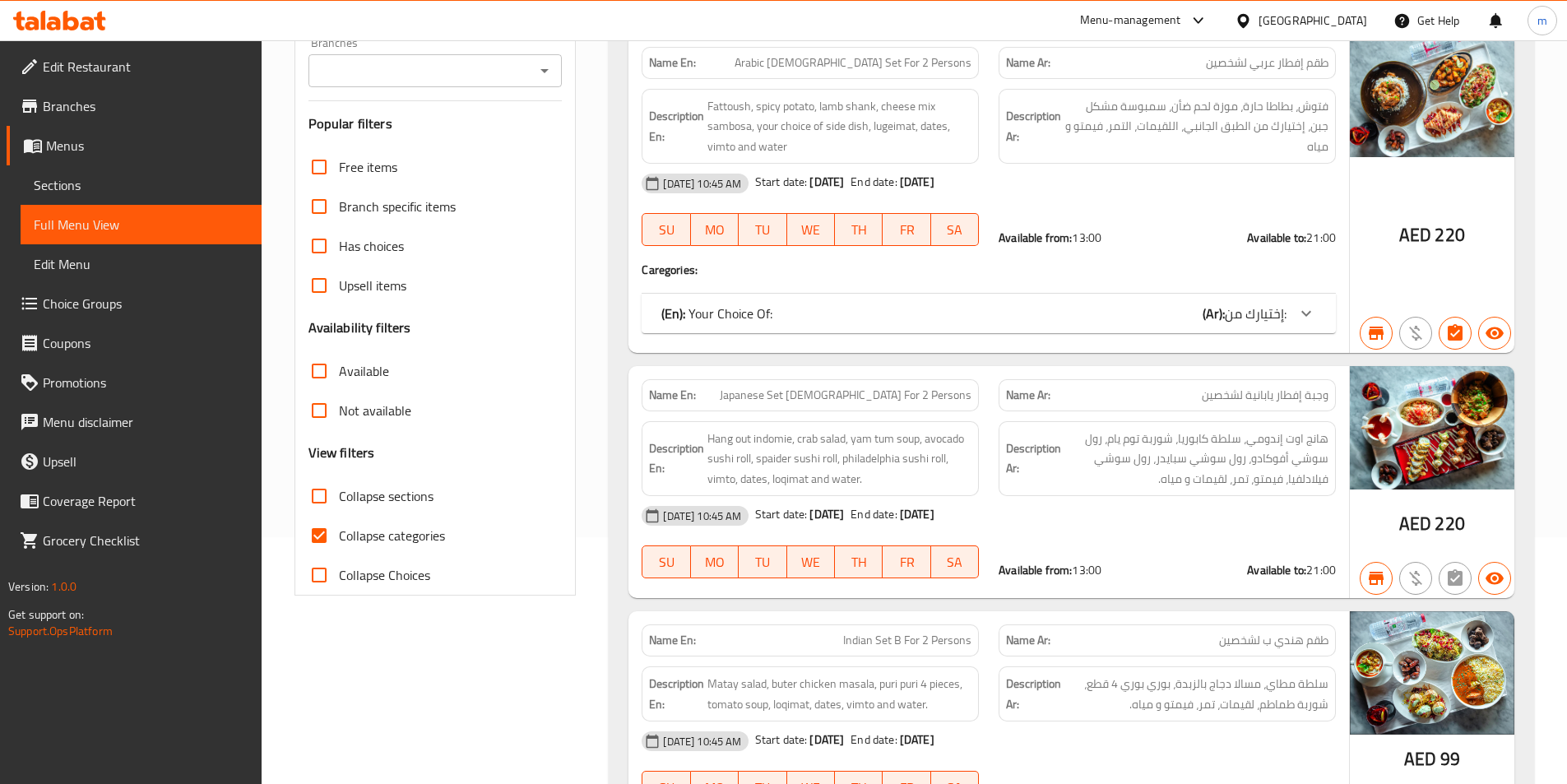
click at [373, 539] on span "Collapse categories" at bounding box center [391, 535] width 106 height 20
click at [339, 539] on input "Collapse categories" at bounding box center [320, 535] width 40 height 40
checkbox input "false"
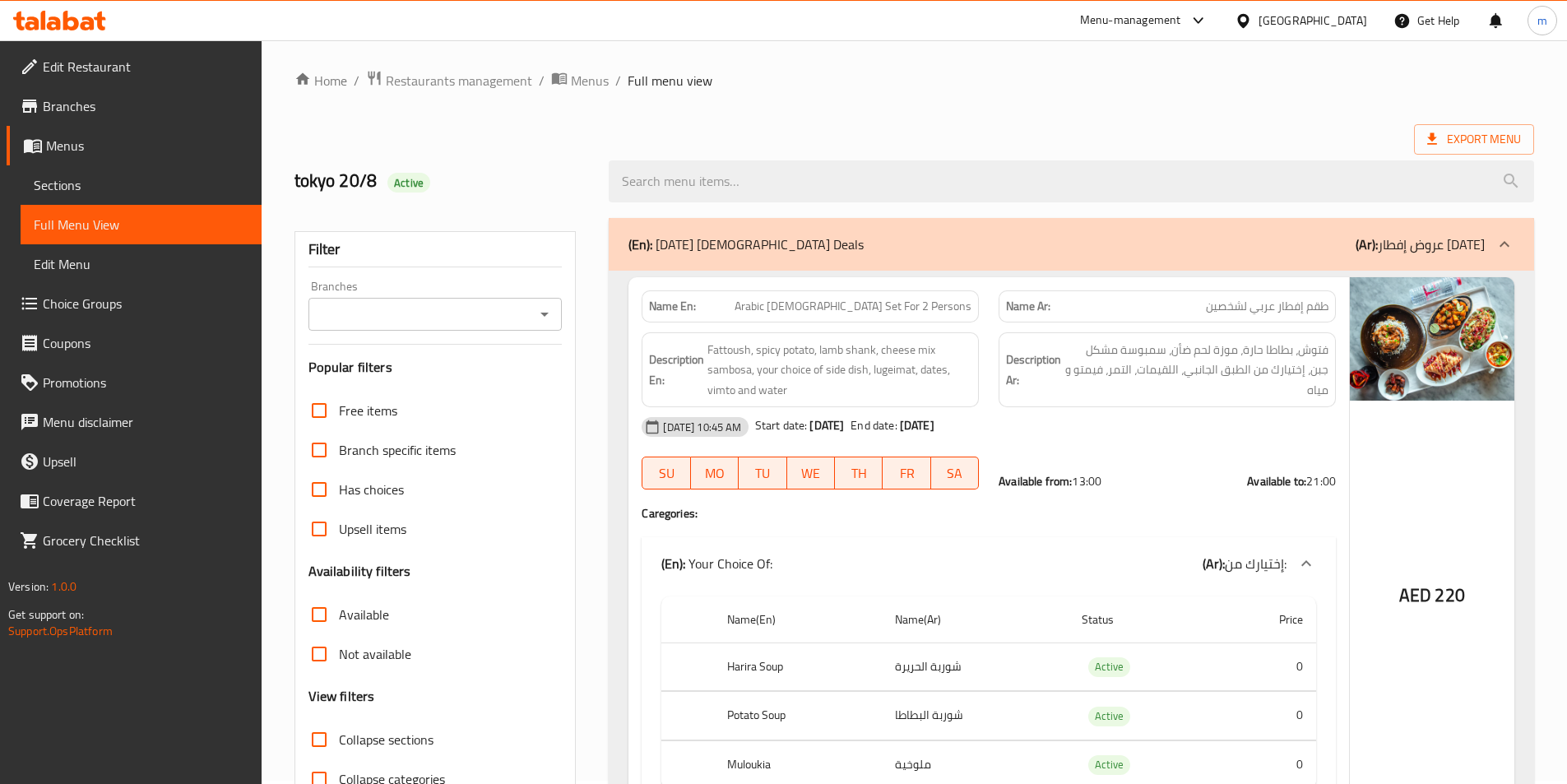
scroll to position [0, 0]
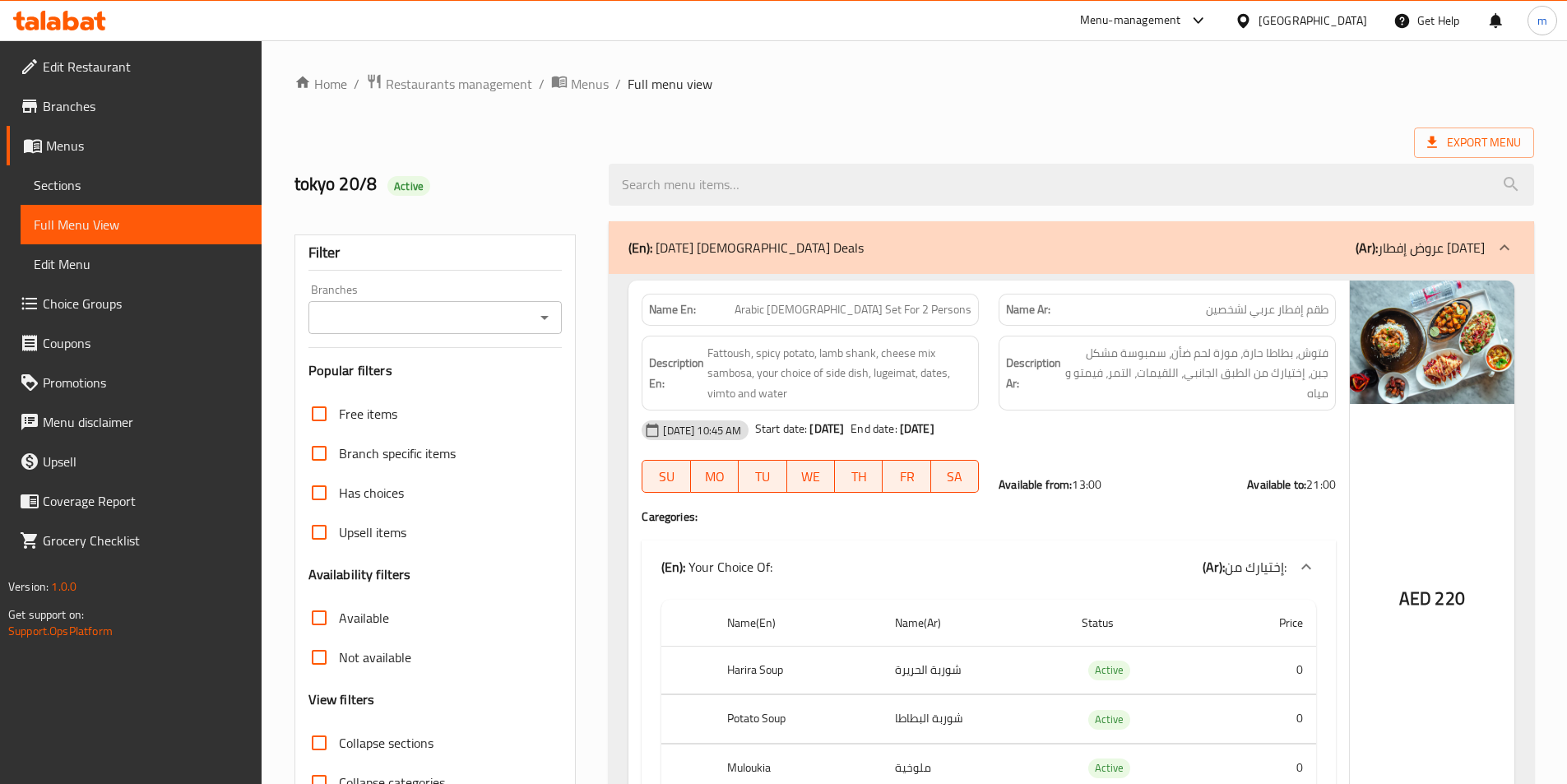
click at [425, 332] on div "Branches" at bounding box center [435, 318] width 254 height 33
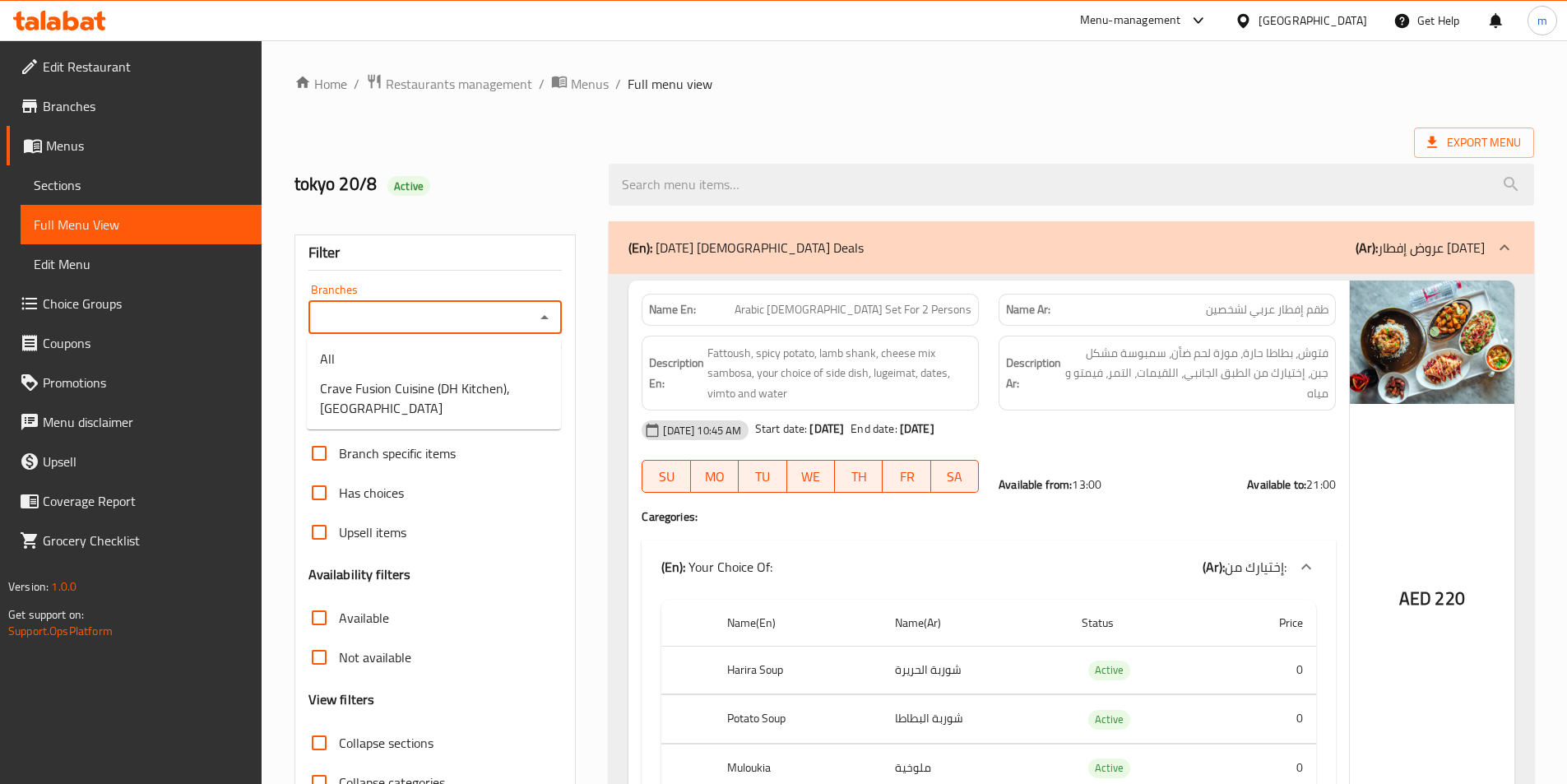
click at [442, 318] on input "Branches" at bounding box center [422, 317] width 217 height 23
click at [390, 403] on span "Crave Fusion Cuisine (DH Kitchen), [GEOGRAPHIC_DATA]" at bounding box center [434, 398] width 228 height 40
type input "Crave Fusion Cuisine (DH Kitchen), [GEOGRAPHIC_DATA]"
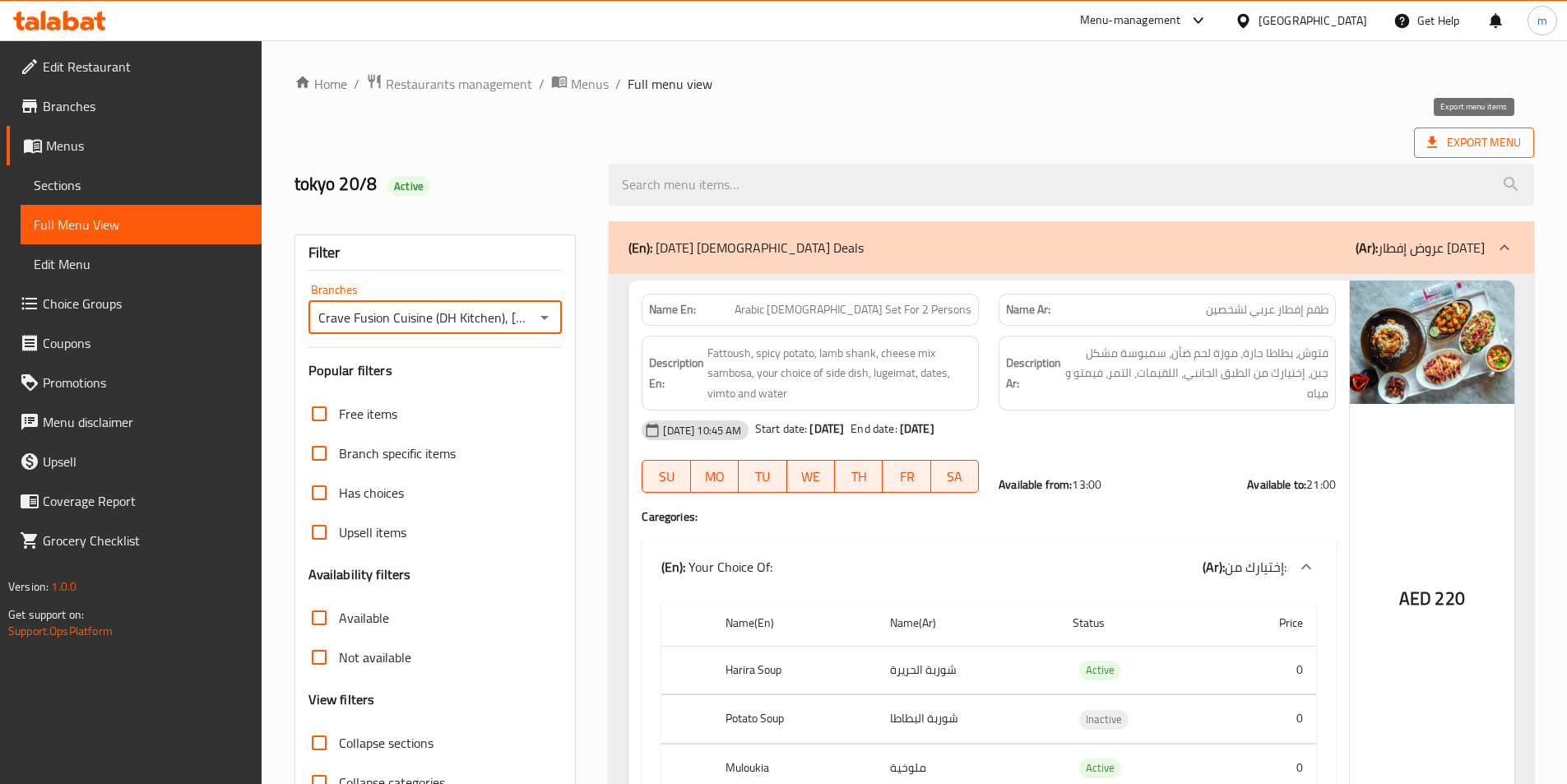
click at [1469, 138] on span "Export Menu" at bounding box center [1474, 142] width 94 height 21
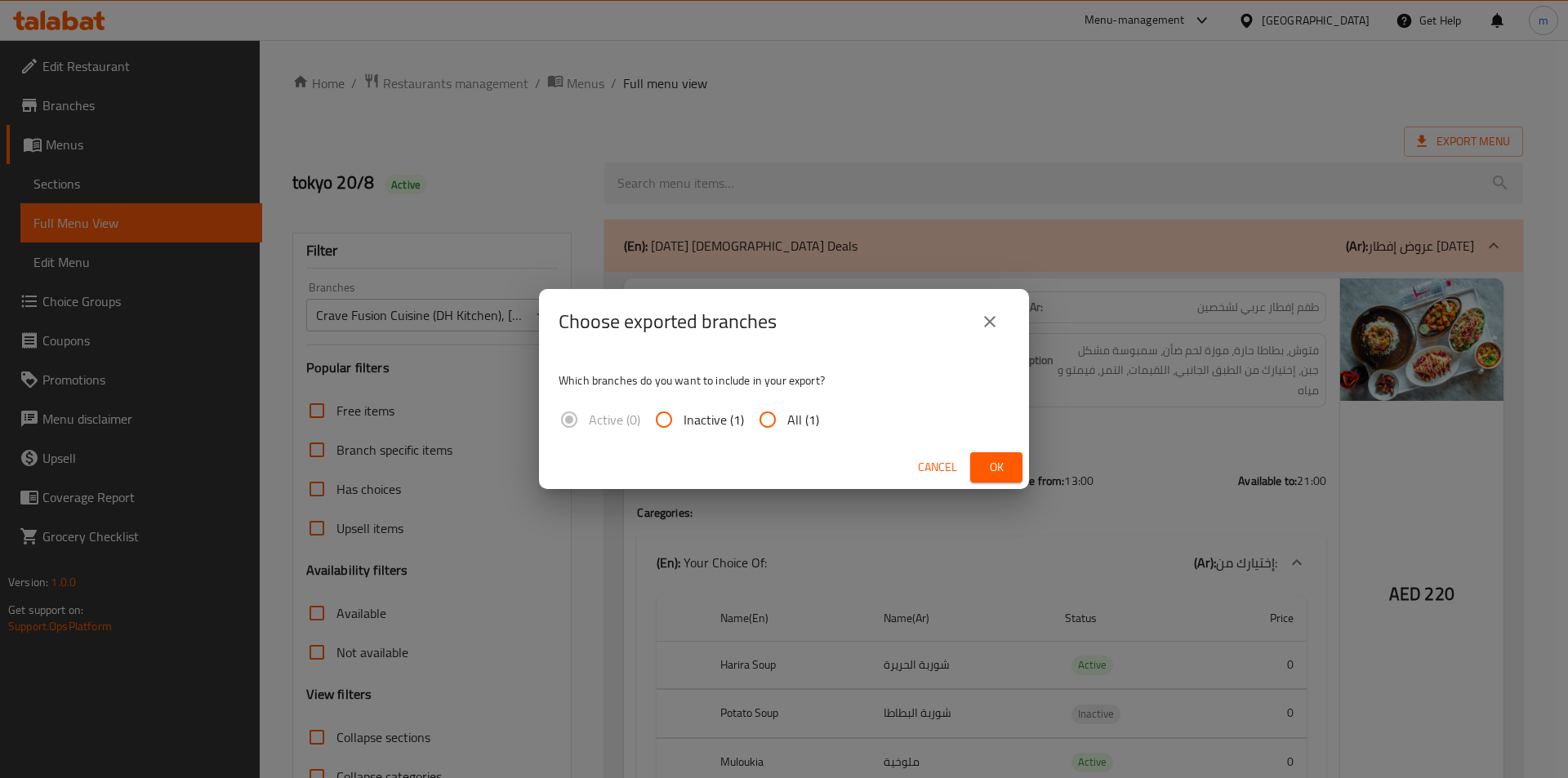
click at [952, 460] on span "Cancel" at bounding box center [938, 467] width 39 height 21
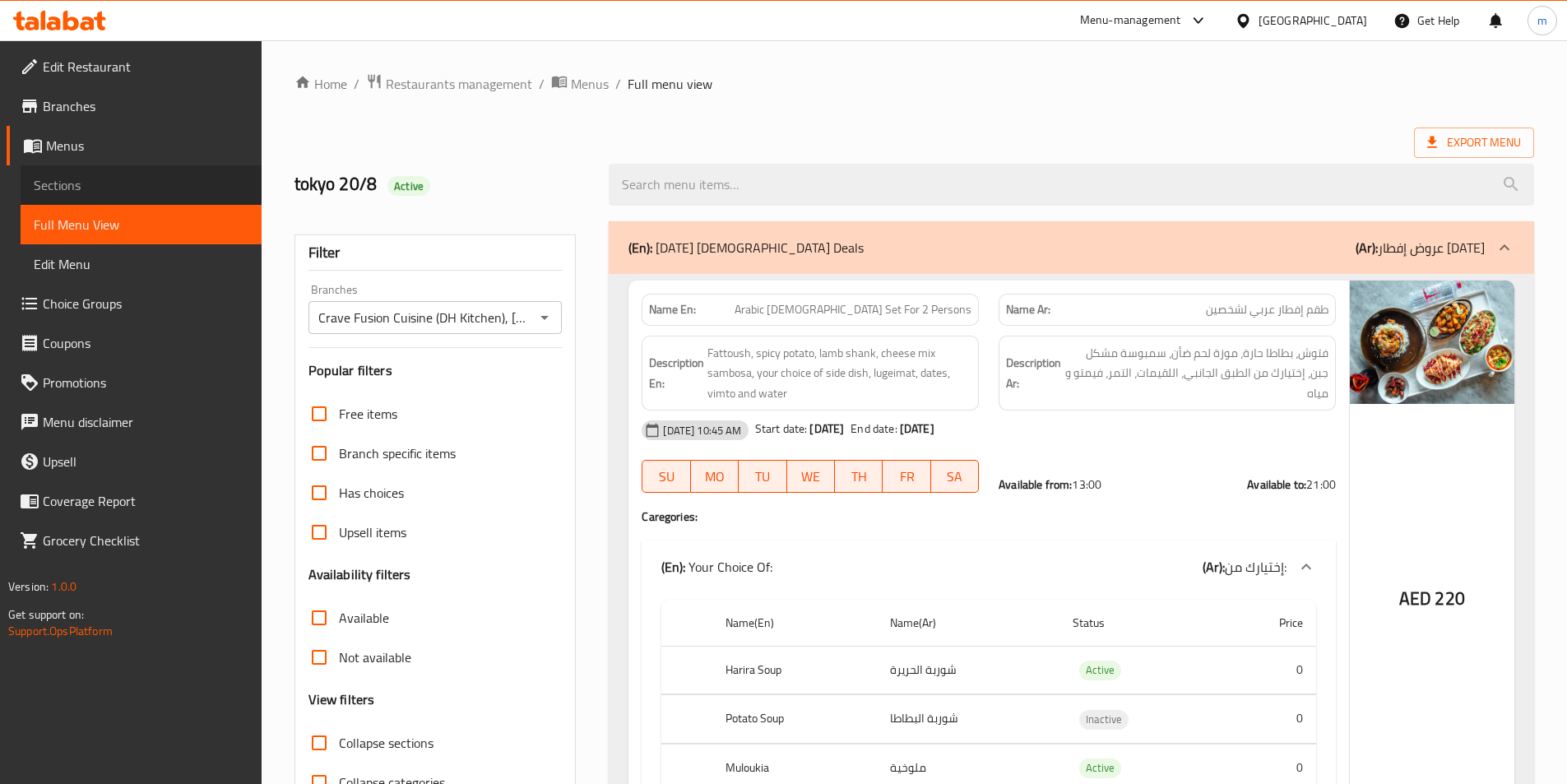
click at [125, 180] on span "Sections" at bounding box center [141, 185] width 215 height 20
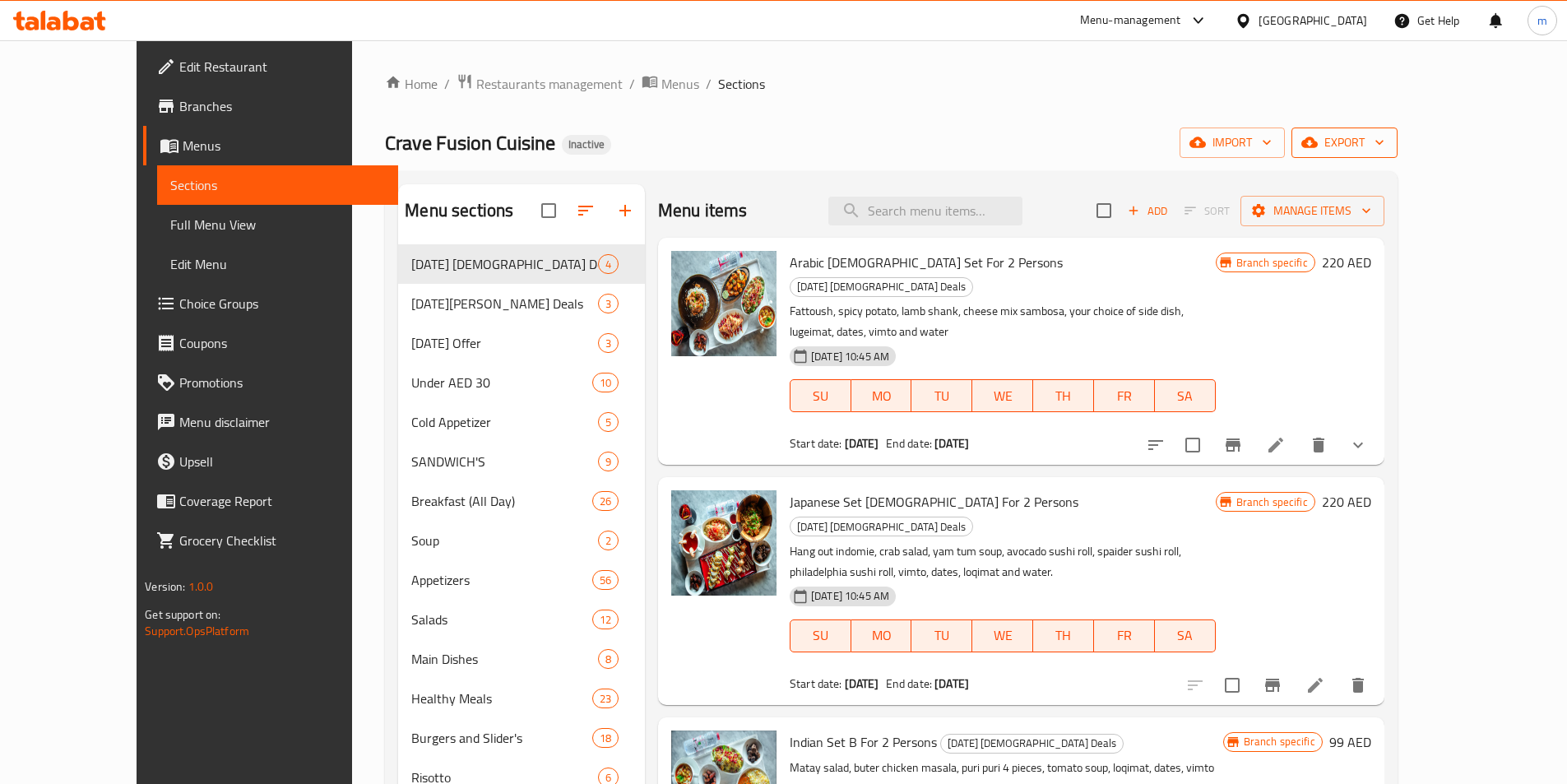
click at [1398, 153] on button "export" at bounding box center [1344, 142] width 106 height 30
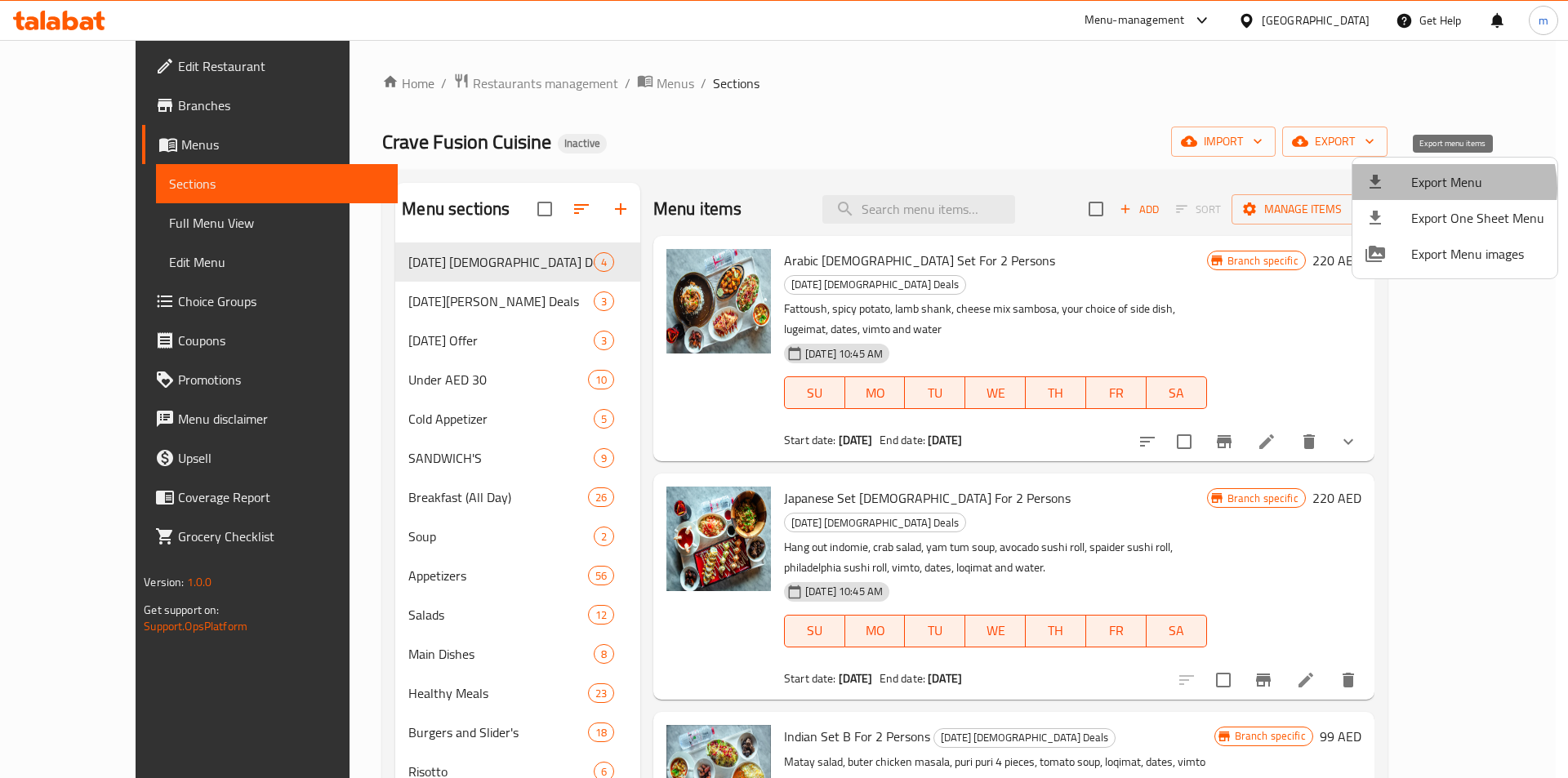
click at [1445, 188] on span "Export Menu" at bounding box center [1477, 182] width 133 height 20
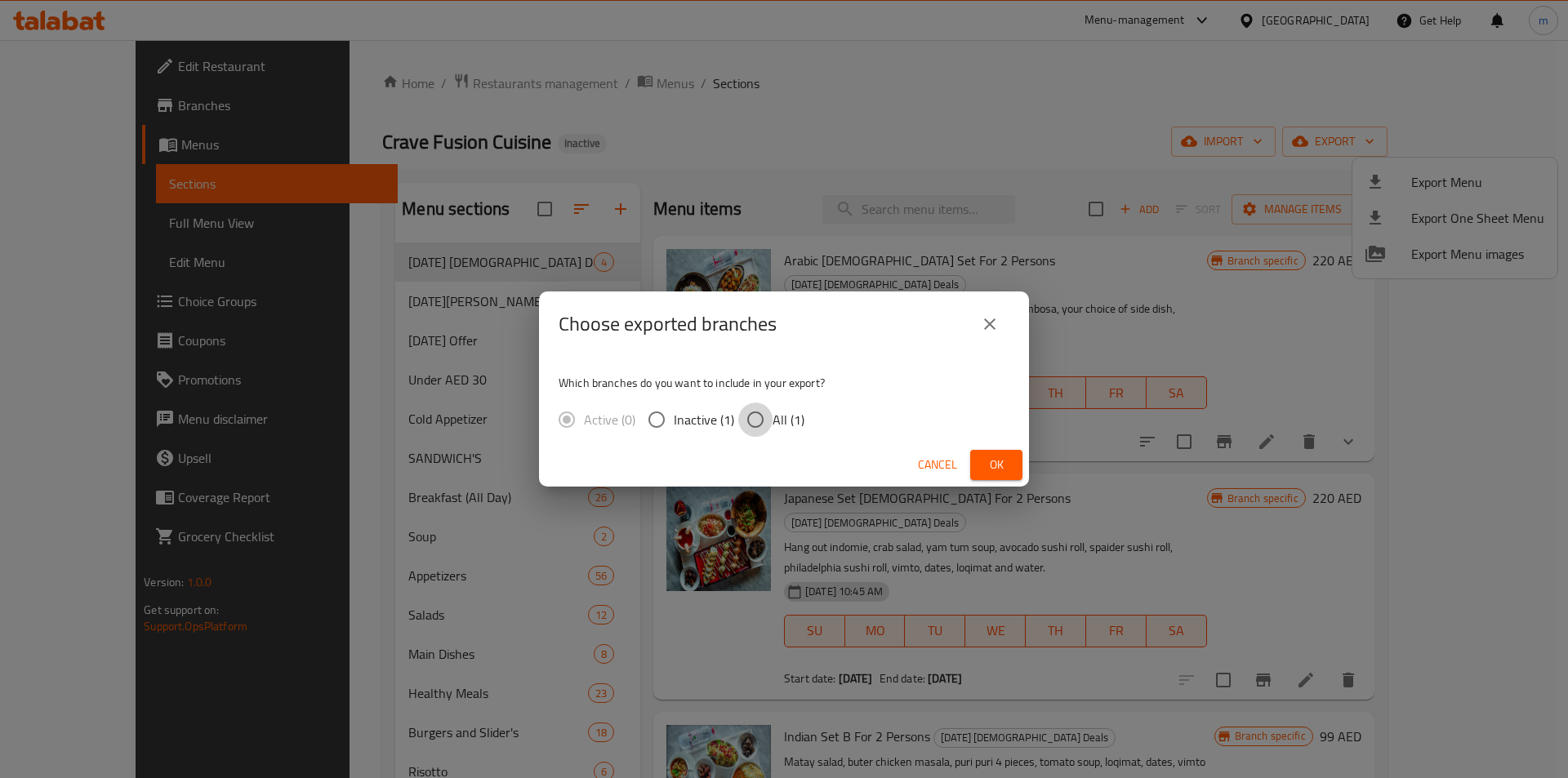
click at [766, 421] on input "All (1)" at bounding box center [755, 420] width 34 height 34
radio input "true"
click at [1013, 468] on button "Ok" at bounding box center [995, 464] width 52 height 30
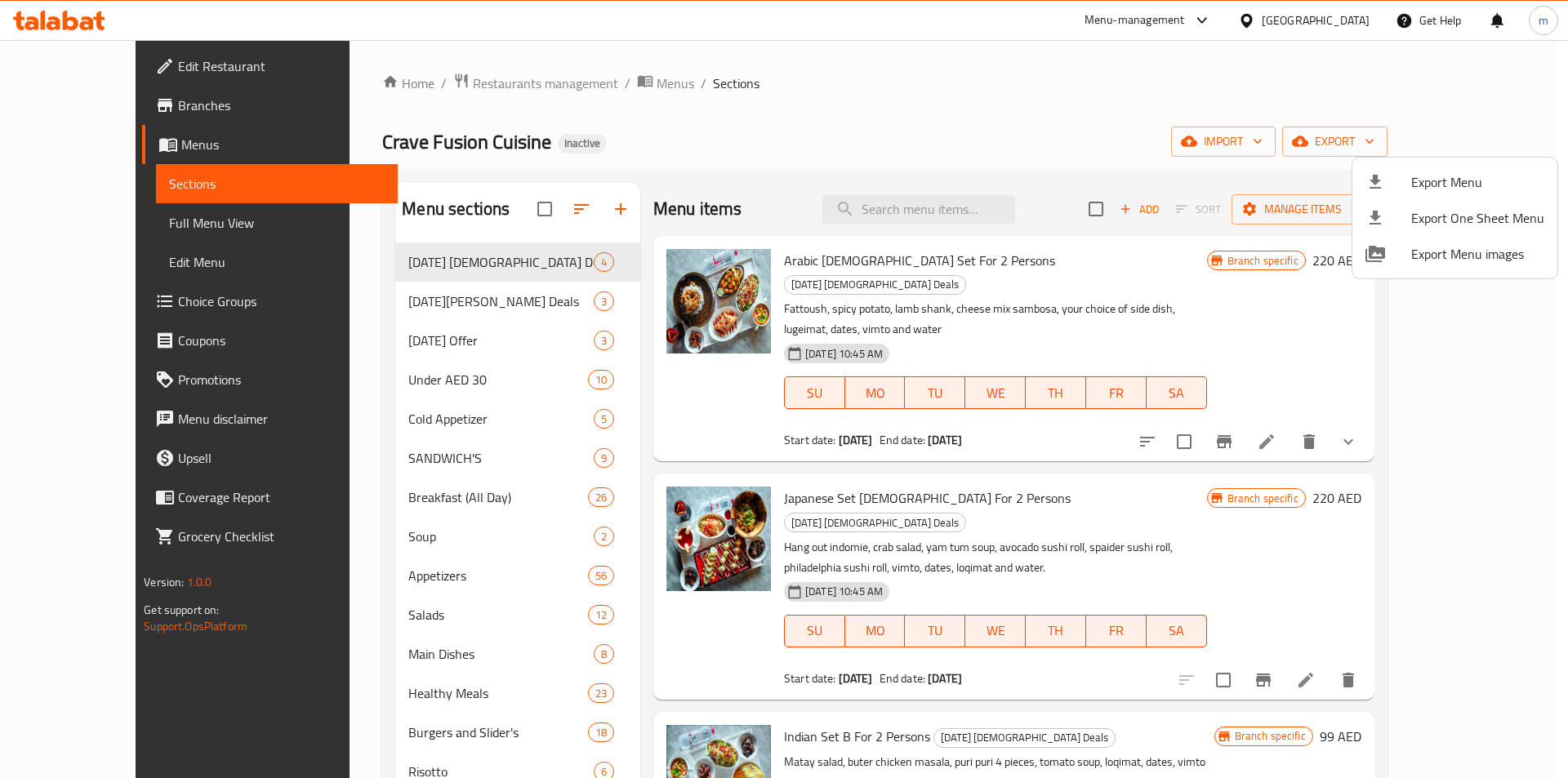
click at [97, 112] on div at bounding box center [784, 389] width 1568 height 778
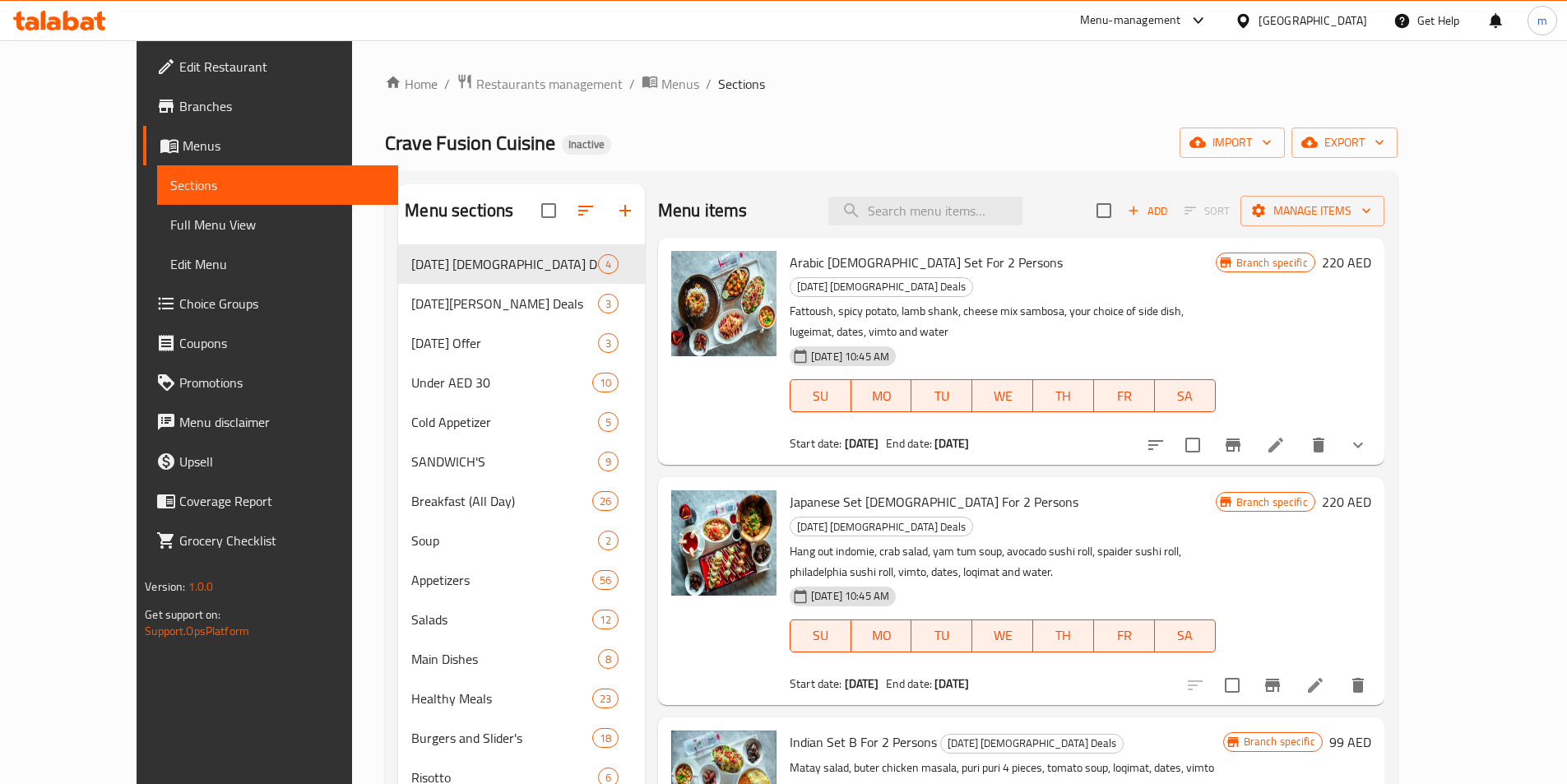
click at [180, 103] on span "Branches" at bounding box center [282, 105] width 206 height 20
